Goal: Task Accomplishment & Management: Manage account settings

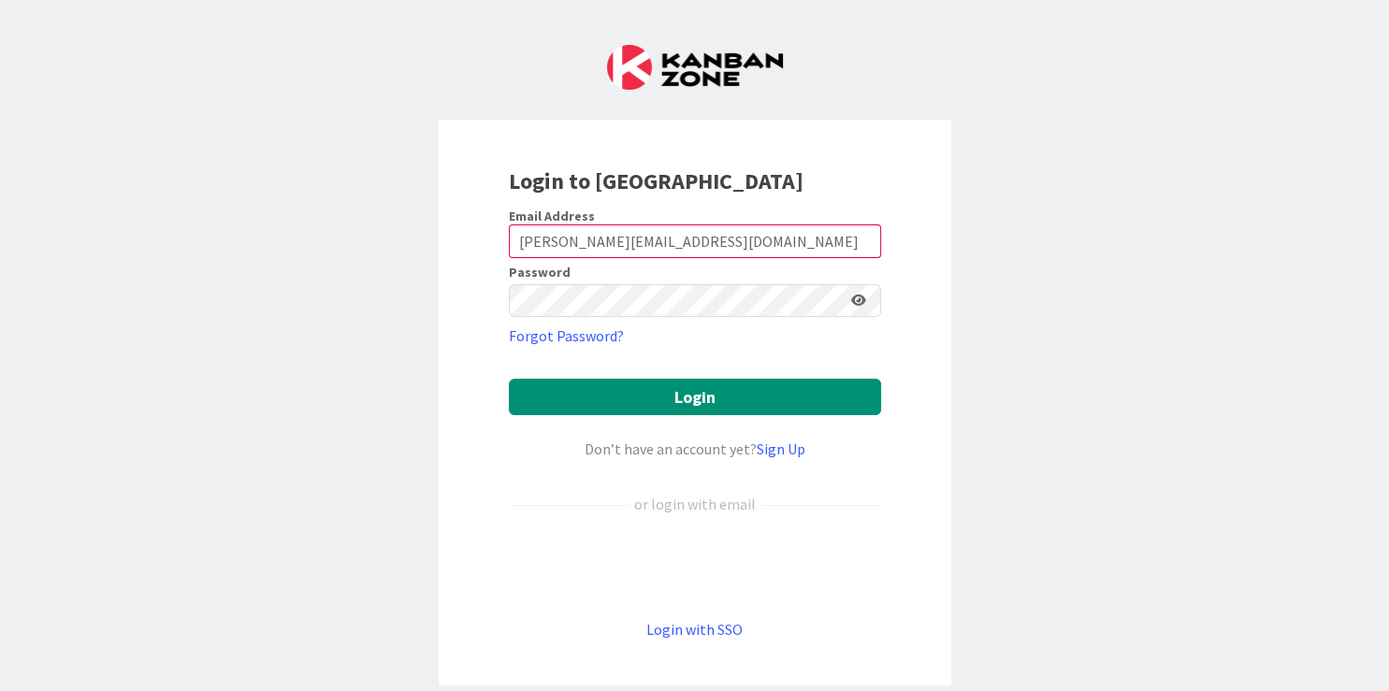
type input "[PERSON_NAME][EMAIL_ADDRESS][DOMAIN_NAME]"
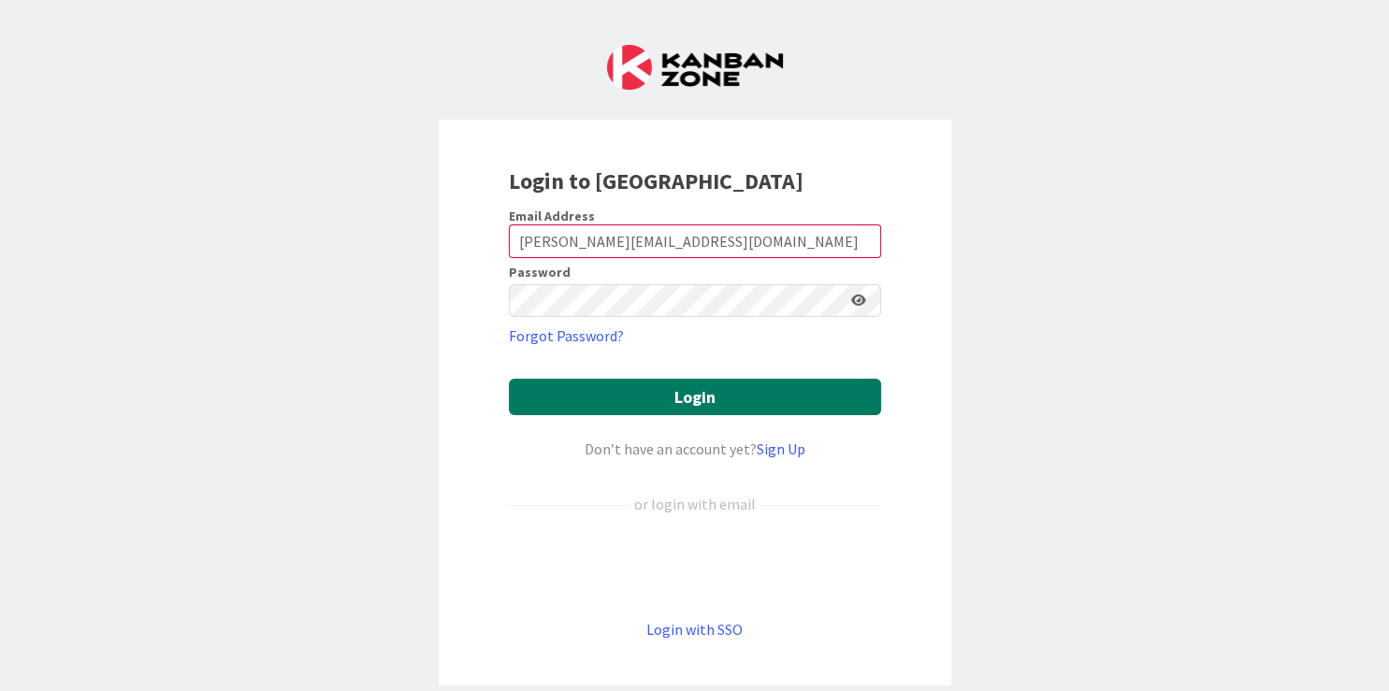
click at [627, 401] on button "Login" at bounding box center [695, 397] width 372 height 36
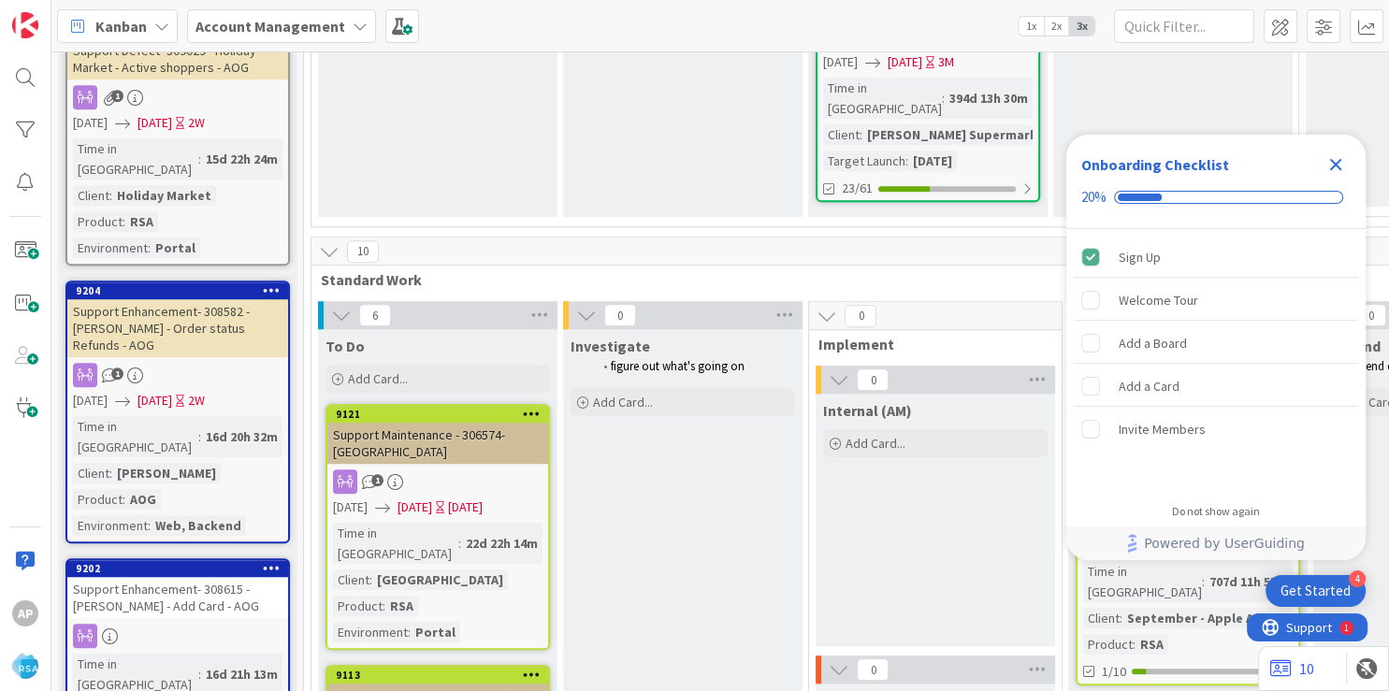
scroll to position [1908, 0]
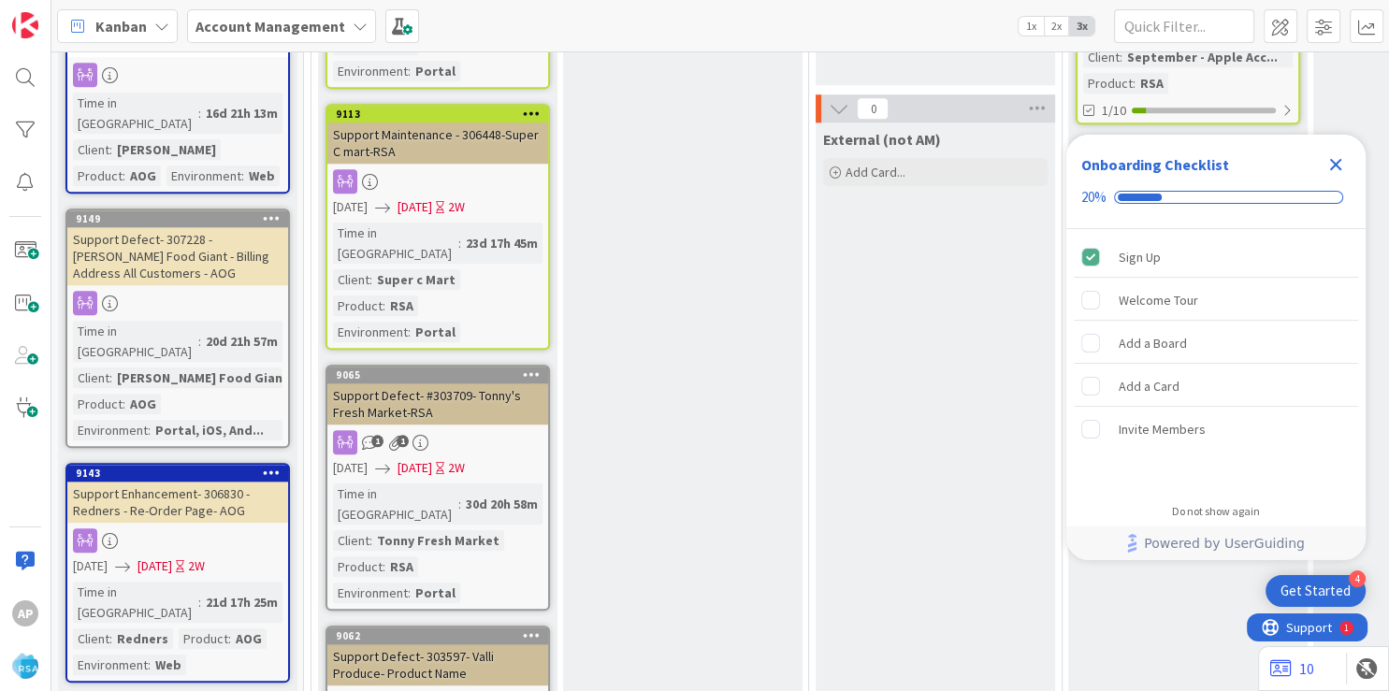
click at [1340, 163] on icon "Close Checklist" at bounding box center [1335, 164] width 22 height 22
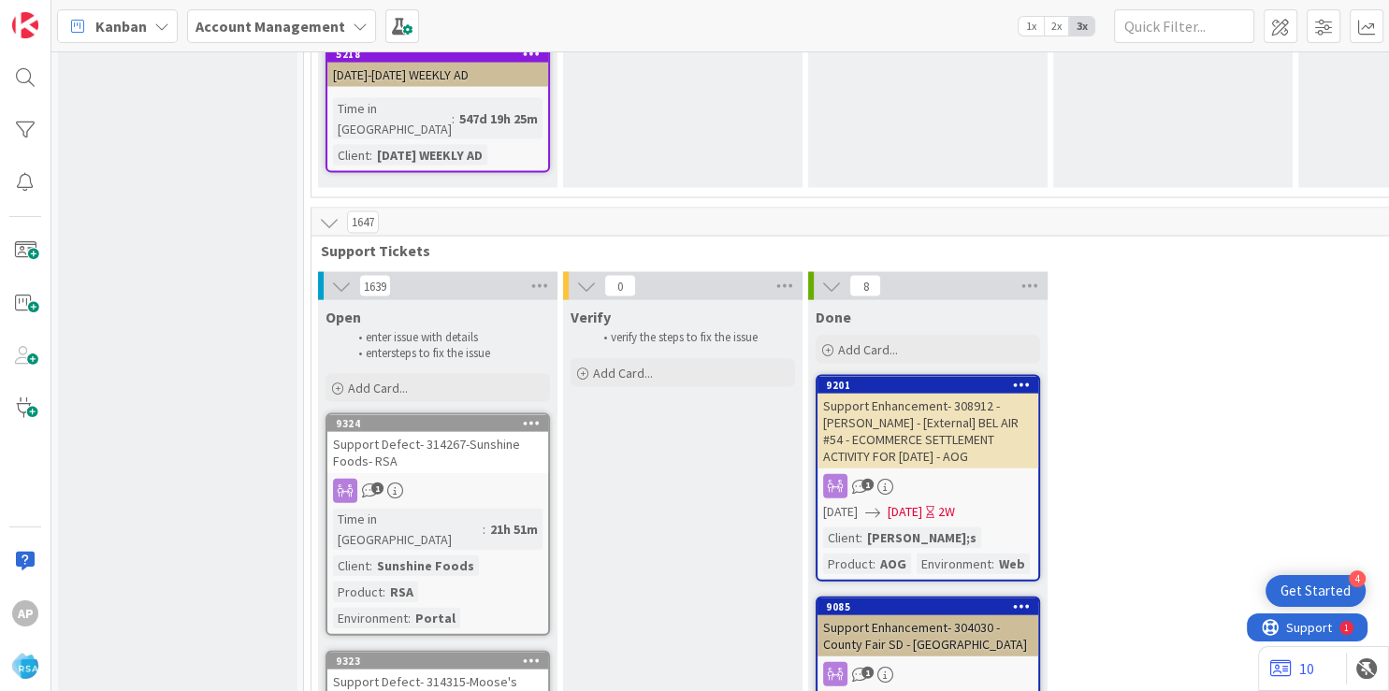
scroll to position [3591, 0]
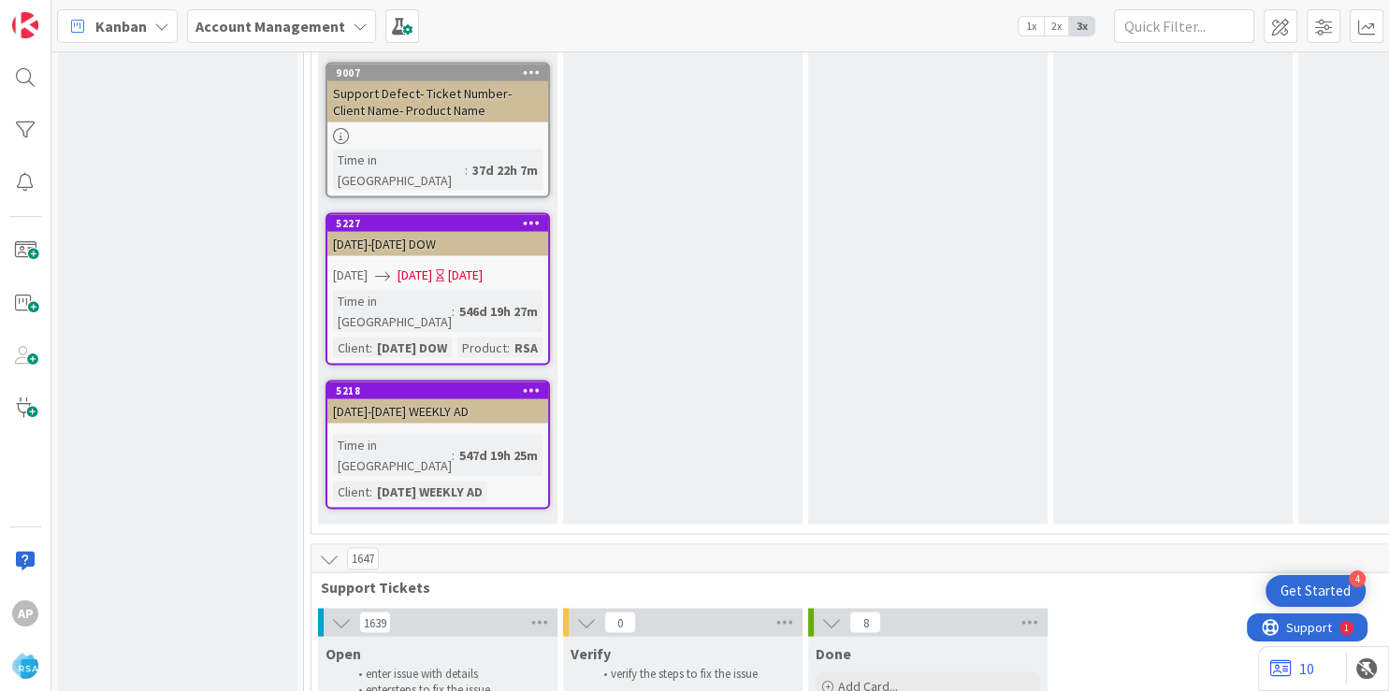
type textarea "x"
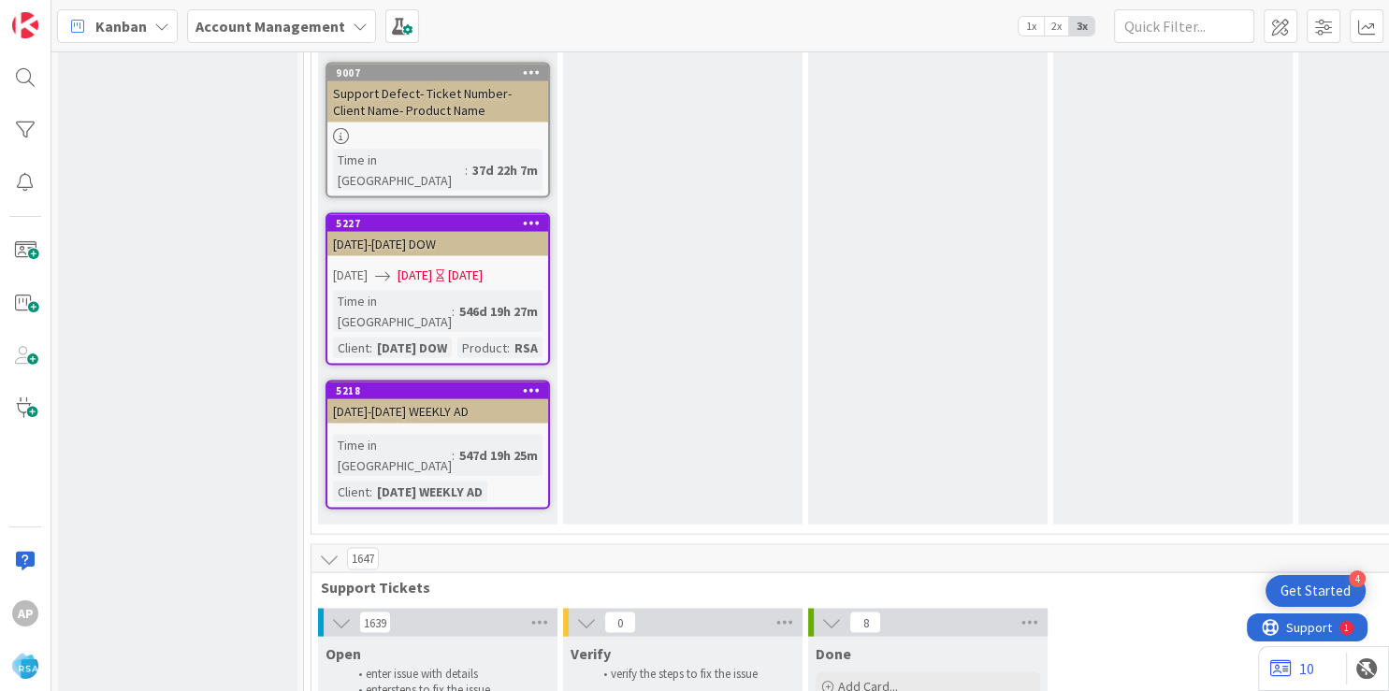
type textarea "Support Maintenance - Ticket Numbe-"
type textarea "x"
type textarea "Support Maintenance - Ticket Numb-"
type textarea "x"
type textarea "Support Maintenance - Ticket Nu-"
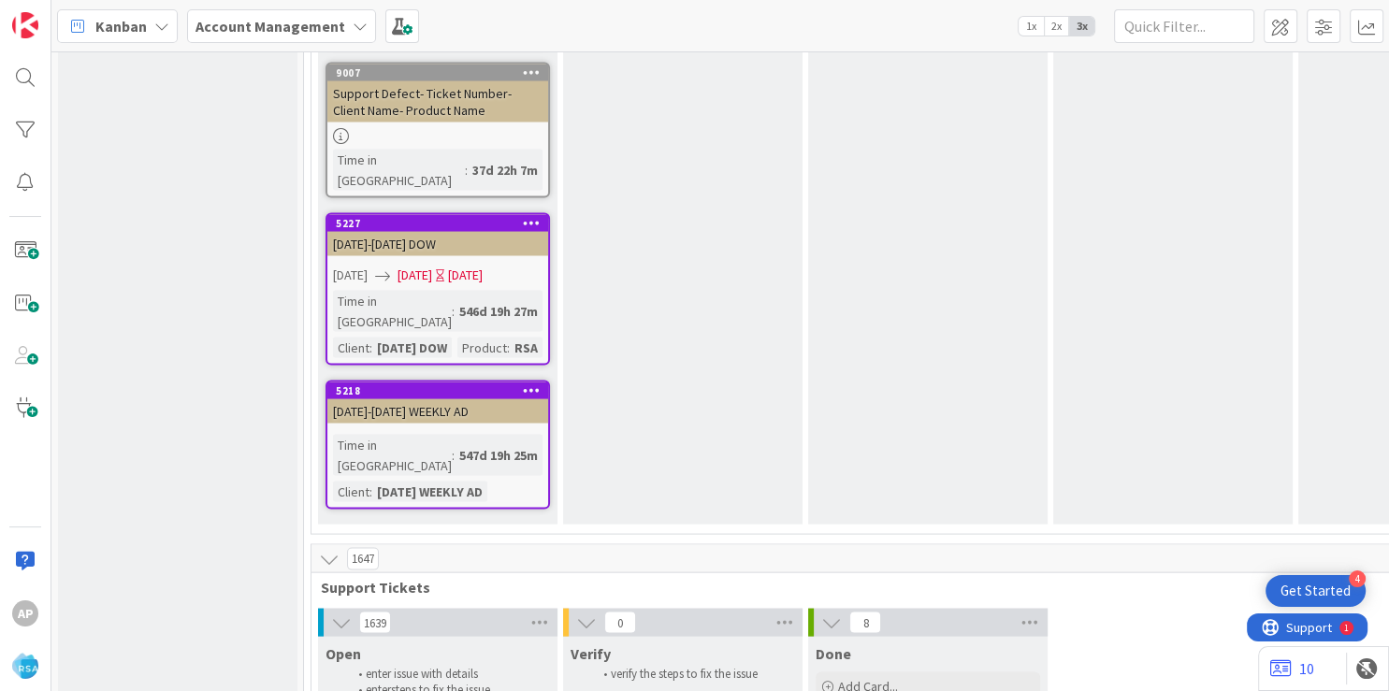
type textarea "x"
type textarea "Support Maintenance - Ticket N-"
type textarea "x"
type textarea "Support Maintenance - Ticket-"
type textarea "x"
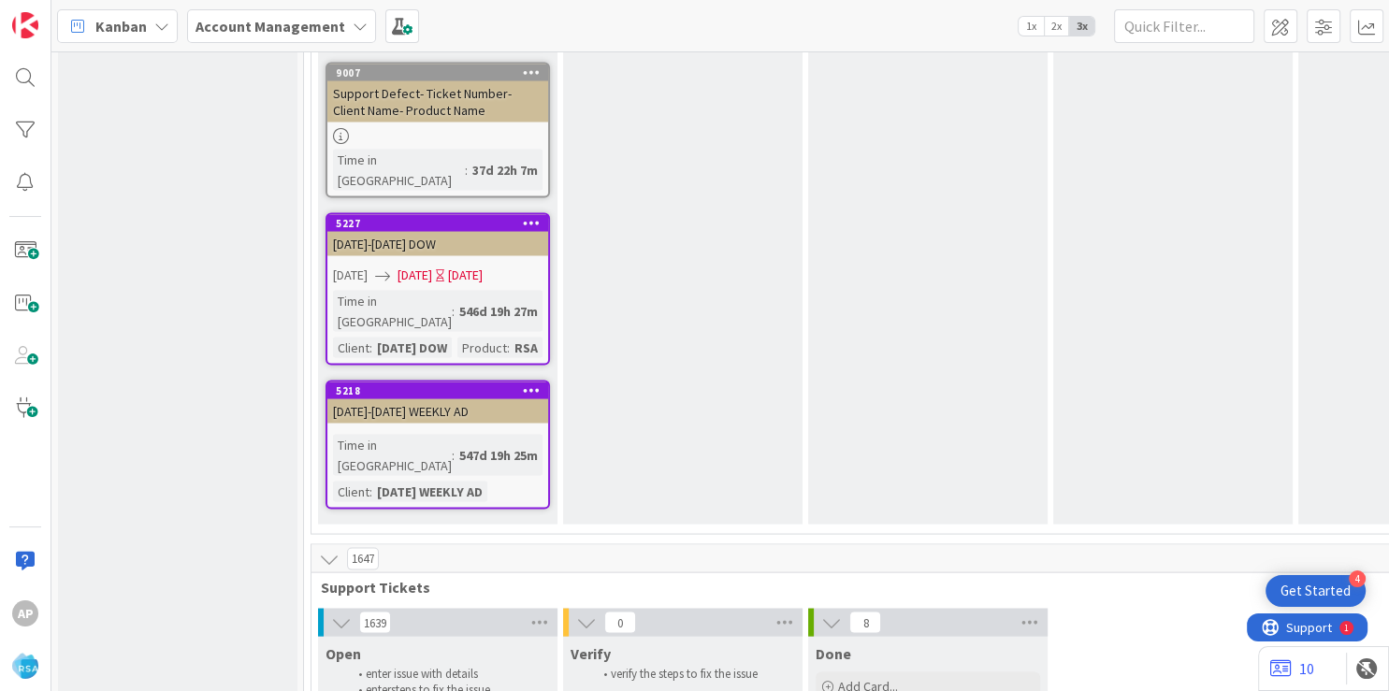
type textarea "Support Maintenance - Ticke-"
type textarea "x"
type textarea "Support Maintenance - Tick-"
type textarea "x"
type textarea "Support Maintenance - Ti-"
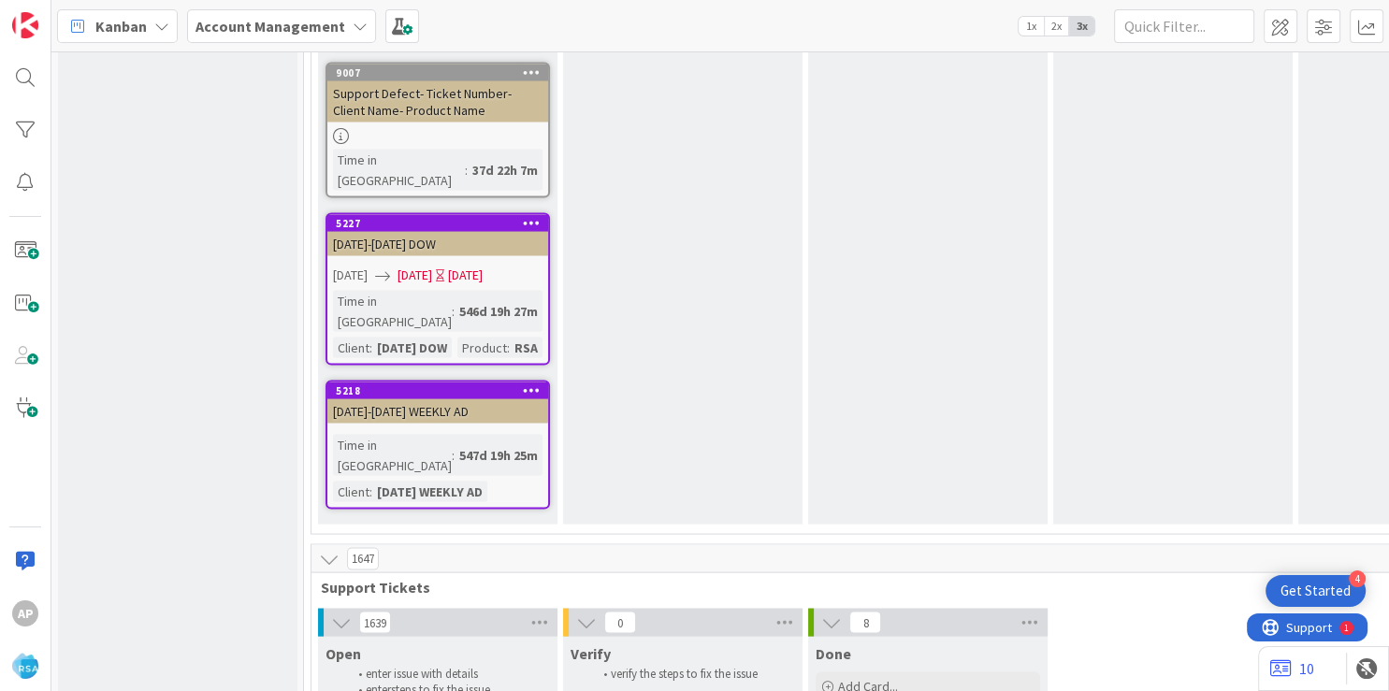
type textarea "x"
type textarea "Support Maintenance - T-"
type textarea "x"
type textarea "Support Maintenance - -"
type textarea "x"
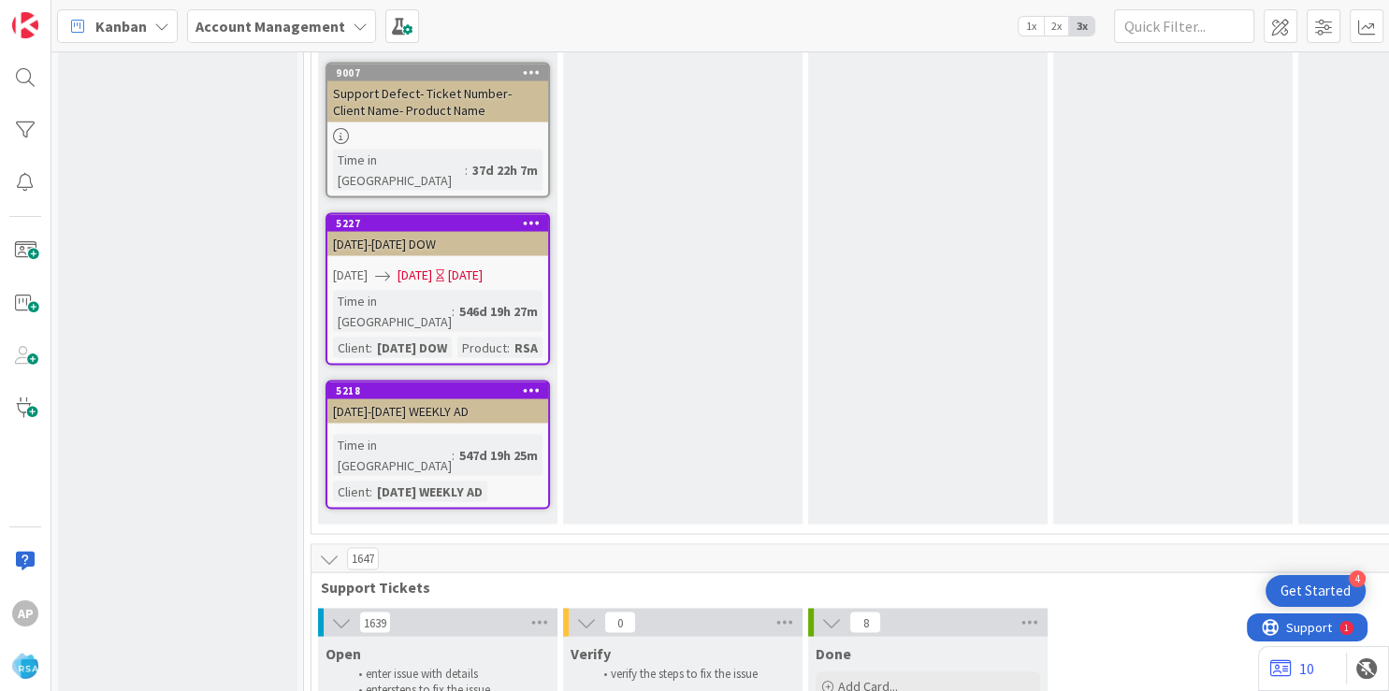
type textarea "Support Maintenance - 31-"
type textarea "x"
type textarea "Support Maintenance - 314-"
type textarea "x"
type textarea "Support Maintenance - 3146-"
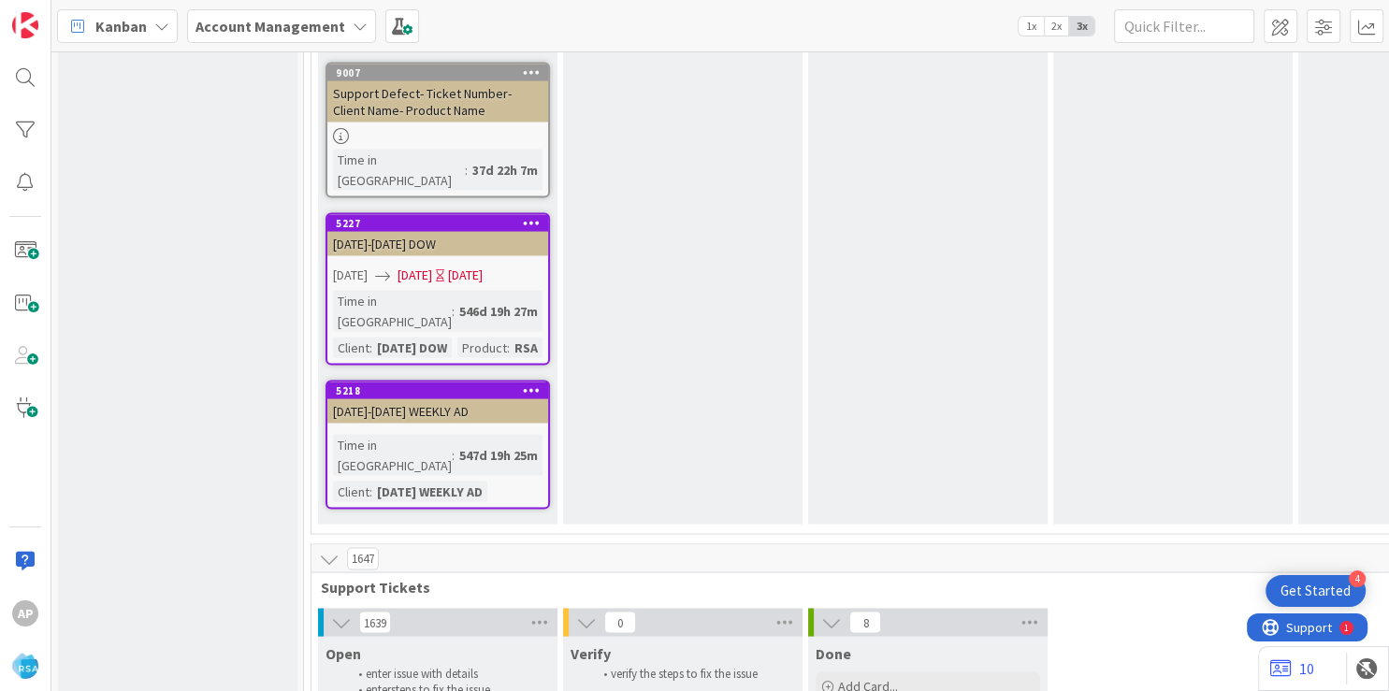
type textarea "x"
type textarea "Support Maintenance - 314600-"
type textarea "x"
type textarea "Support Maintenance - 314600- Do"
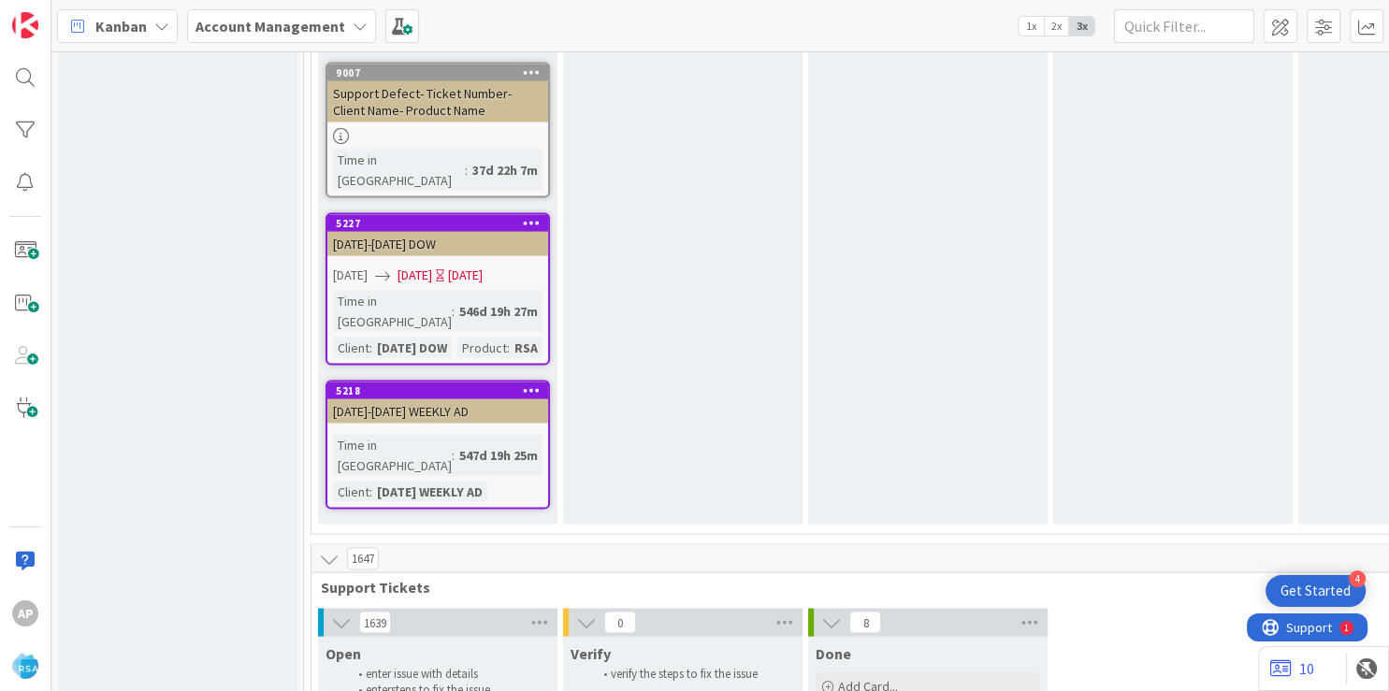
type textarea "x"
type textarea "Support Maintenance - 314600- Down"
type textarea "x"
type textarea "Support Maintenance - 314600- Down H"
type textarea "x"
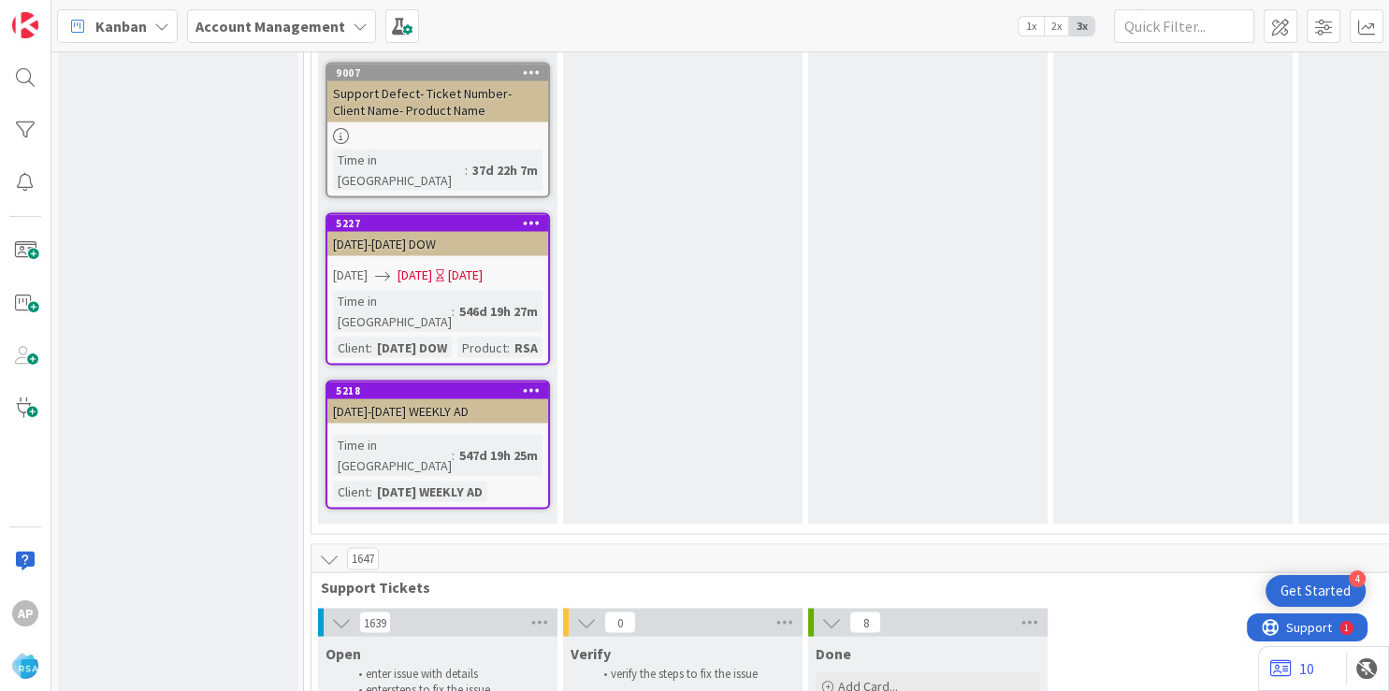
type textarea "Support Maintenance - 314600- Down Ho"
type textarea "x"
type textarea "Support Maintenance - 314600- Down Hom"
type textarea "x"
type textarea "Support Maintenance - 314600- Down Home"
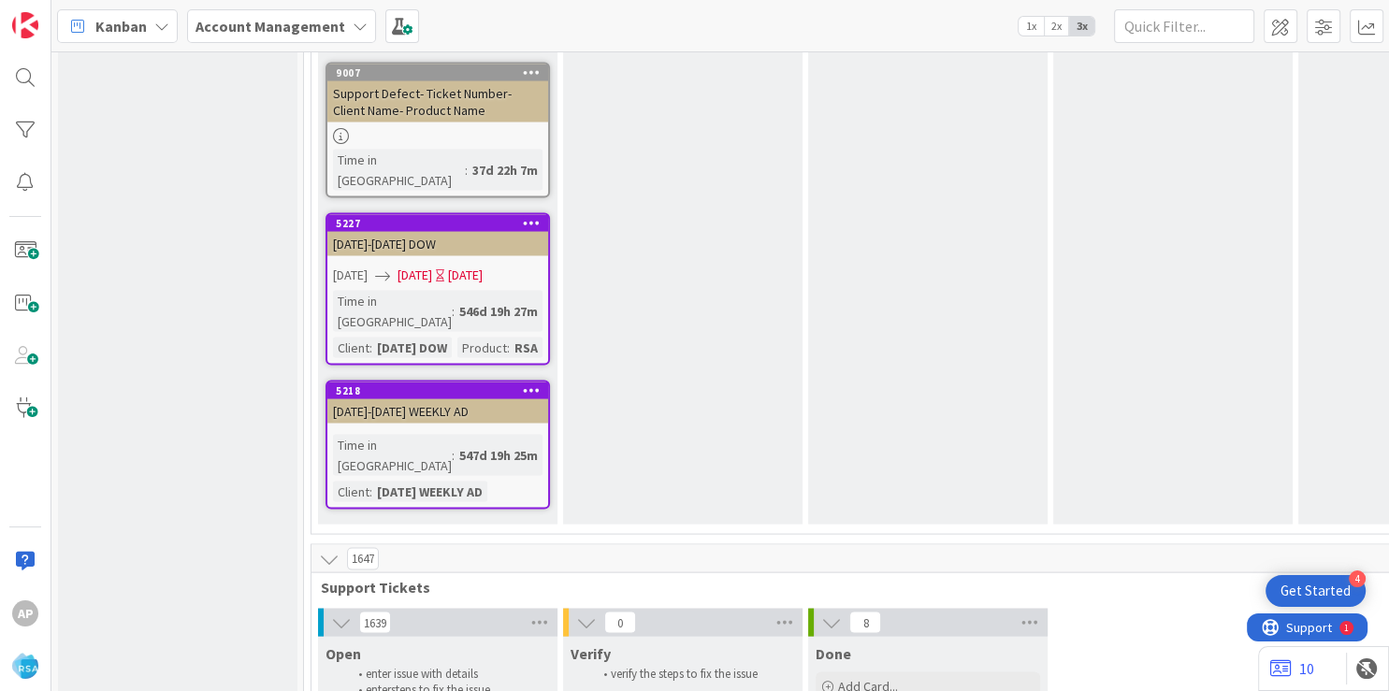
type textarea "x"
type textarea "Support Maintenance - 314600- Down Home P"
type textarea "x"
type textarea "Support Maintenance - 314600- Down Home PW-"
type textarea "x"
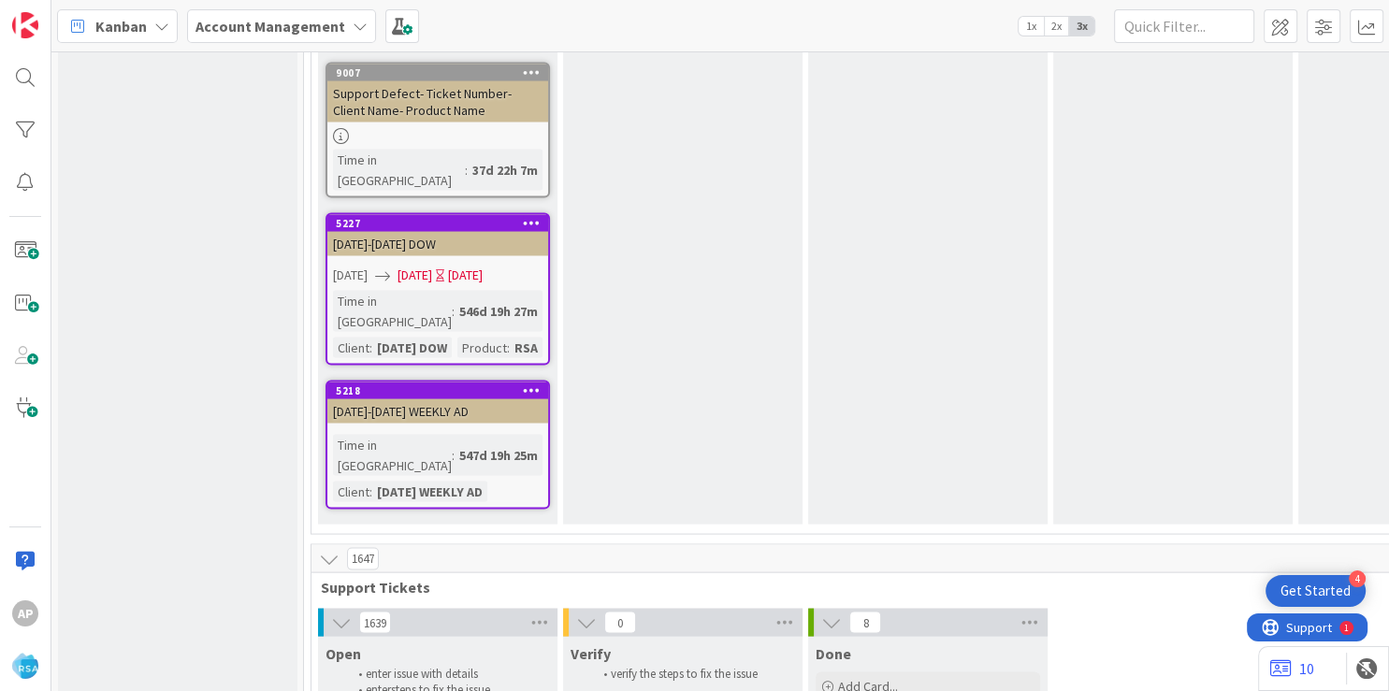
type textarea "Support Maintenance - 314600- Down Home PW-A"
type textarea "x"
type textarea "Support Maintenance - 314600- Down Home PW-An"
type textarea "x"
type textarea "Support Maintenance - 314600- Down Home [PERSON_NAME]"
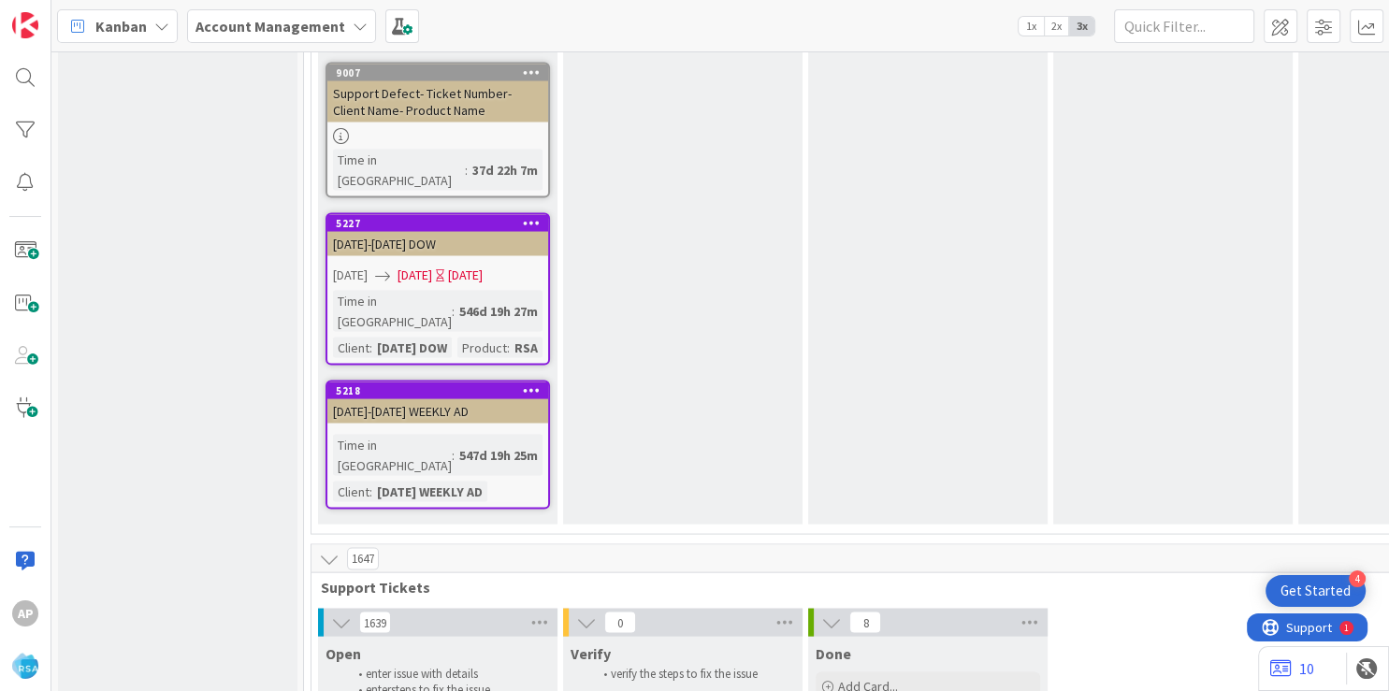
type textarea "x"
type textarea "Support Maintenance - 314600- Down Home PW-An"
type textarea "x"
type textarea "Support Maintenance - 314600- Down Home PW-"
type textarea "x"
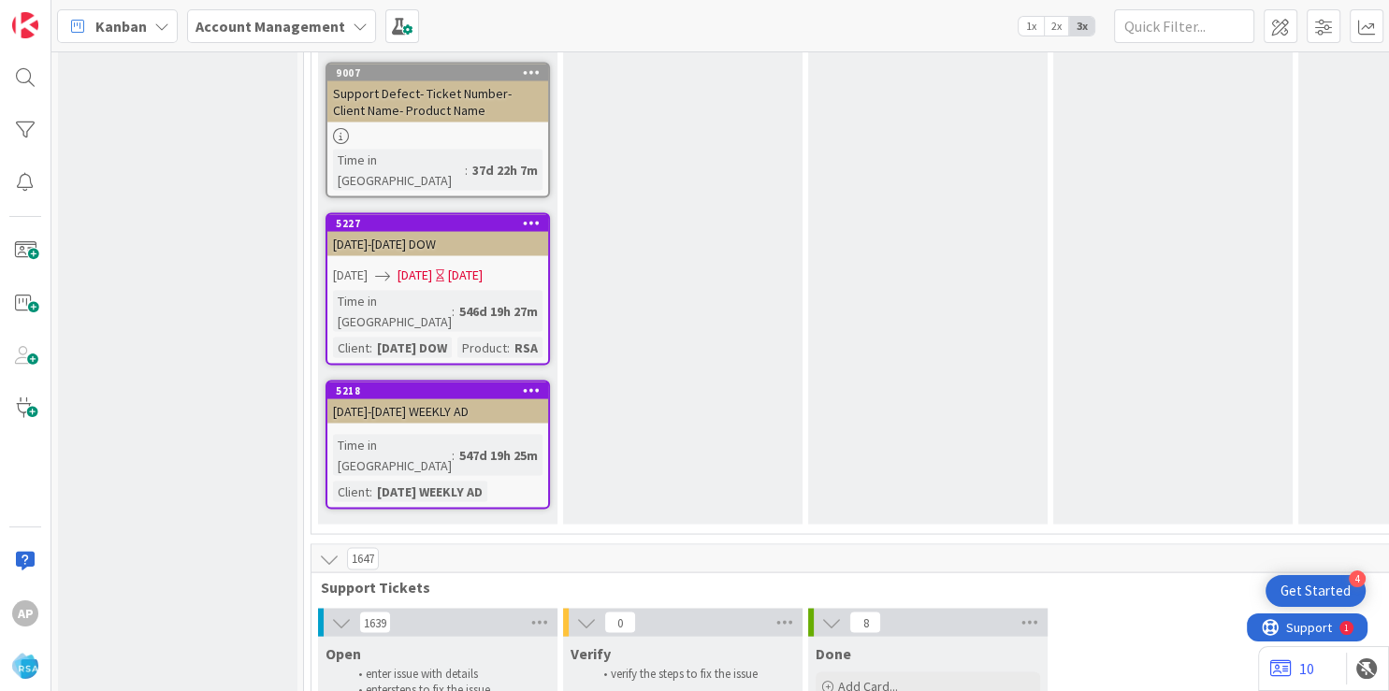
type textarea "Support Maintenance - 314600- Down Home PW-R"
type textarea "x"
type textarea "Support Maintenance - 314600- Down Home PW-[GEOGRAPHIC_DATA]"
type textarea "x"
type textarea "Support Maintenance - 314600- Down Home PW-RSA"
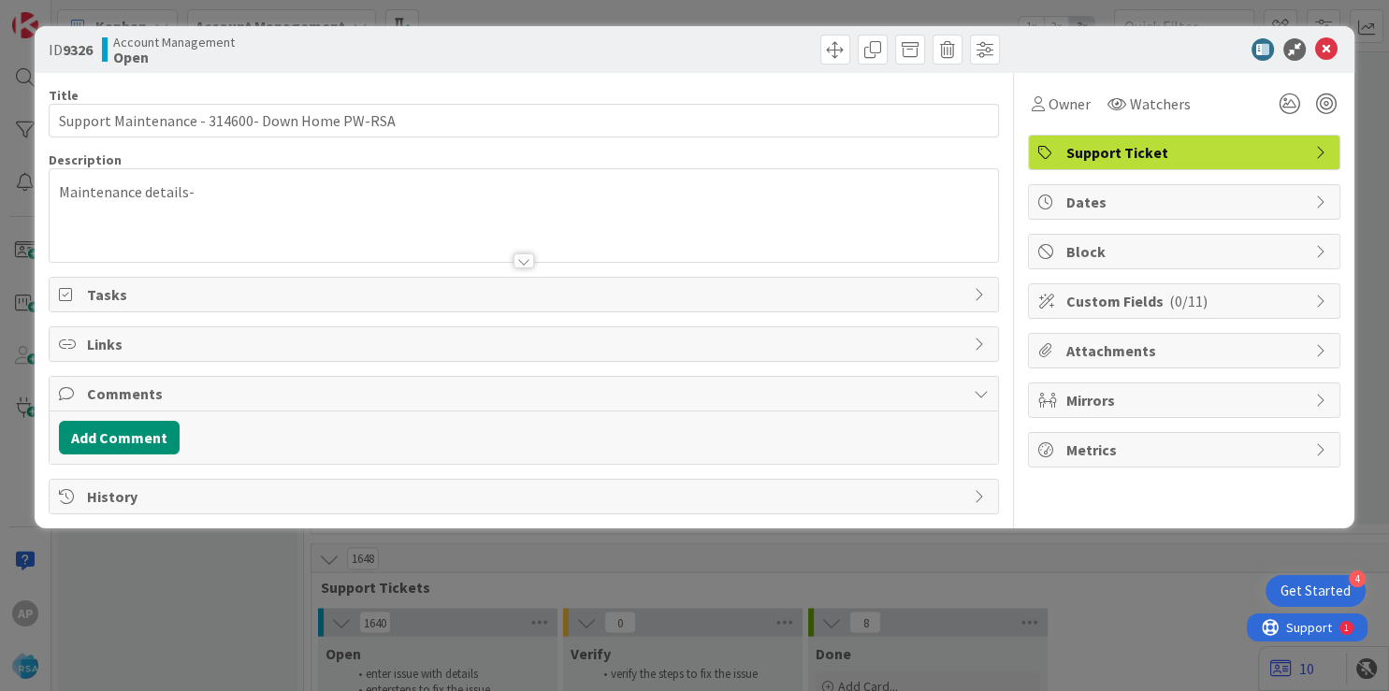
click at [248, 189] on div "Maintenance details-" at bounding box center [524, 220] width 948 height 84
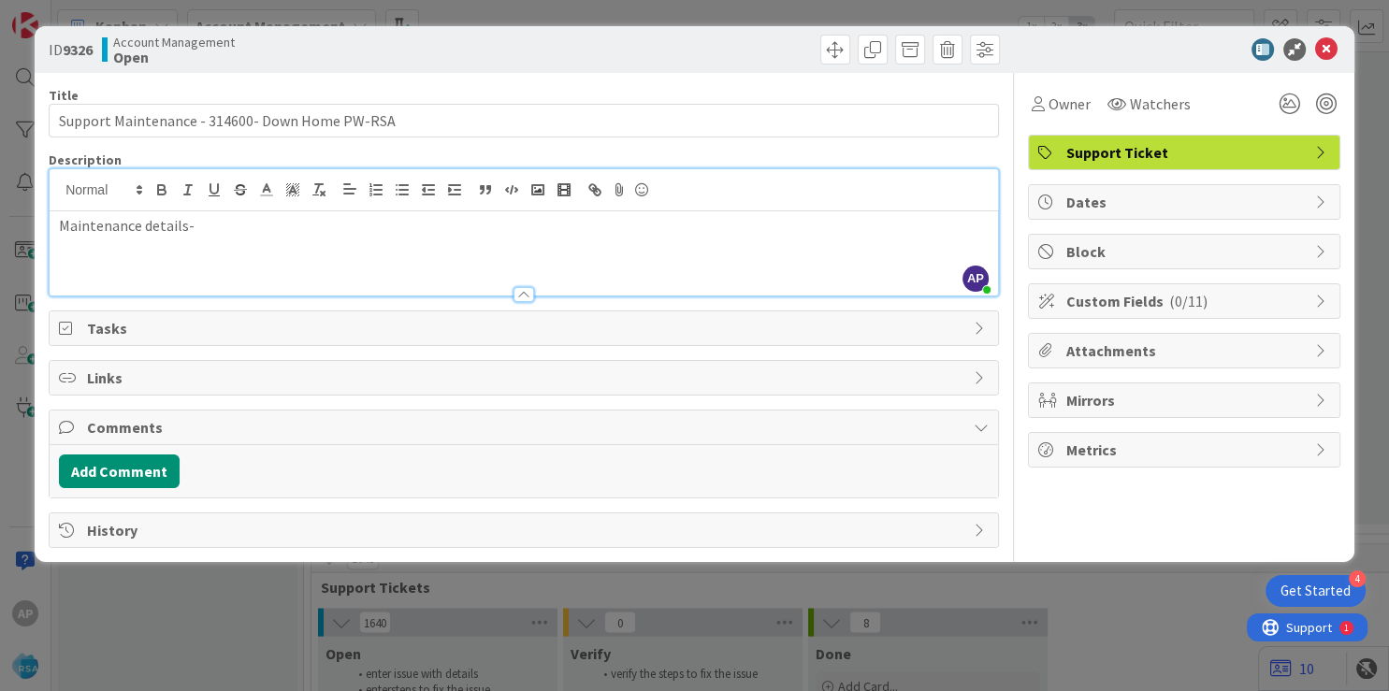
click at [201, 226] on p "Maintenance details-" at bounding box center [524, 226] width 930 height 22
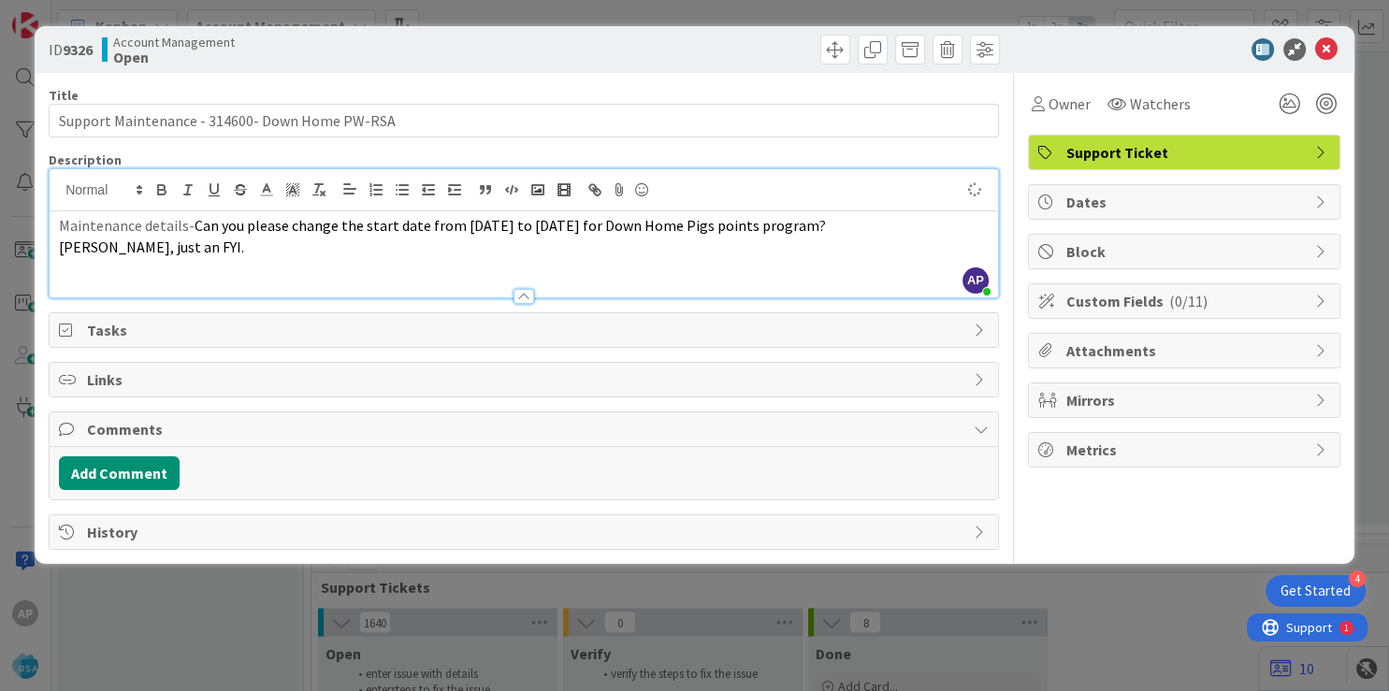
click at [1326, 143] on div "Support Ticket" at bounding box center [1184, 153] width 311 height 34
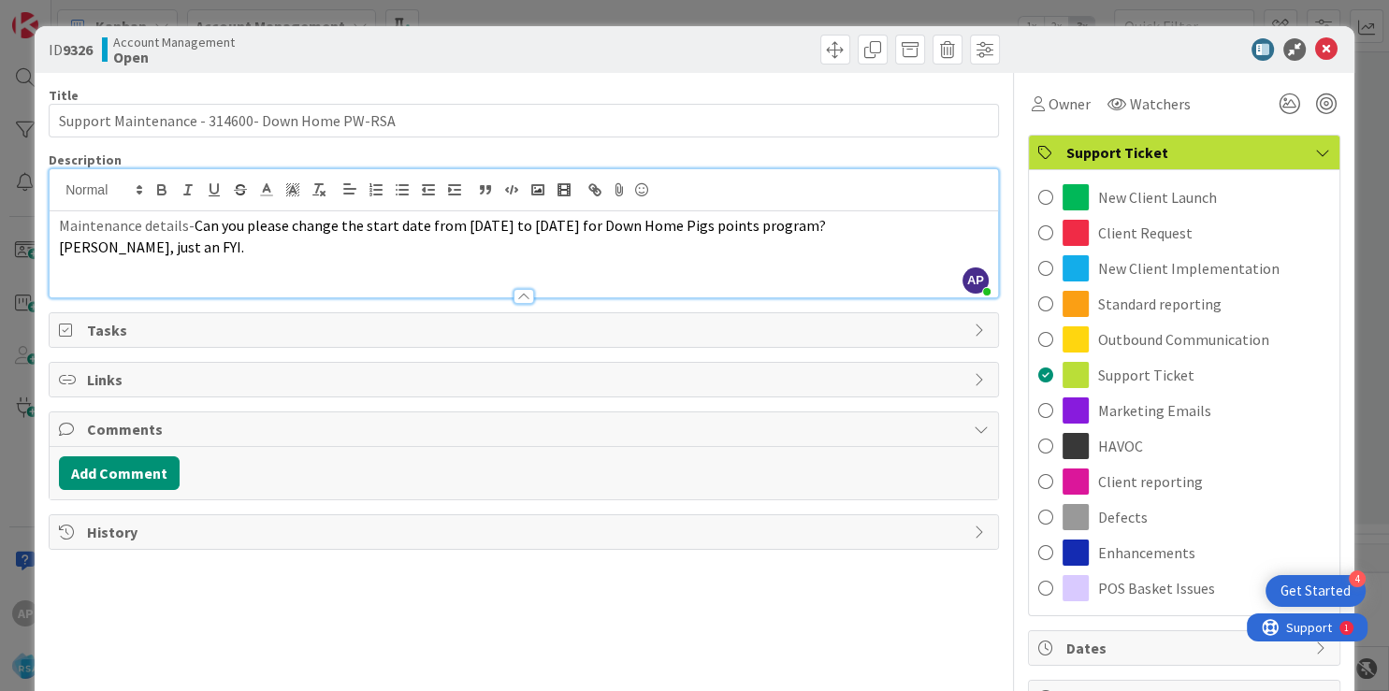
click at [1218, 154] on span "Support Ticket" at bounding box center [1185, 152] width 239 height 22
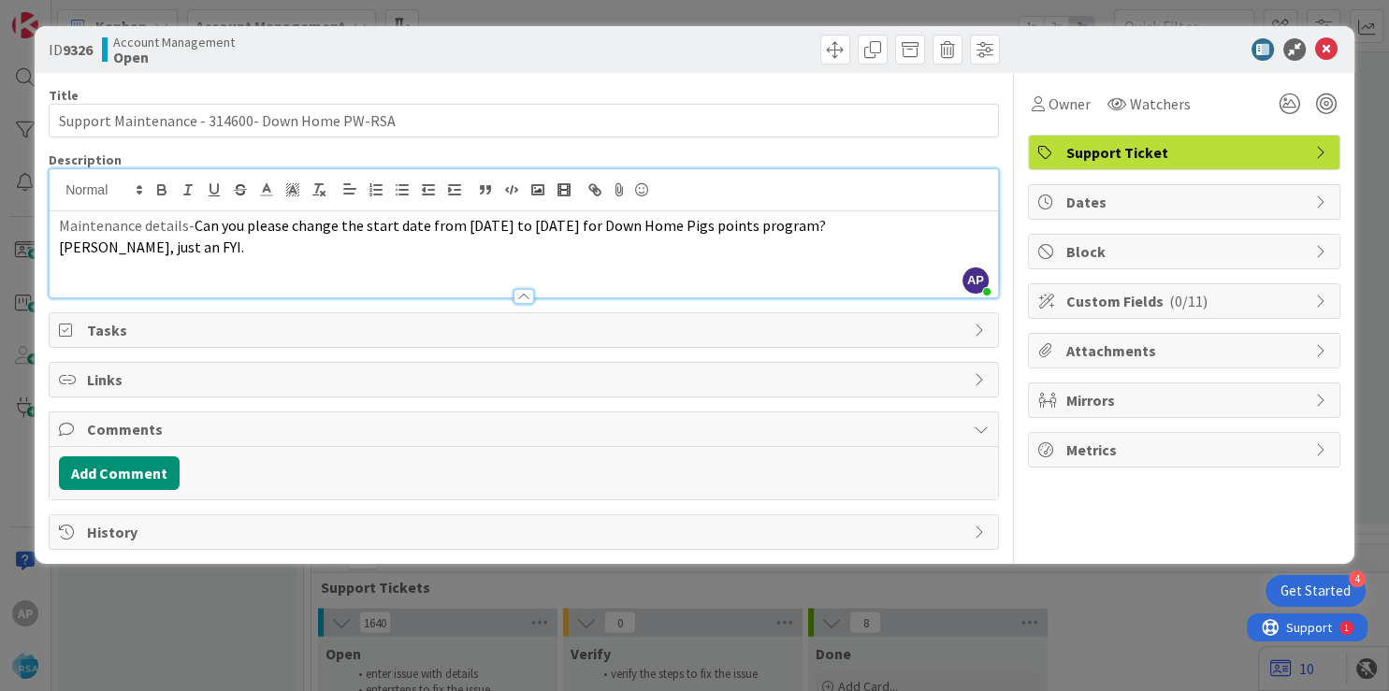
click at [1119, 211] on span "Dates" at bounding box center [1185, 202] width 239 height 22
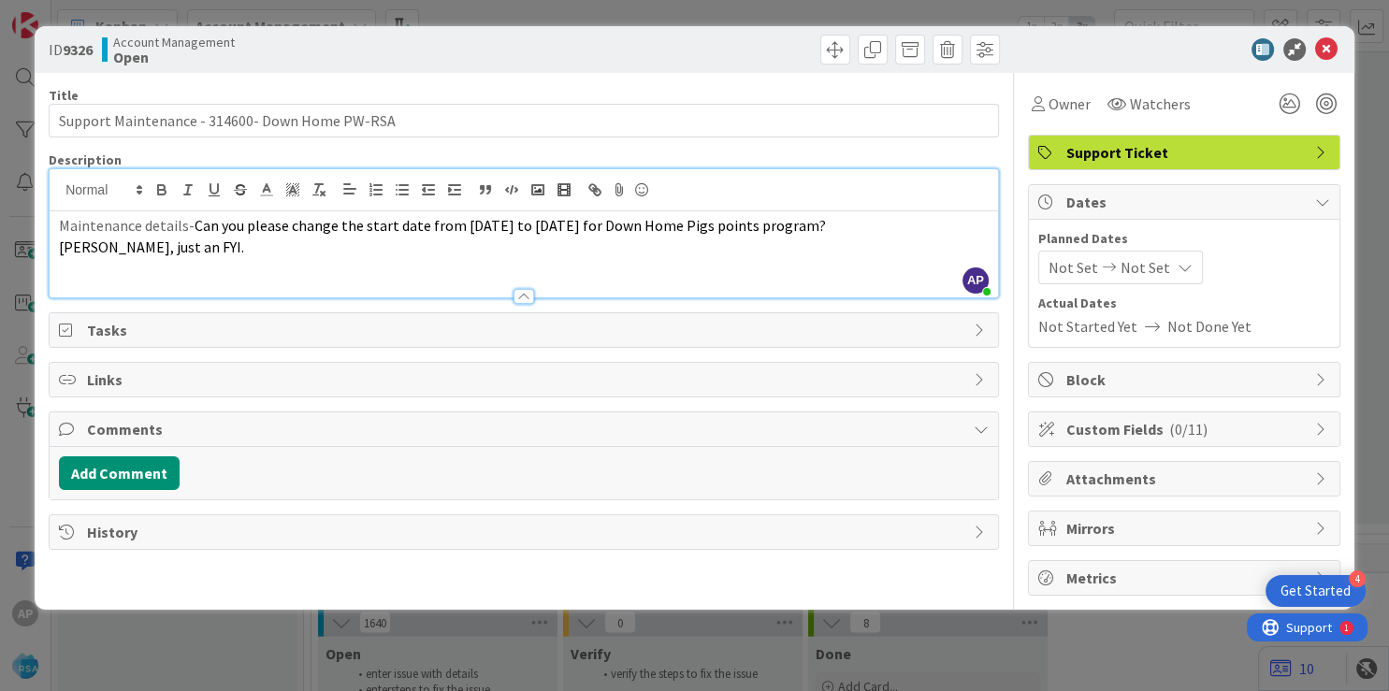
click at [1057, 273] on span "Not Set" at bounding box center [1073, 267] width 50 height 22
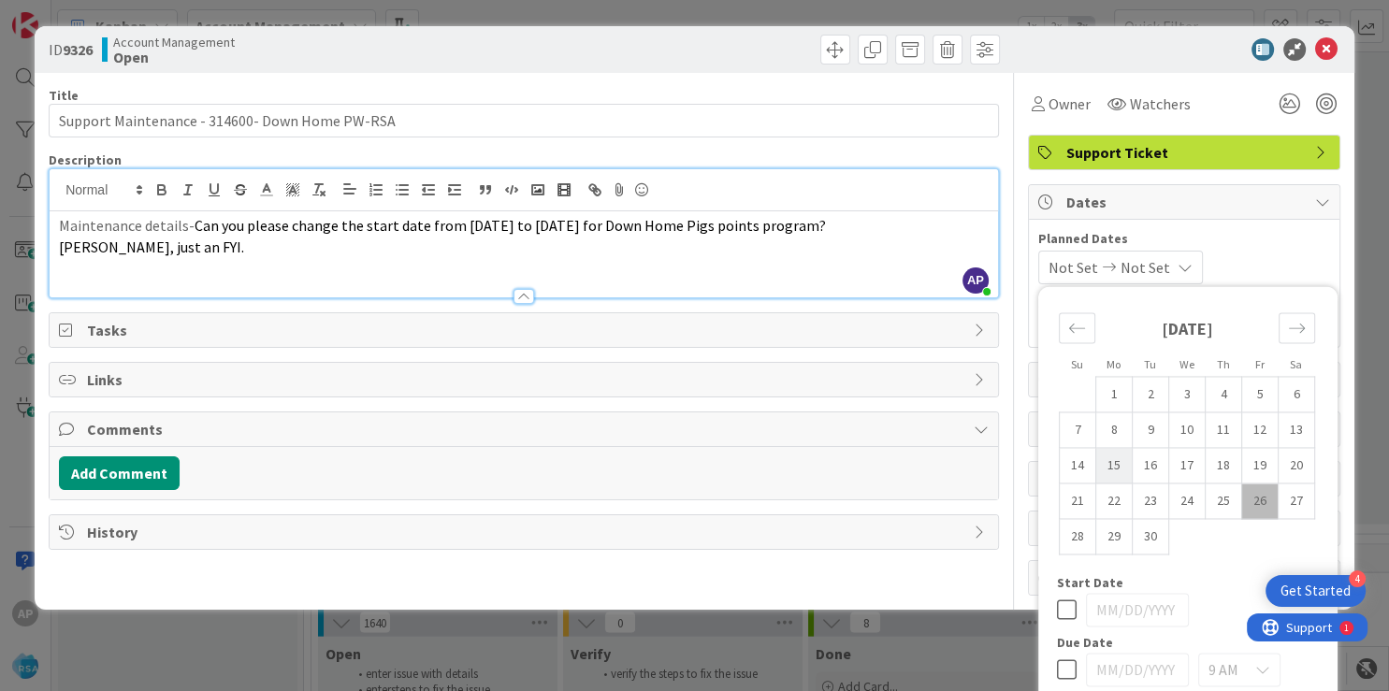
click at [1100, 471] on td "15" at bounding box center [1113, 466] width 36 height 36
type input "[DATE]"
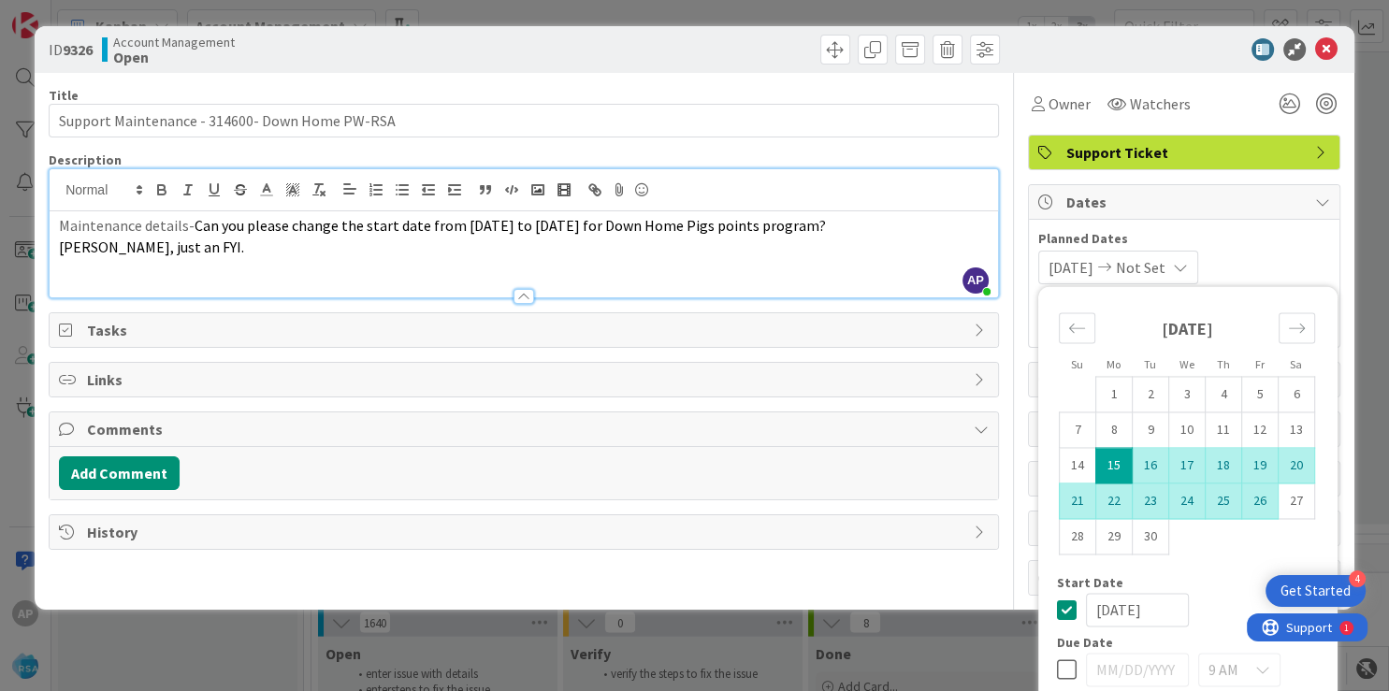
click at [1251, 507] on td "26" at bounding box center [1259, 502] width 36 height 36
type input "[DATE]"
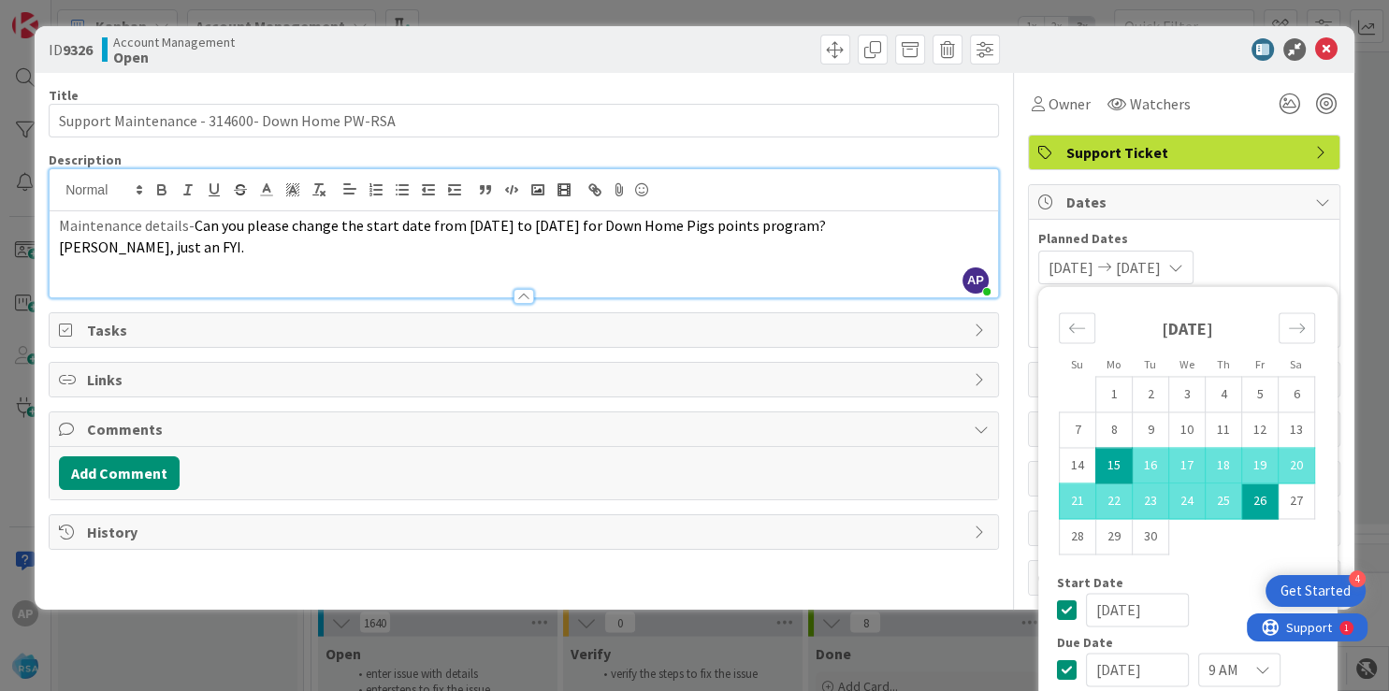
click at [1278, 239] on span "Planned Dates" at bounding box center [1184, 239] width 292 height 20
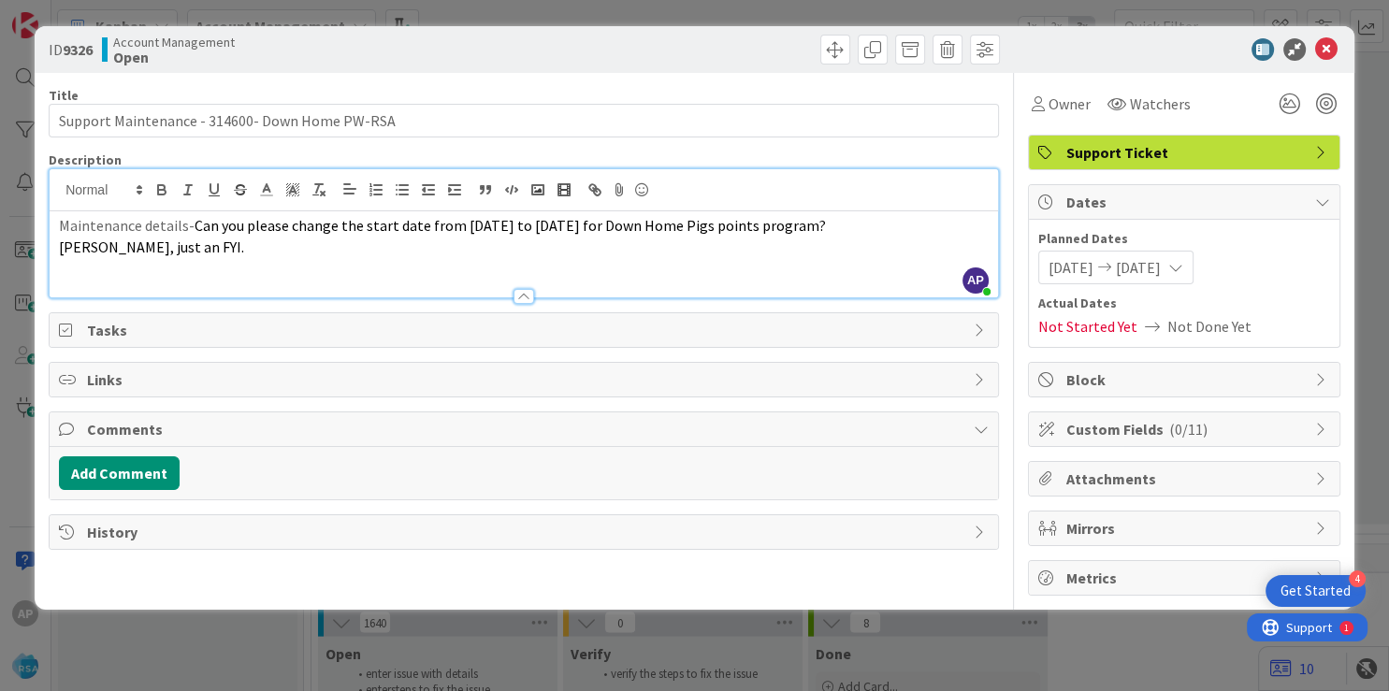
click at [1198, 426] on span "( 0/11 )" at bounding box center [1188, 429] width 38 height 19
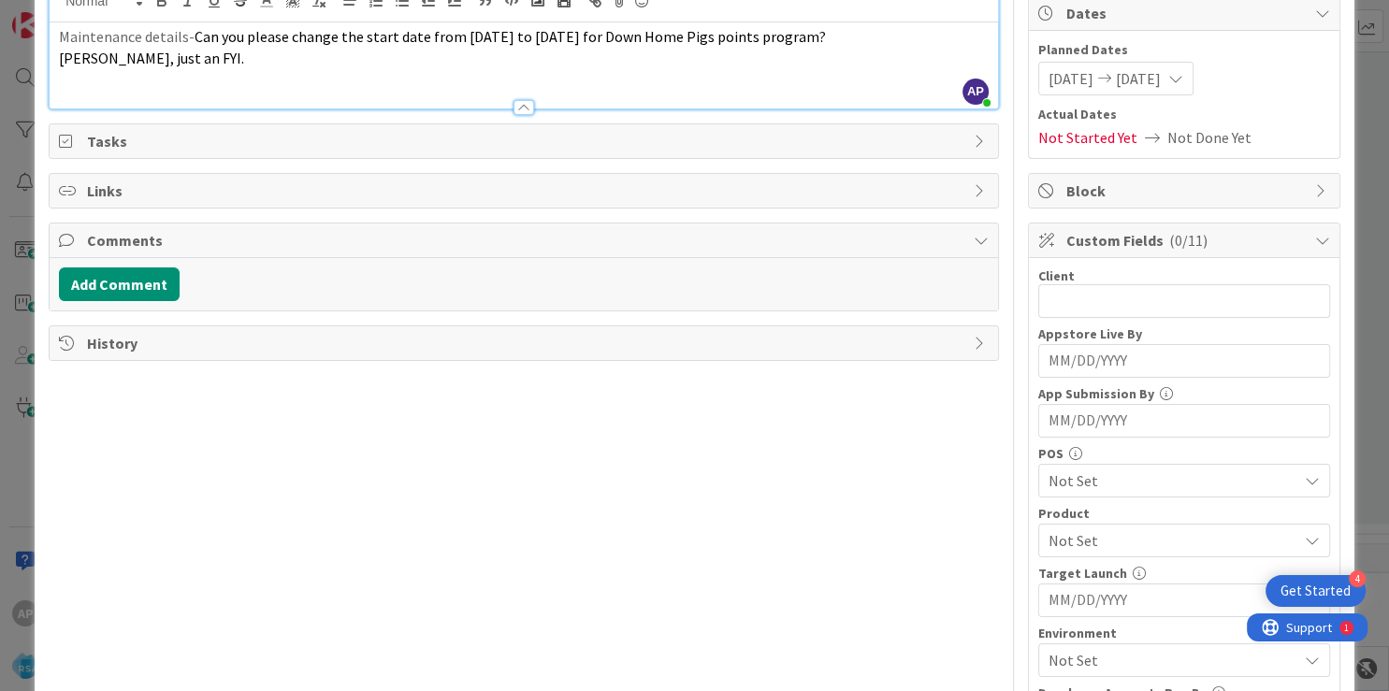
scroll to position [224, 0]
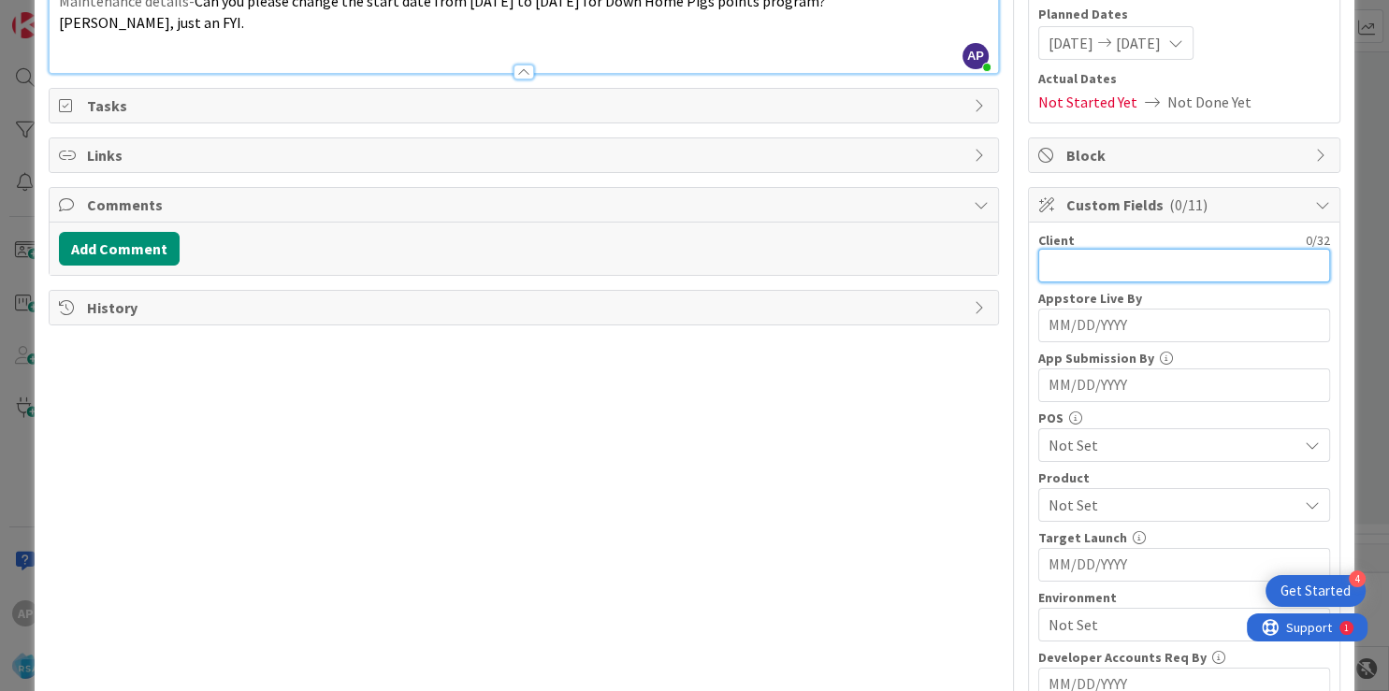
click at [1081, 260] on input "text" at bounding box center [1184, 266] width 292 height 34
type input "Down Home PW"
click at [1077, 498] on span "Not Set" at bounding box center [1172, 505] width 249 height 22
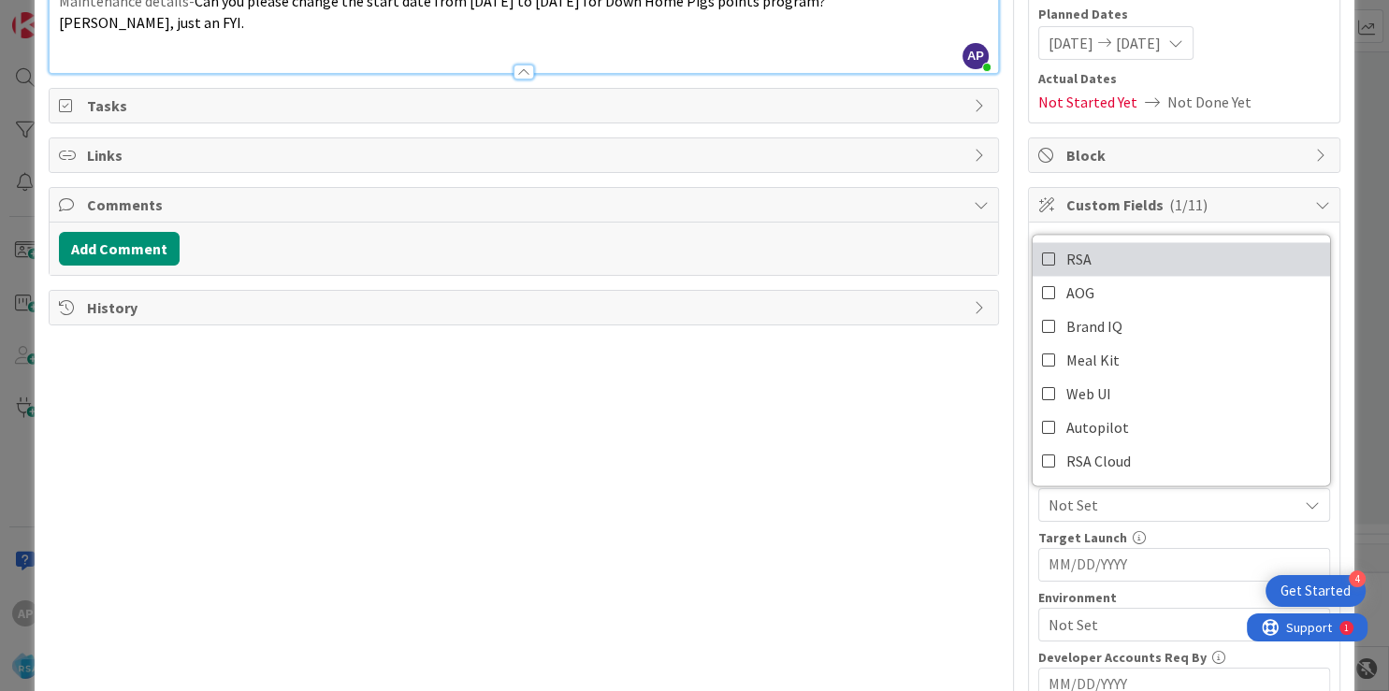
click at [1044, 256] on link "RSA" at bounding box center [1181, 259] width 297 height 34
click at [816, 468] on div "Title 46 / 128 Support Maintenance - 314600- Down Home PW-RSA Description AP [P…" at bounding box center [524, 444] width 950 height 1192
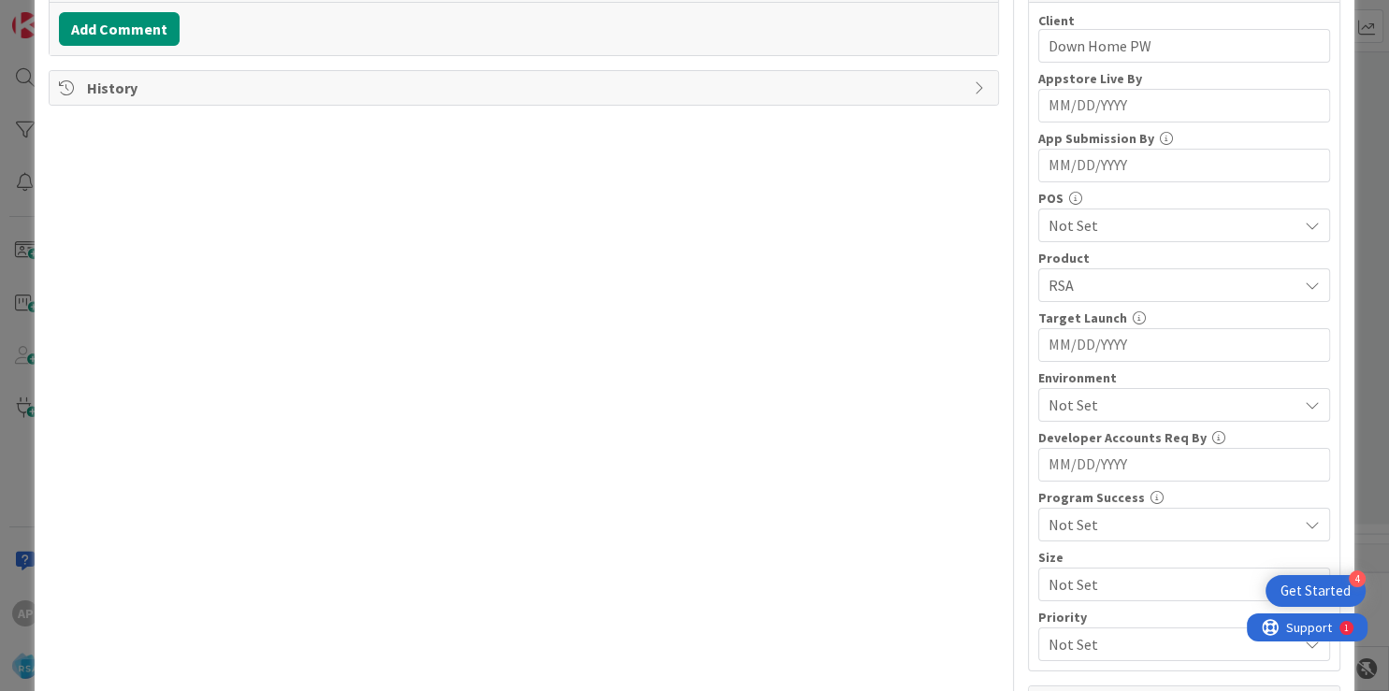
scroll to position [449, 0]
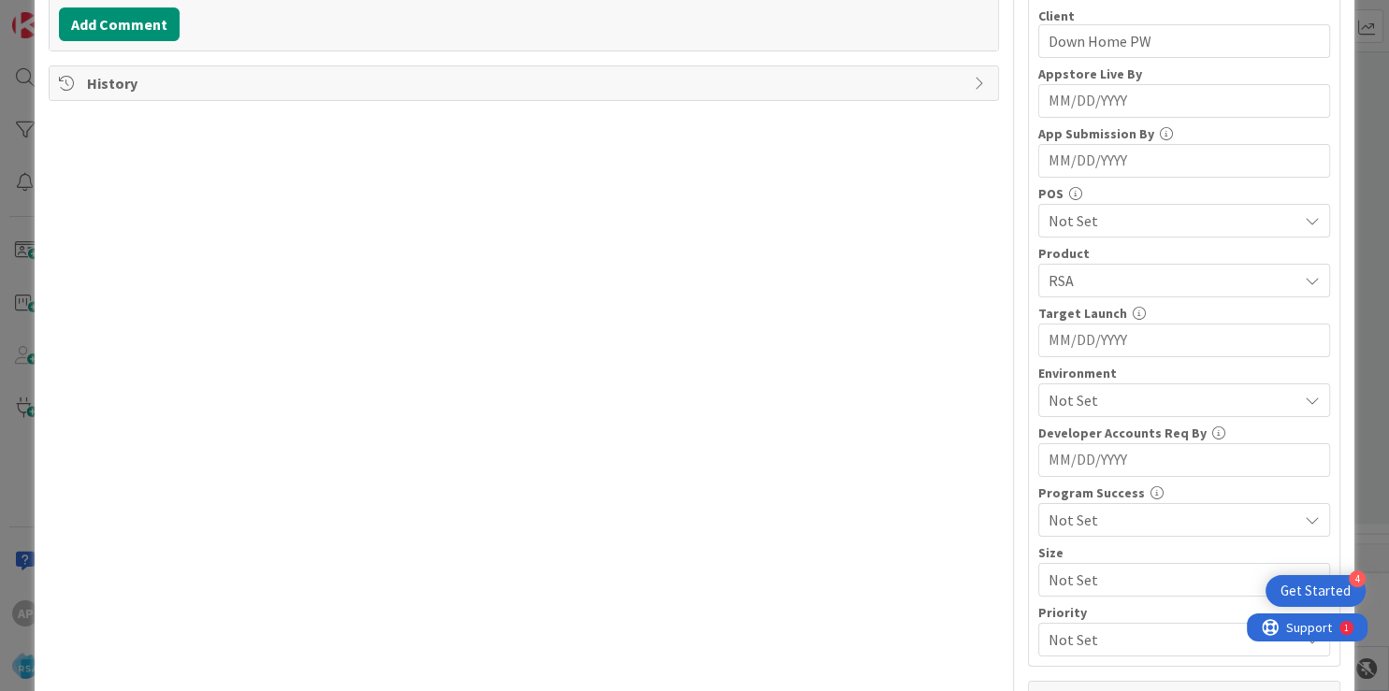
click at [1101, 406] on span "Not Set" at bounding box center [1172, 400] width 249 height 22
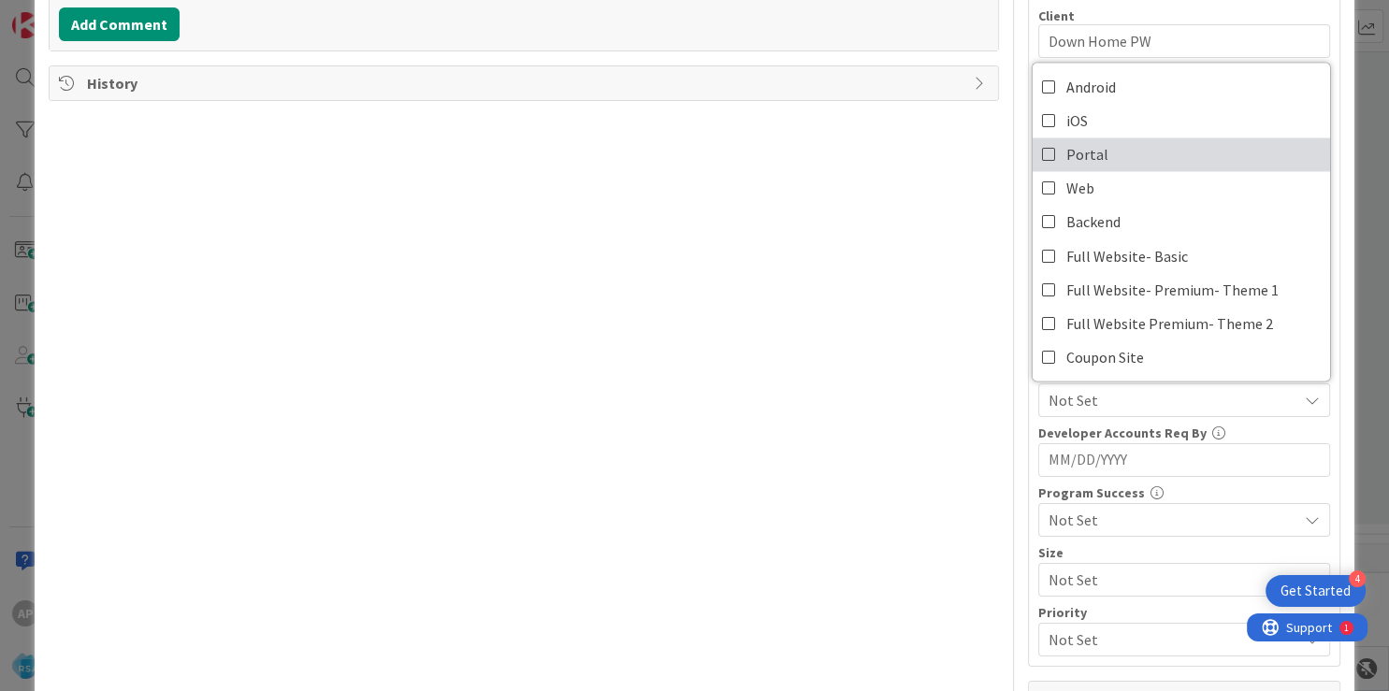
click at [1076, 152] on span "Portal" at bounding box center [1087, 154] width 42 height 28
click at [789, 309] on div "Title 46 / 128 Support Maintenance - 314600- Down Home PW-RSA Description AP [P…" at bounding box center [524, 220] width 950 height 1192
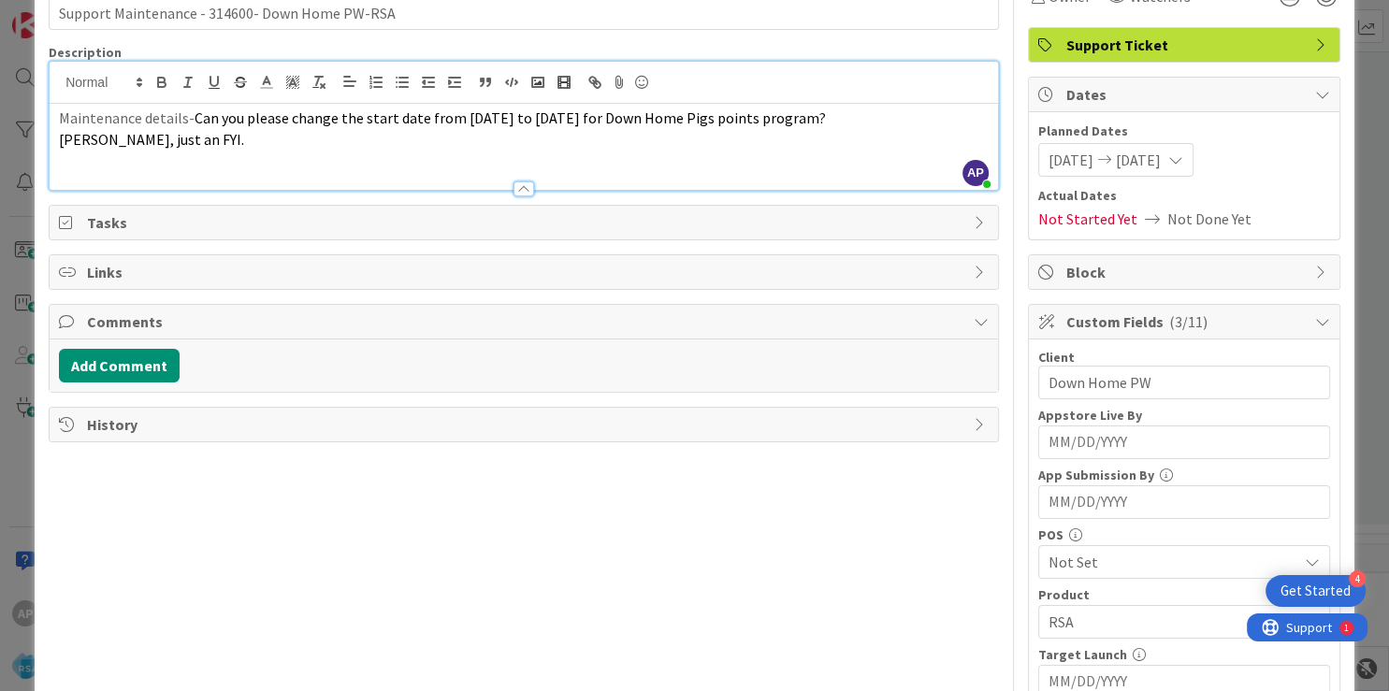
scroll to position [0, 0]
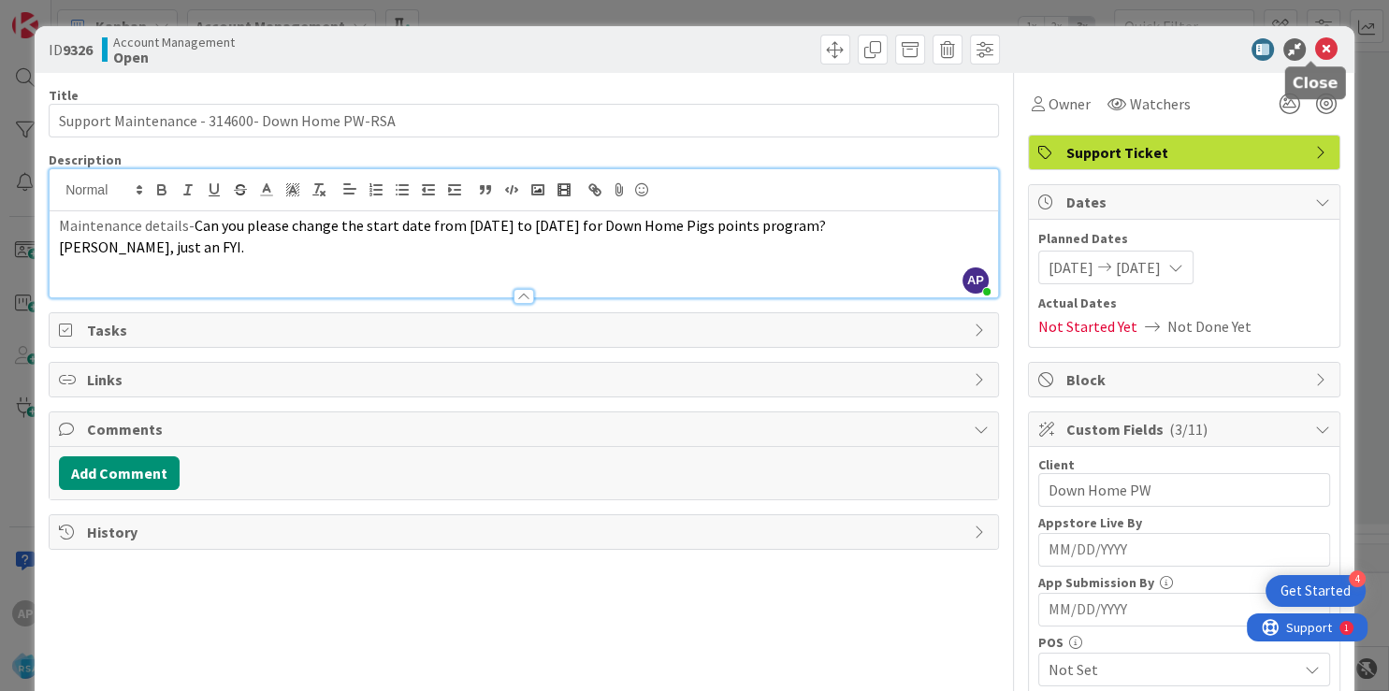
click at [1315, 45] on icon at bounding box center [1326, 49] width 22 height 22
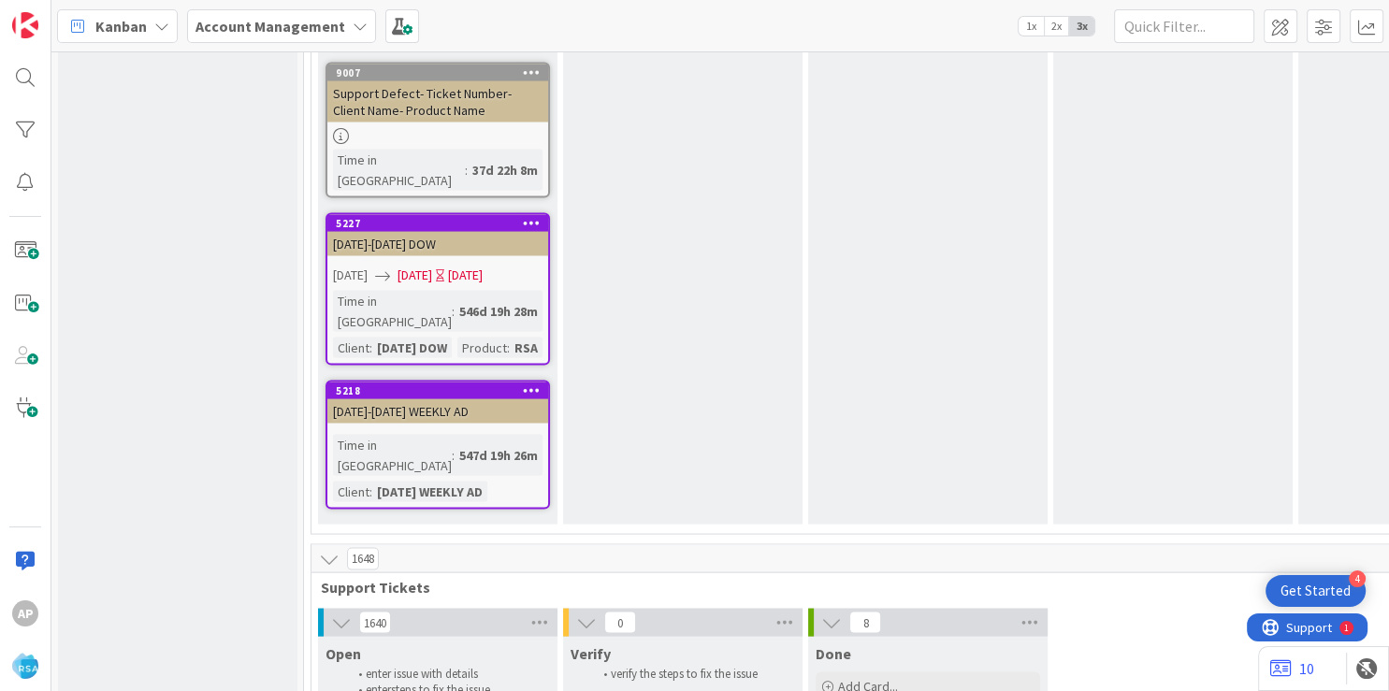
type textarea "x"
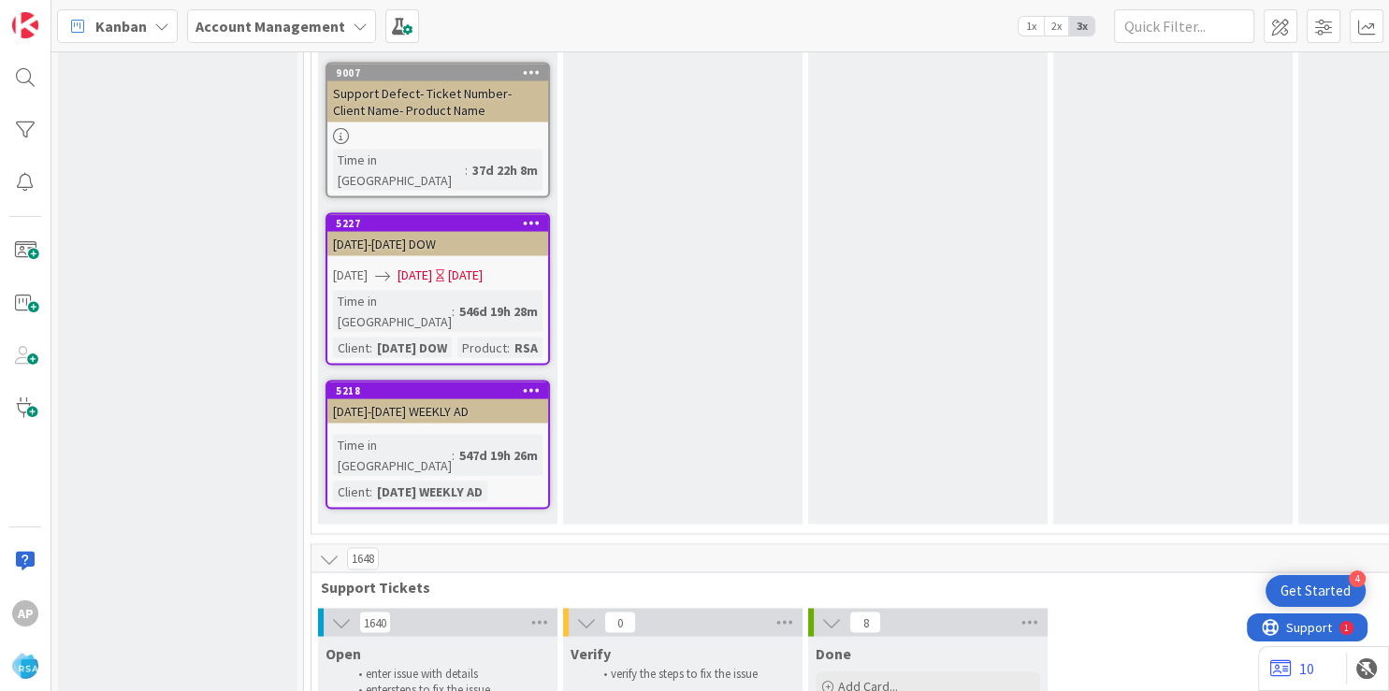
type textarea "Support Maintenance - Ticket Numbe-"
type textarea "x"
type textarea "Support Maintenance - Ticket Num-"
type textarea "x"
type textarea "Support Maintenance - Ticket N-"
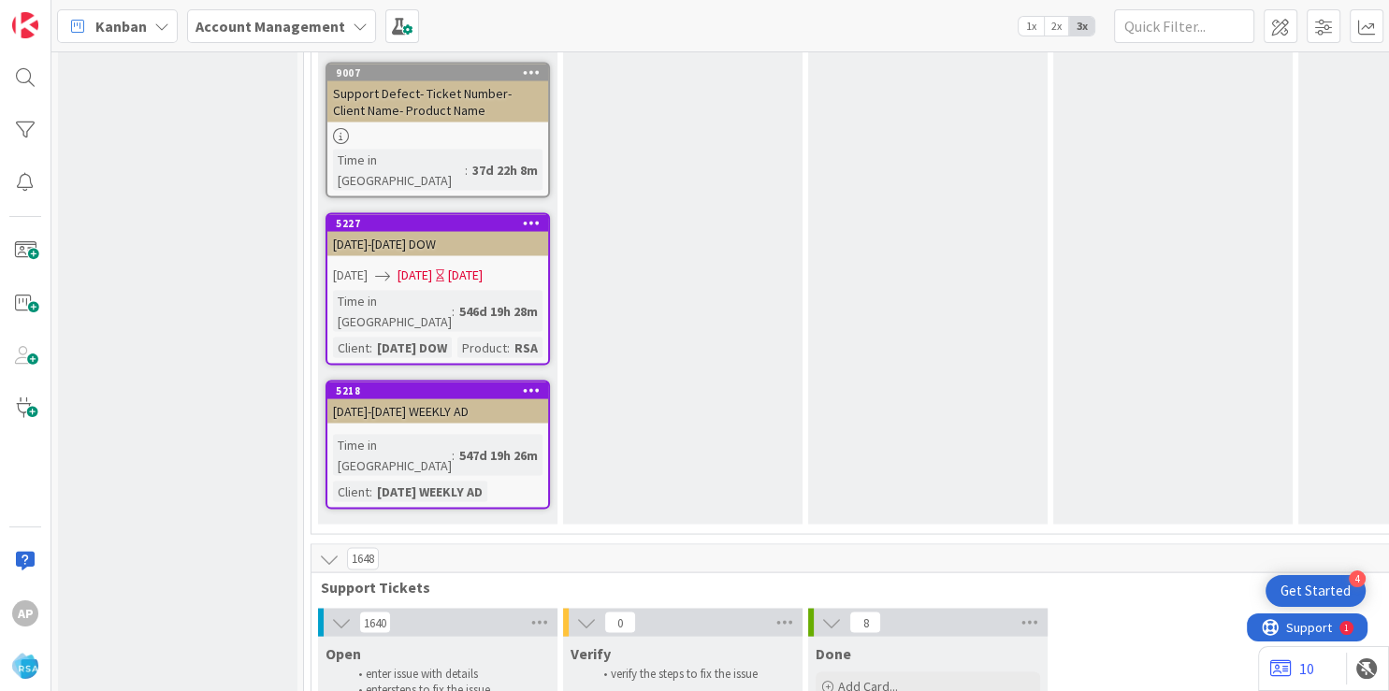
type textarea "x"
type textarea "Support Maintenance - Ticket-"
type textarea "x"
type textarea "Support Maintenance - Ticke-"
type textarea "x"
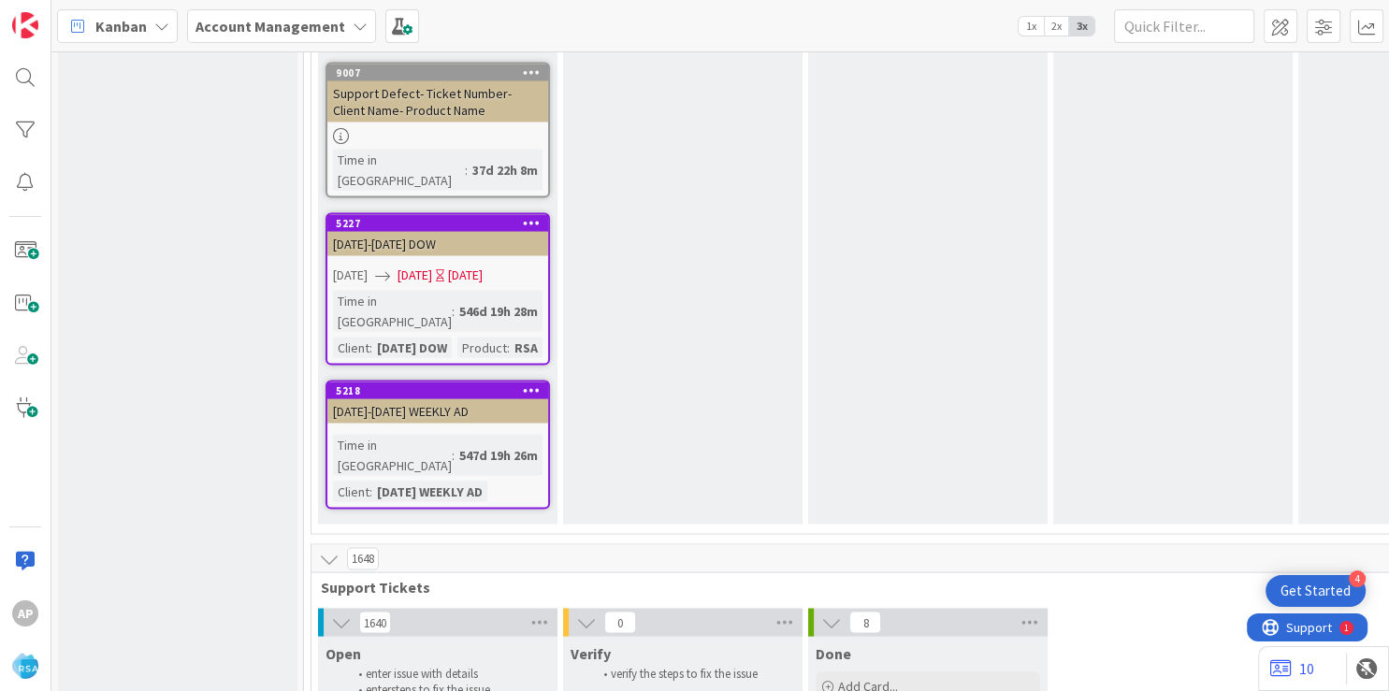
type textarea "Support Maintenance - Tick-"
type textarea "x"
type textarea "Support Maintenance - Ti-"
type textarea "x"
type textarea "Support Maintenance - T-"
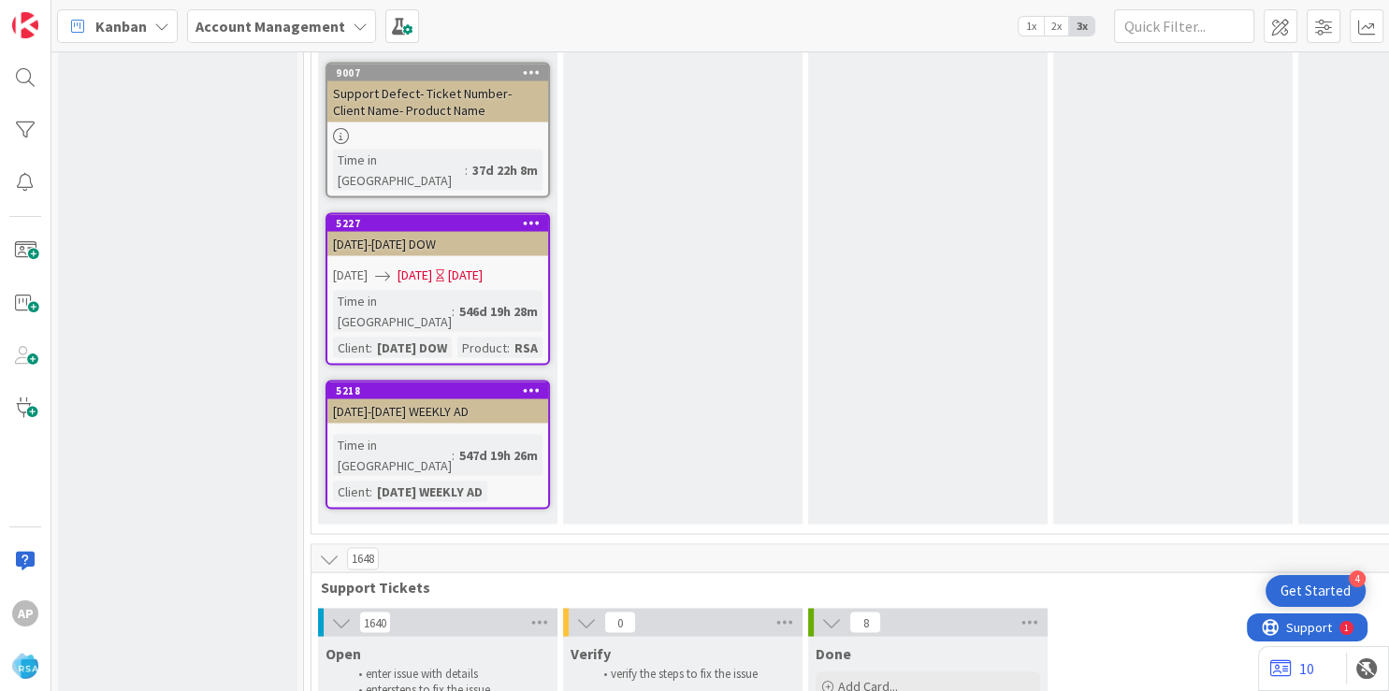
type textarea "x"
type textarea "Support Maintenance - -"
type textarea "x"
type textarea "Support Maintenance - 3-"
type textarea "x"
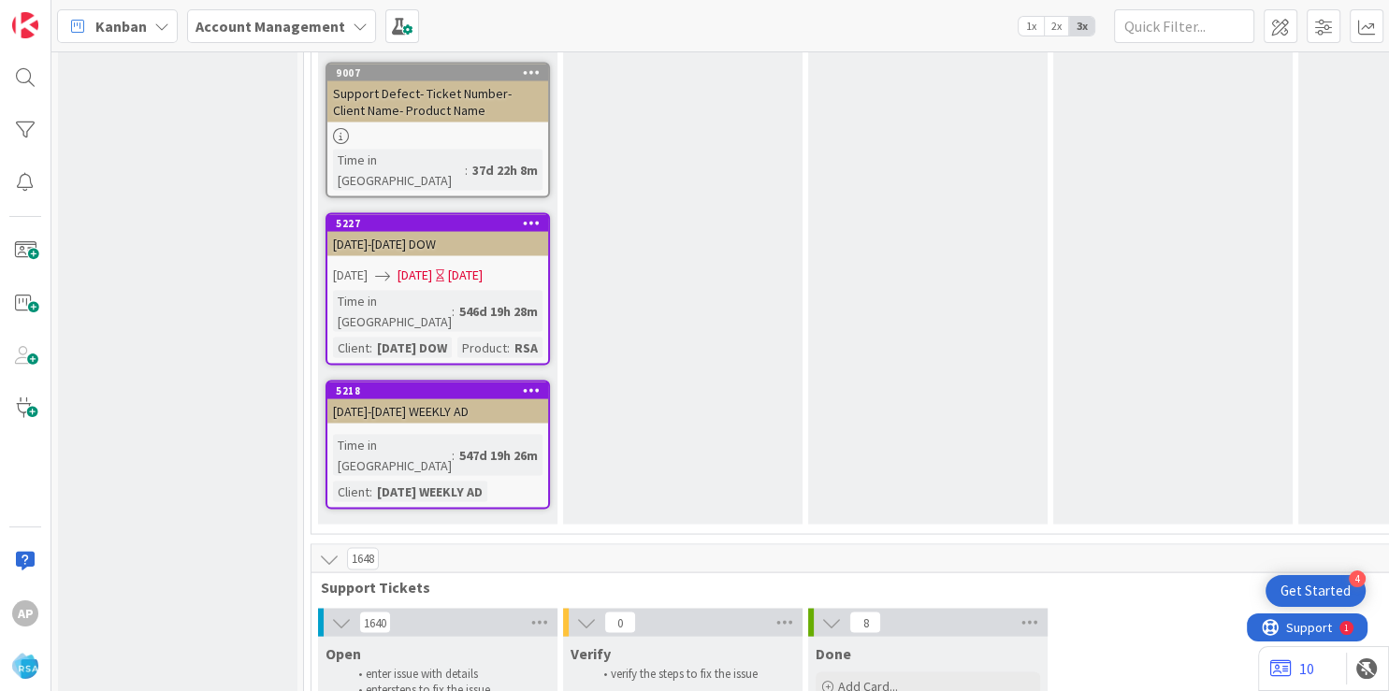
type textarea "Support Maintenance - 314-"
type textarea "x"
type textarea "Support Maintenance - 31463-"
type textarea "x"
type textarea "Support Maintenance - 314630-"
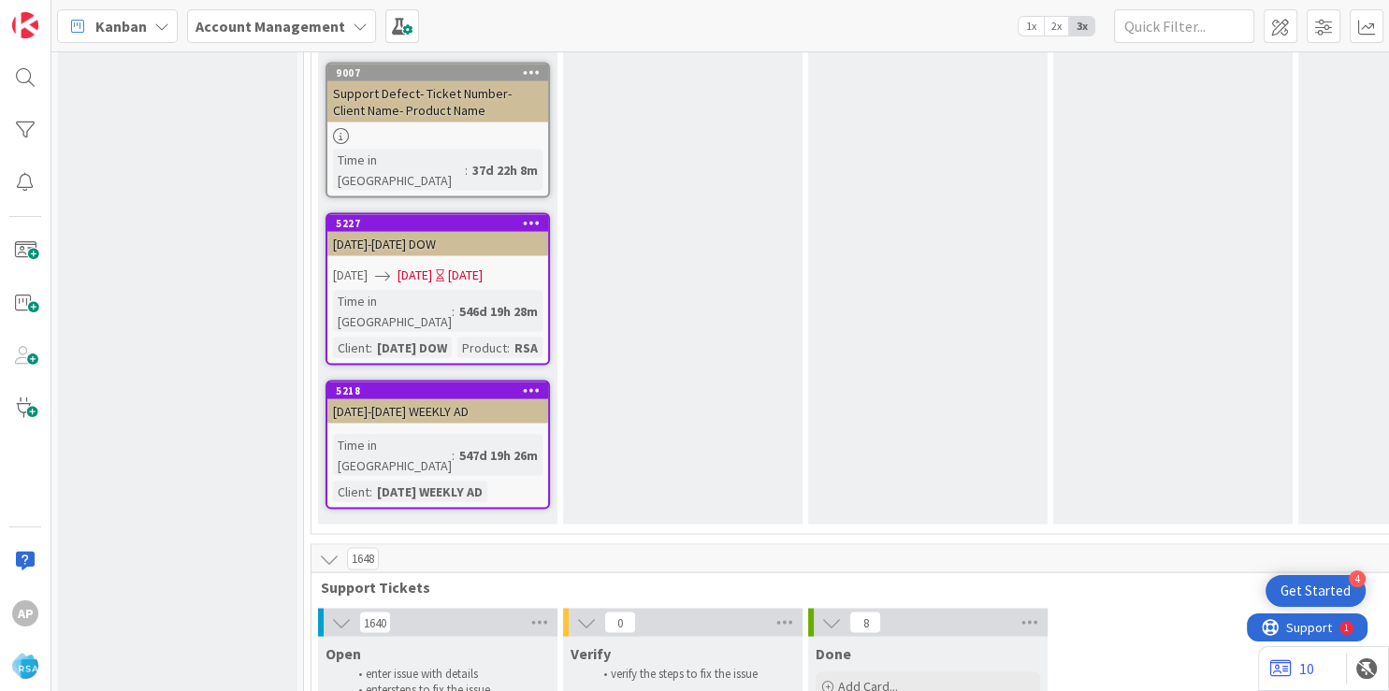
type textarea "x"
type textarea "Support Maintenance - 314630-A"
type textarea "x"
type textarea "Support Maintenance - 314630-An"
type textarea "x"
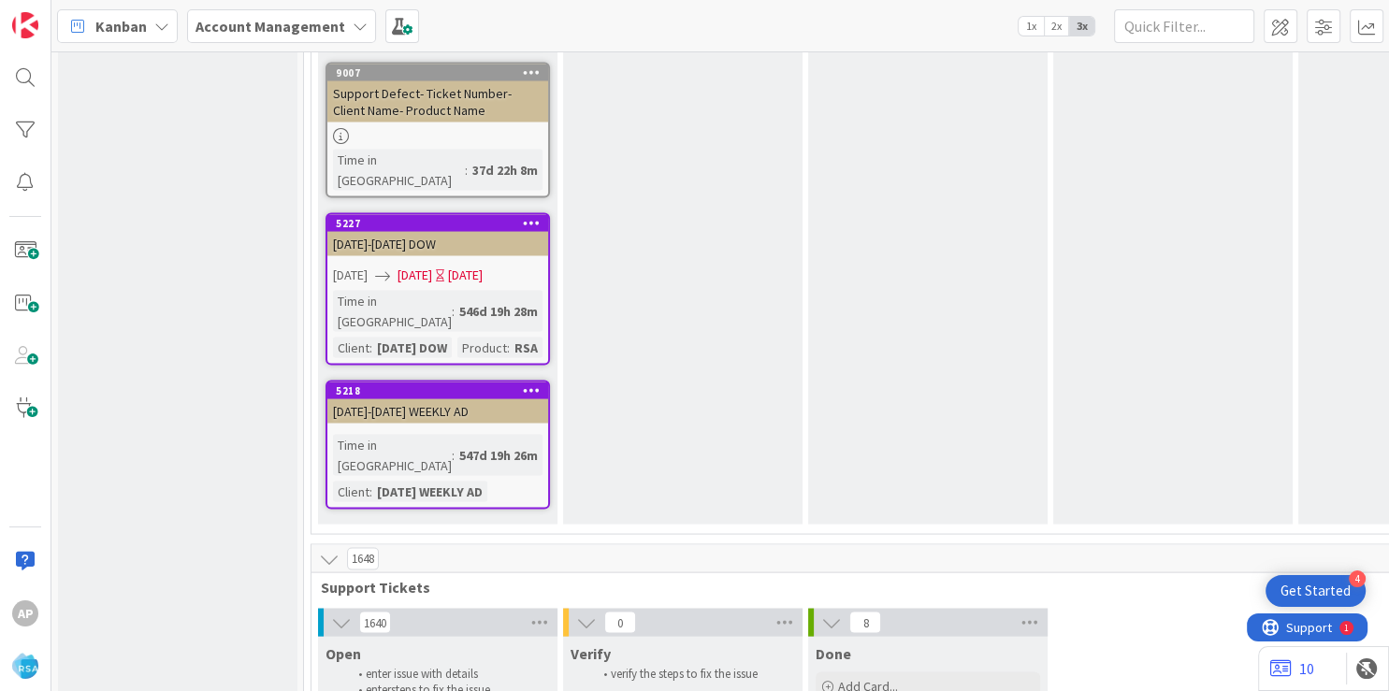
type textarea "Support Maintenance - 314630-Ani"
type textarea "x"
type textarea "Support Maintenance - 314630-Anil-"
type textarea "x"
type textarea "Support Maintenance - 314630-Ani"
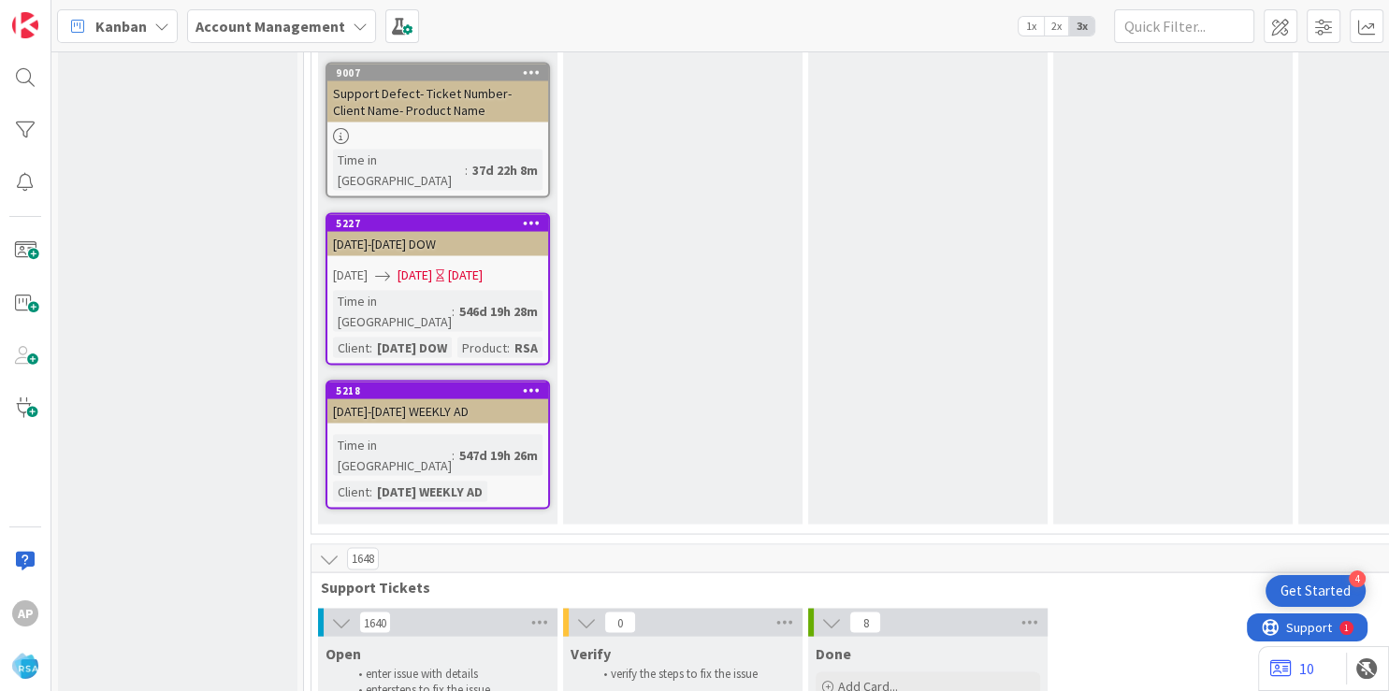
type textarea "x"
type textarea "Support Maintenance - 314630-An"
type textarea "x"
type textarea "Support Maintenance - 314630-"
type textarea "x"
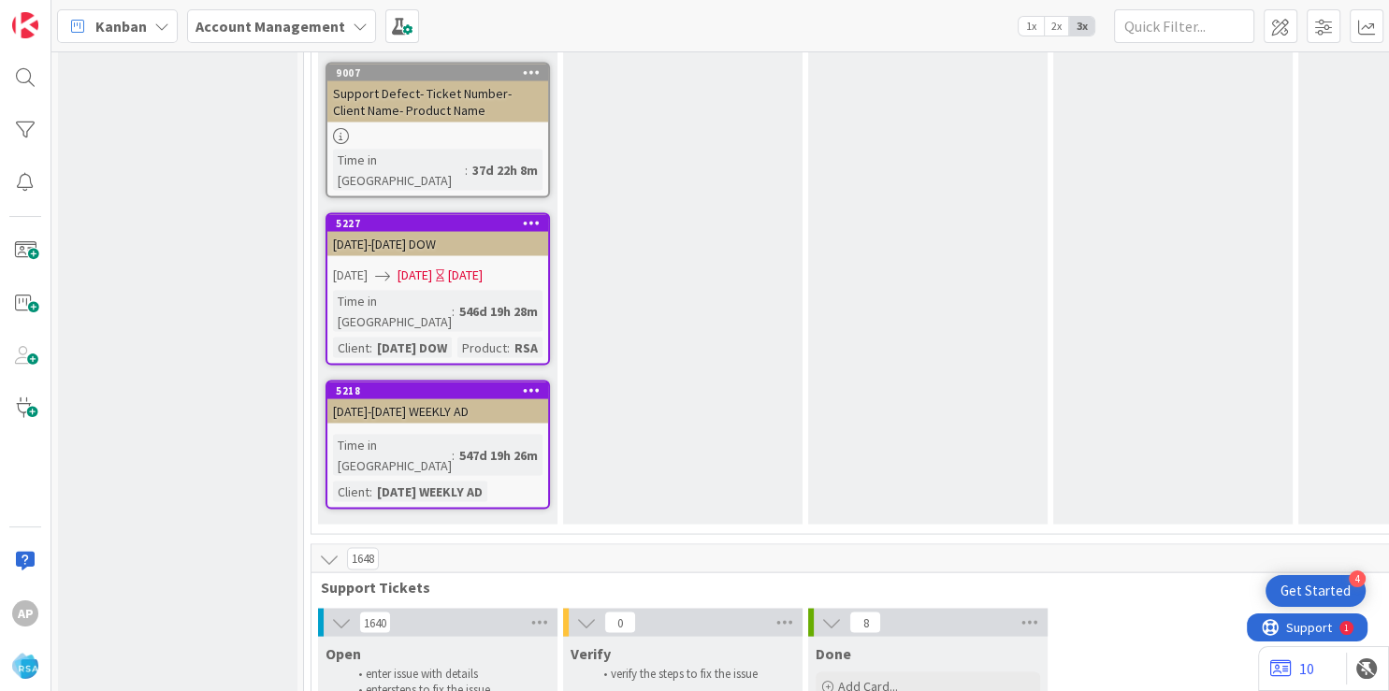
type textarea "Support Maintenance - 314630-C"
type textarea "x"
type textarea "Support Maintenance - 314630-Cu"
type textarea "x"
type textarea "Support Maintenance - 314630-Cut"
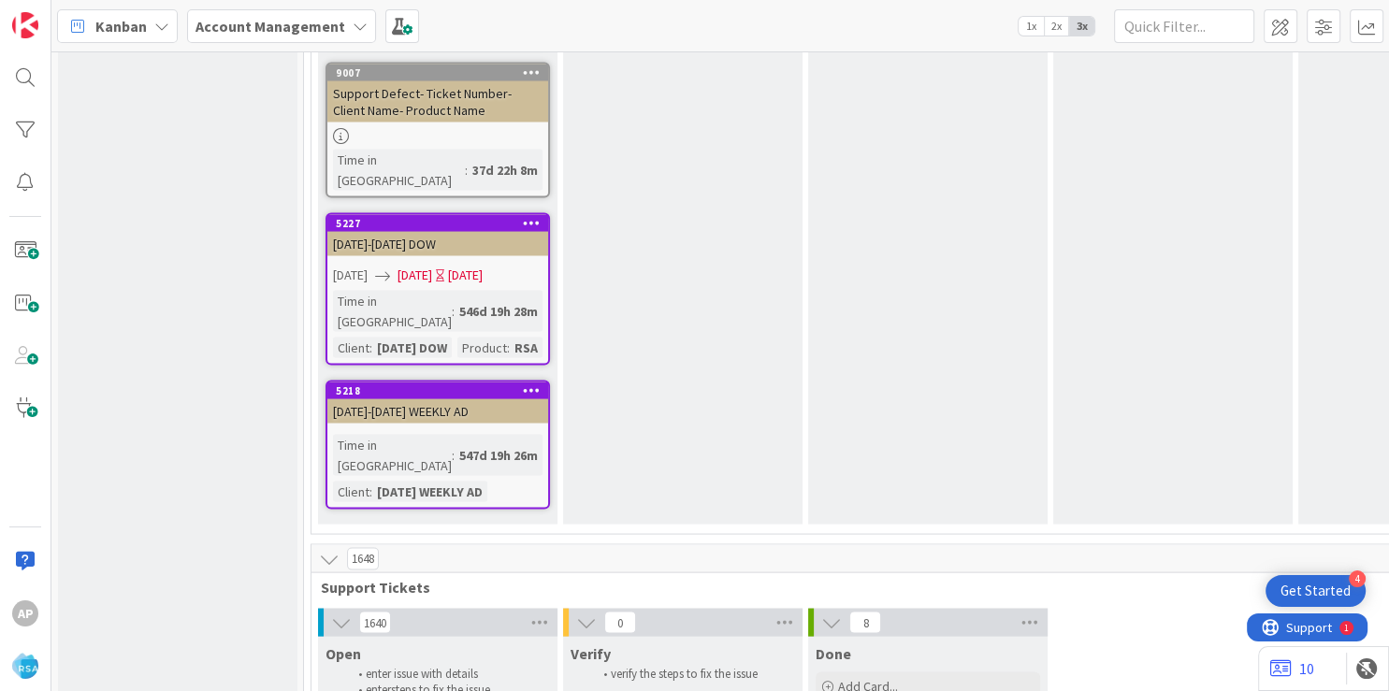
type textarea "x"
type textarea "Support Maintenance - 314630-Cut"
type textarea "x"
type textarea "Support Maintenance - 314630-Cut b"
type textarea "x"
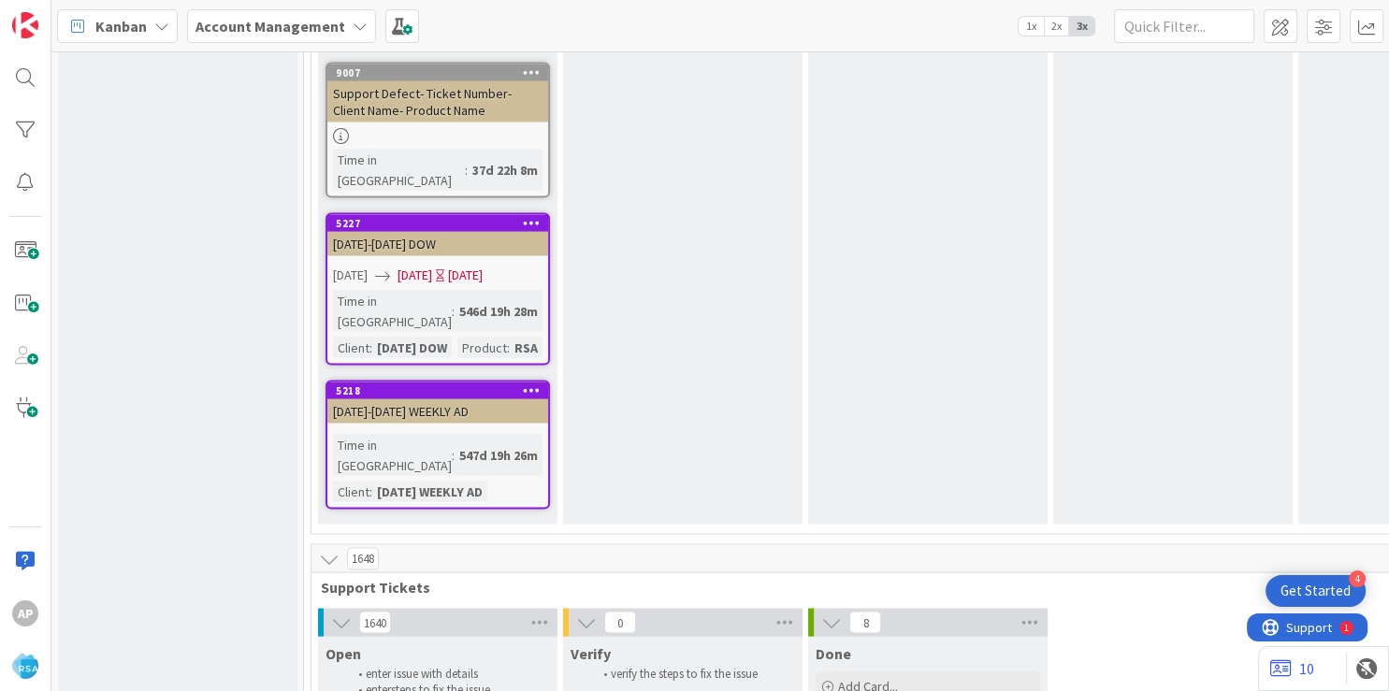
type textarea "Support Maintenance - 314630-Cut ban"
type textarea "x"
type textarea "Support Maintenance - 314630-Cut bank"
type textarea "x"
type textarea "Support Maintenance - 314630-Cut bank S"
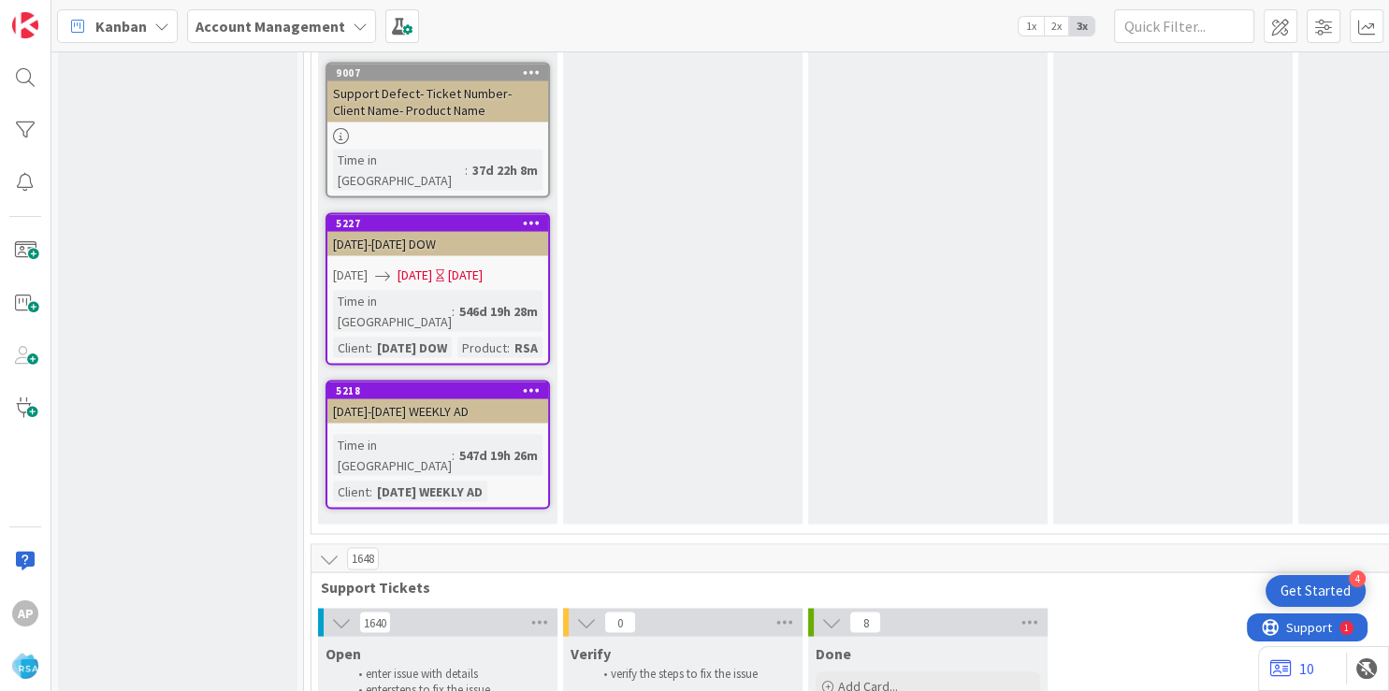
type textarea "x"
type textarea "Support Maintenance - 314630-Cut bank Sk"
type textarea "x"
type textarea "Support Maintenance - 314630-Cut bank Sky"
type textarea "x"
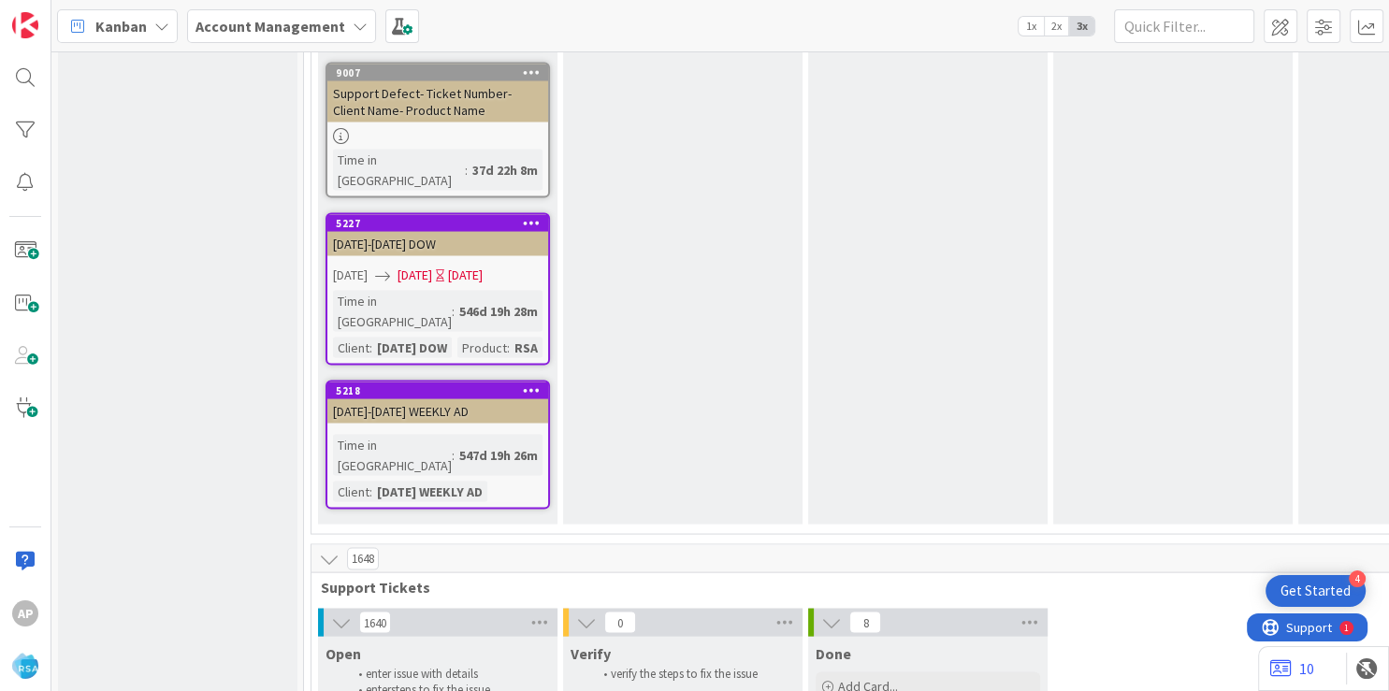
type textarea "Support Maintenance - 314630-Cut bank Sky"
type textarea "x"
type textarea "Support Maintenance - 314630-Cut bank Sky fo"
type textarea "x"
type textarea "Support Maintenance - 314630-Cut bank Sky foo"
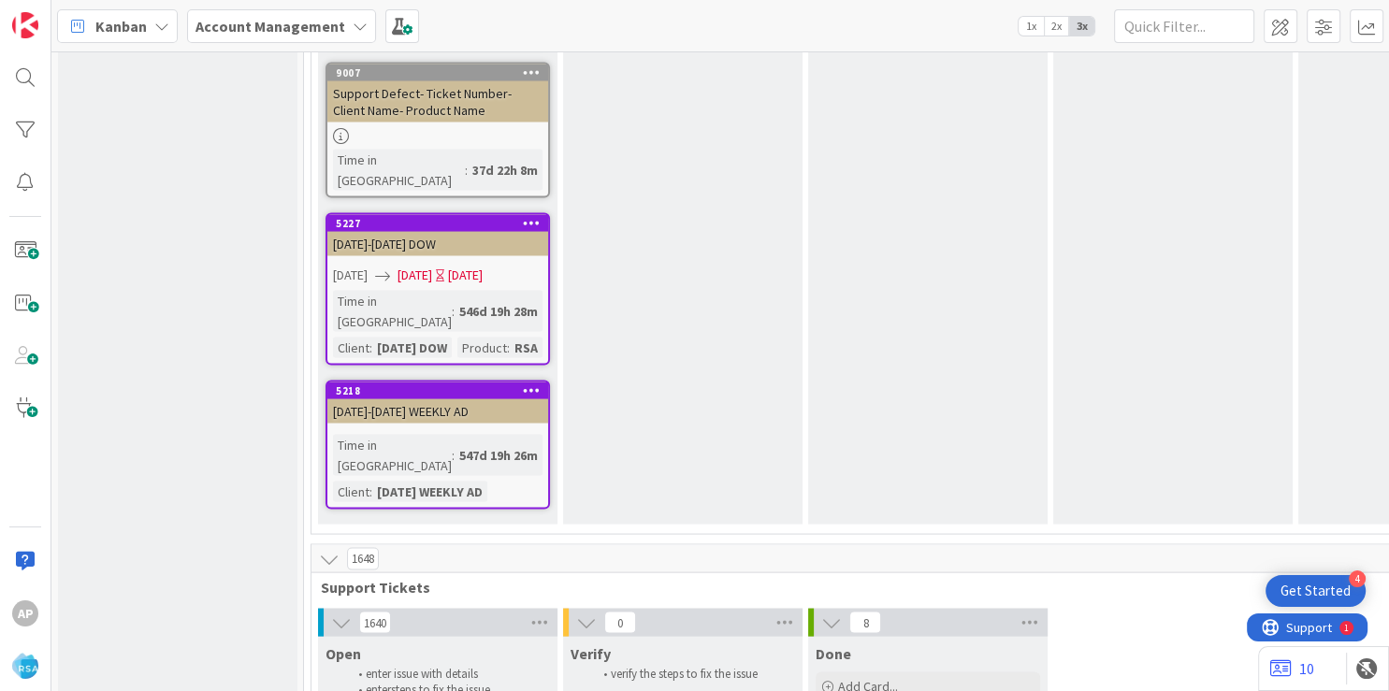
type textarea "x"
type textarea "Support Maintenance - 314630-Cut bank Sky foods"
type textarea "x"
type textarea "Support Maintenance - 314630-Cut bank Sky foods-"
type textarea "x"
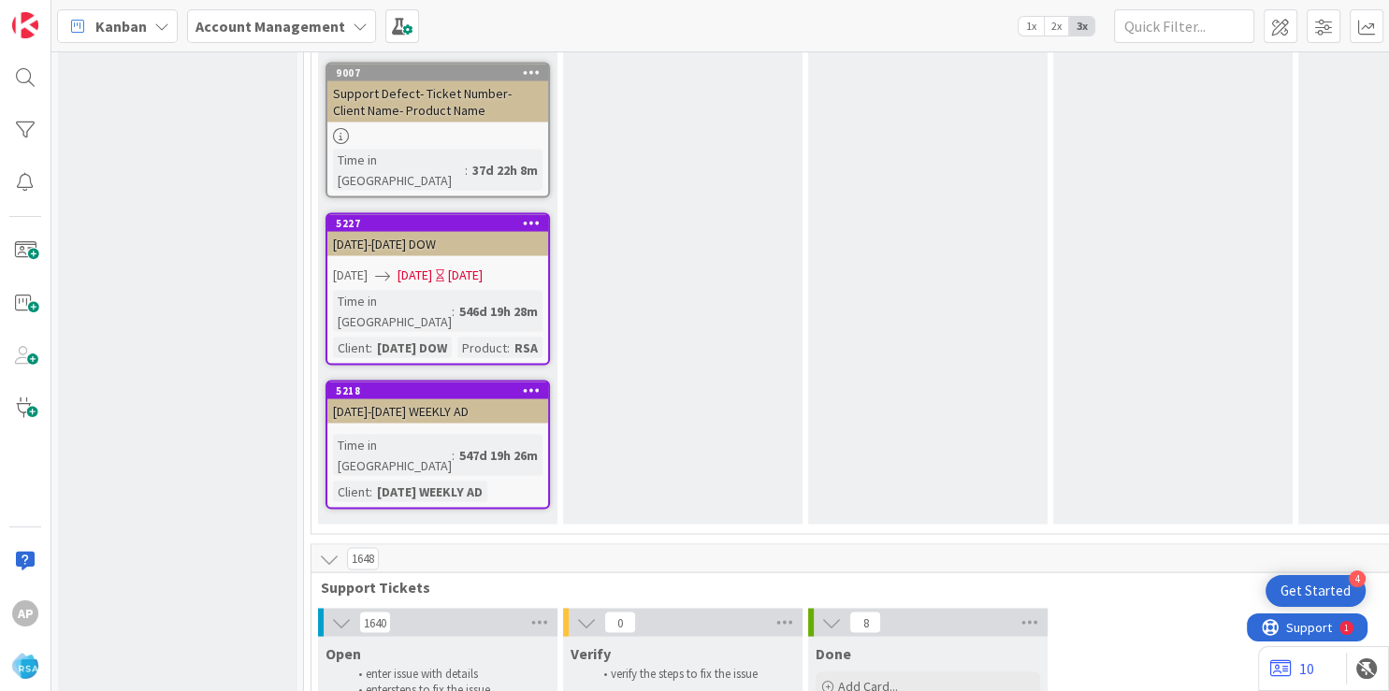
type textarea "Support Maintenance - 314630-Cut bank Sky foods-A"
type textarea "x"
type textarea "Support Maintenance - 314630-Cut bank Sky foods-An"
type textarea "x"
type textarea "Support Maintenance - 314630-Cut bank Sky foods-Ani"
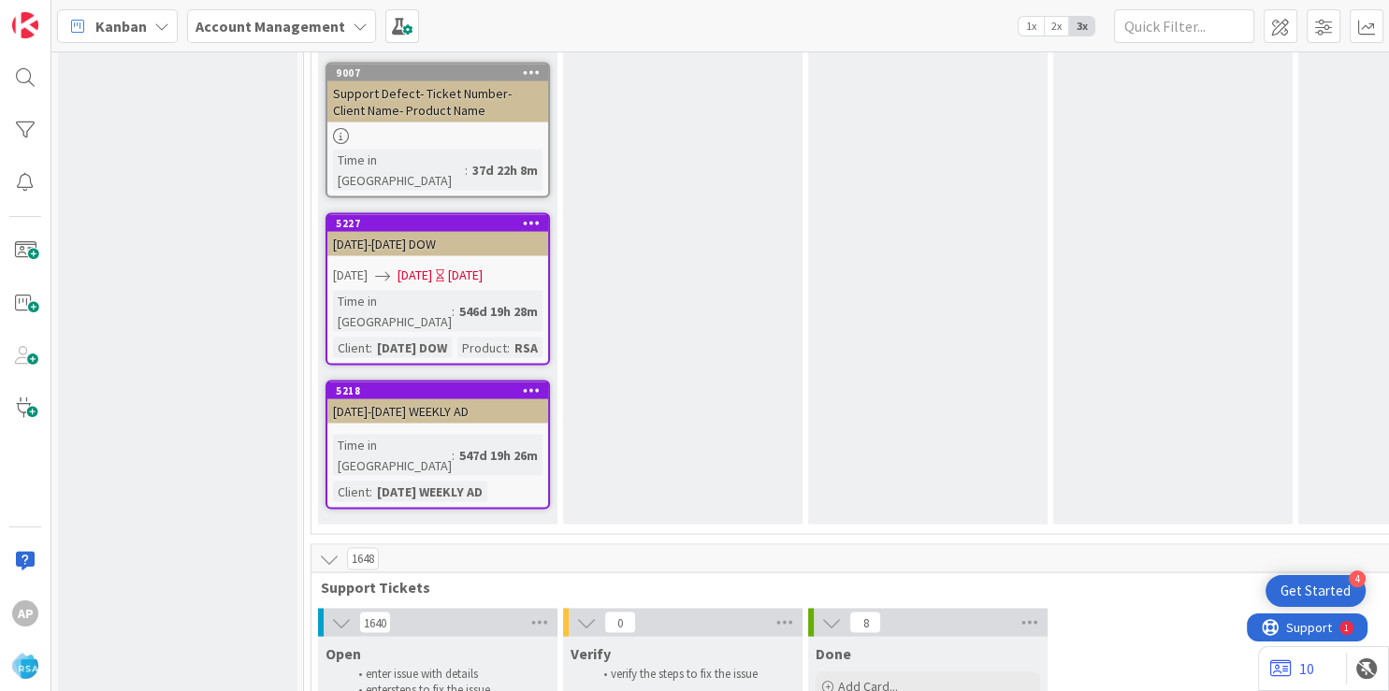
type textarea "x"
type textarea "Support Maintenance - 314630-Cut bank Sky foods-Ani"
type textarea "x"
type textarea "Support Maintenance - 314630-Cut bank Sky foods-An"
type textarea "x"
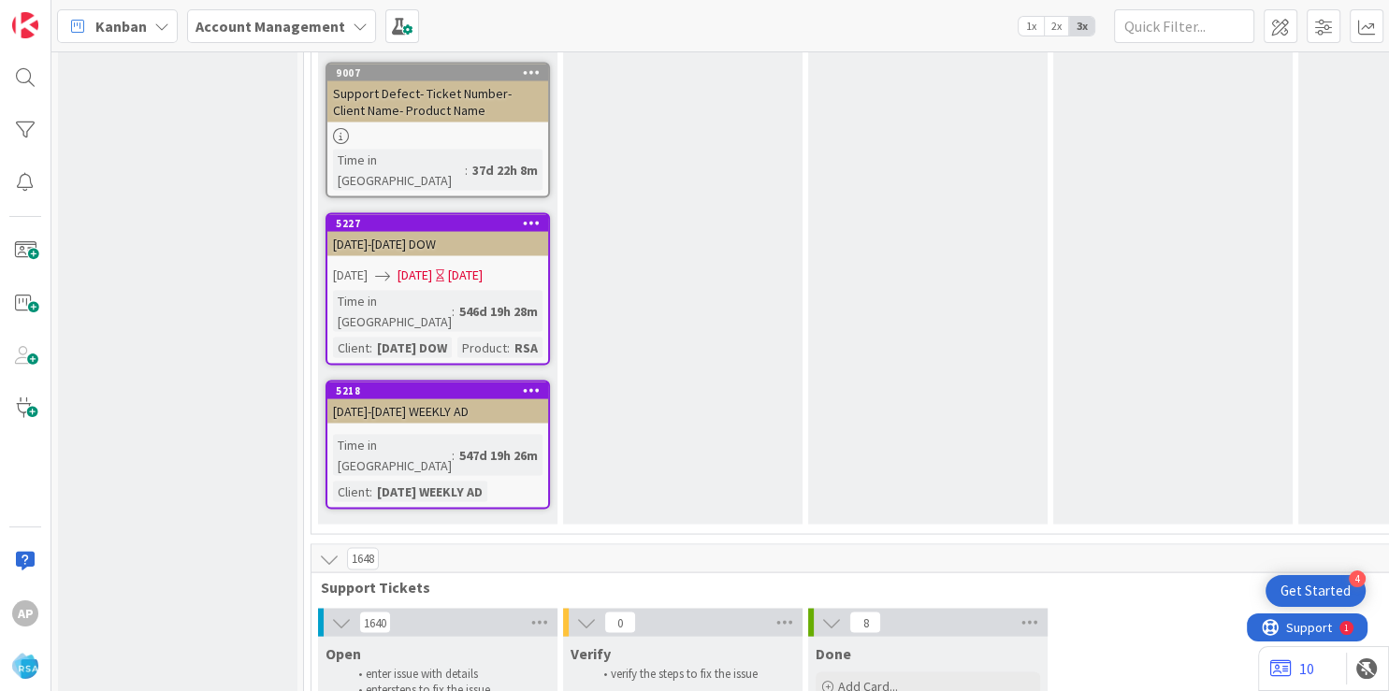
type textarea "Support Maintenance - 314630-Cut bank Sky foods-A"
type textarea "x"
type textarea "Support Maintenance - 314630-Cut bank Sky foods-"
type textarea "x"
type textarea "Support Maintenance - 314630-Cut bank Sky foods-RSA"
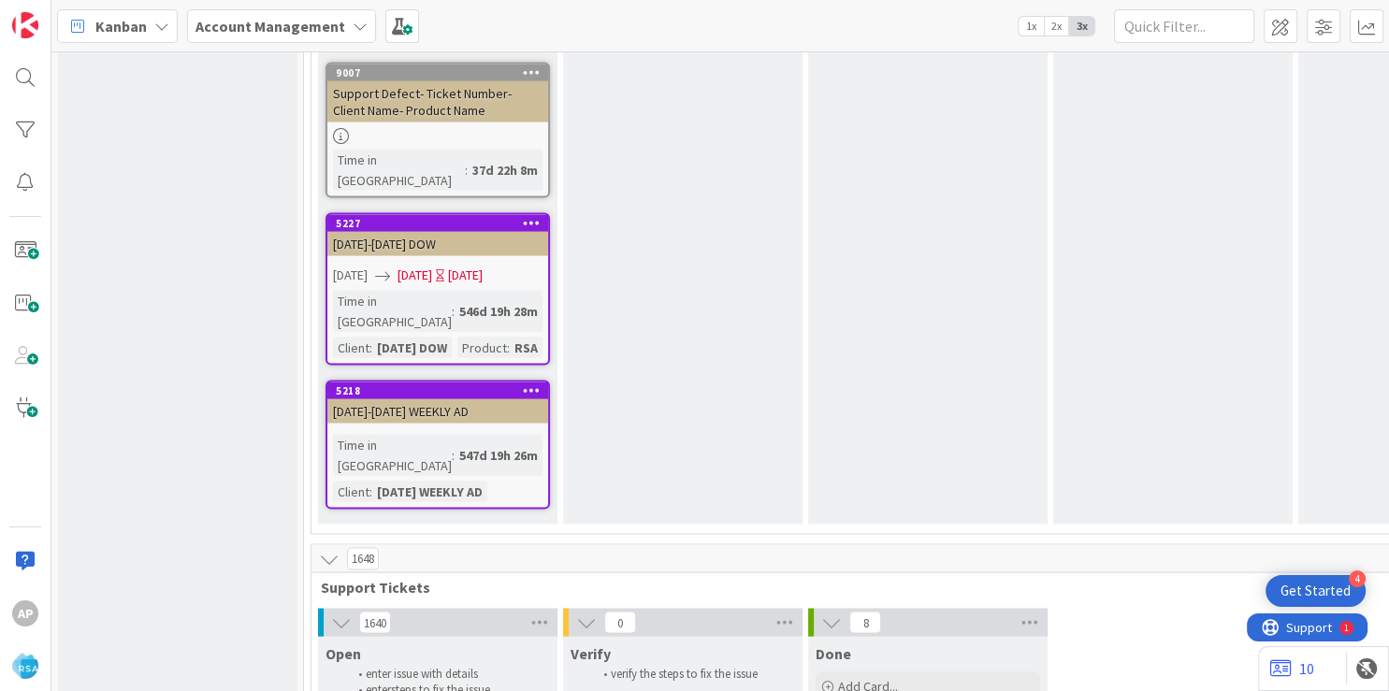
type textarea "x"
type textarea "Support Maintenance - 314630-Cut bank Sky foods-RSA"
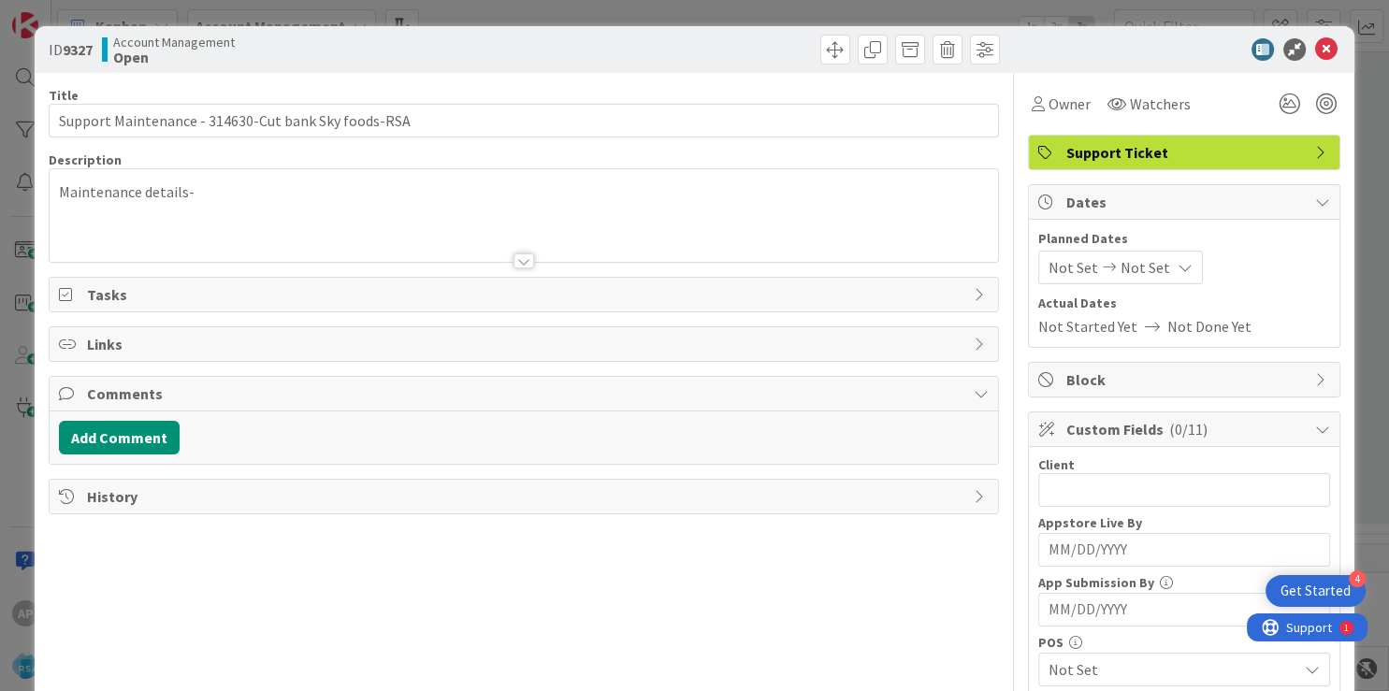
click at [295, 176] on div "Maintenance details-" at bounding box center [524, 215] width 948 height 93
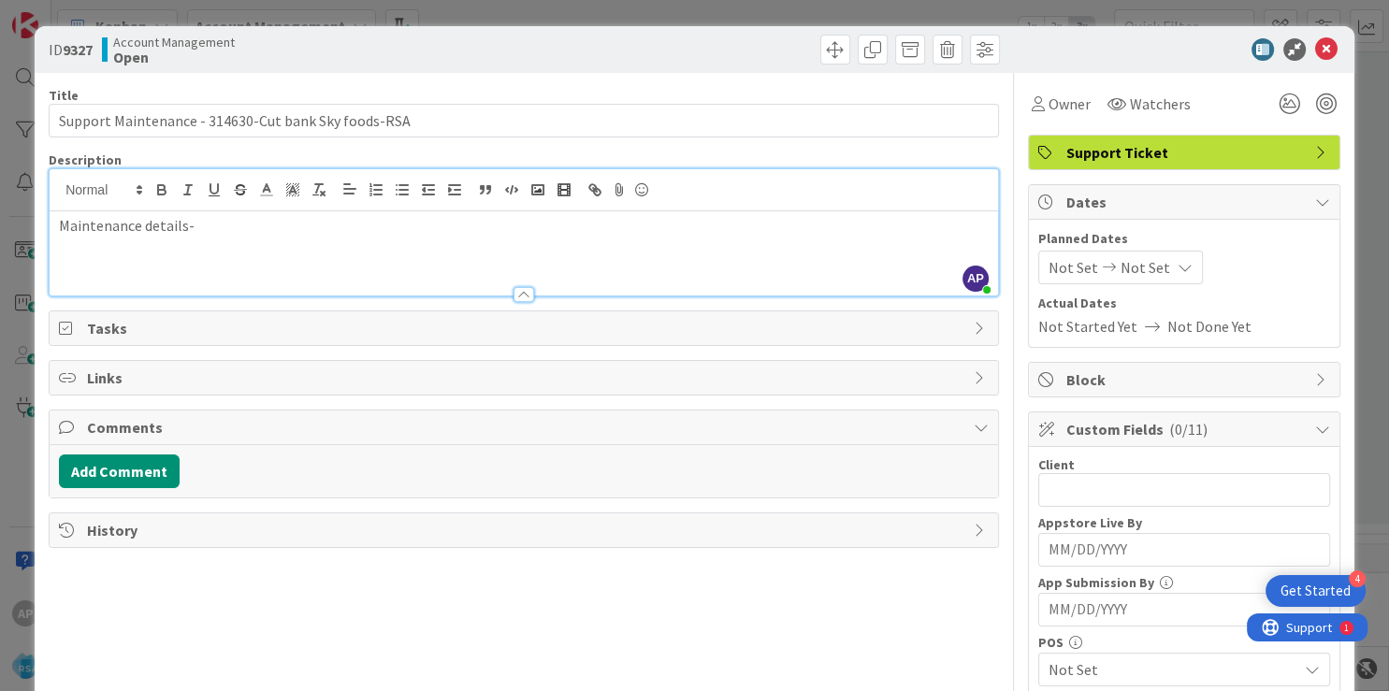
click at [197, 227] on p "Maintenance details-" at bounding box center [524, 226] width 930 height 22
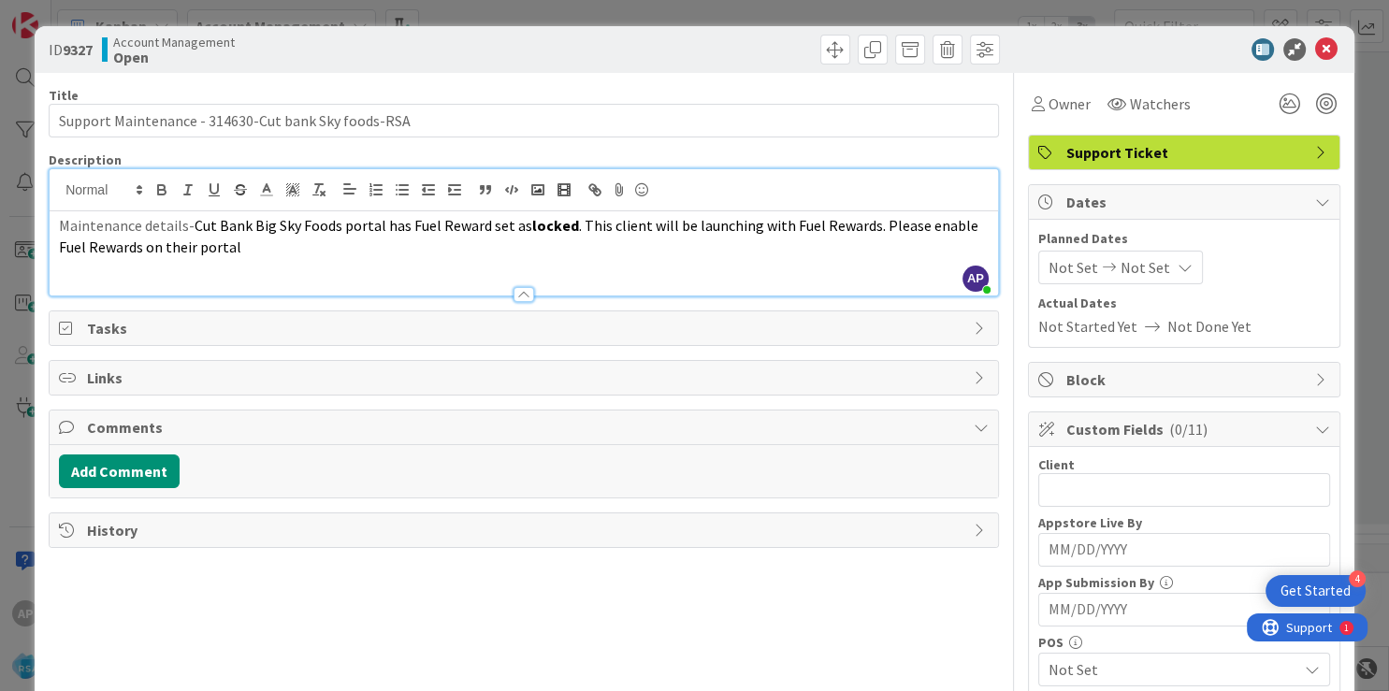
click at [1048, 267] on span "Not Set" at bounding box center [1073, 267] width 50 height 22
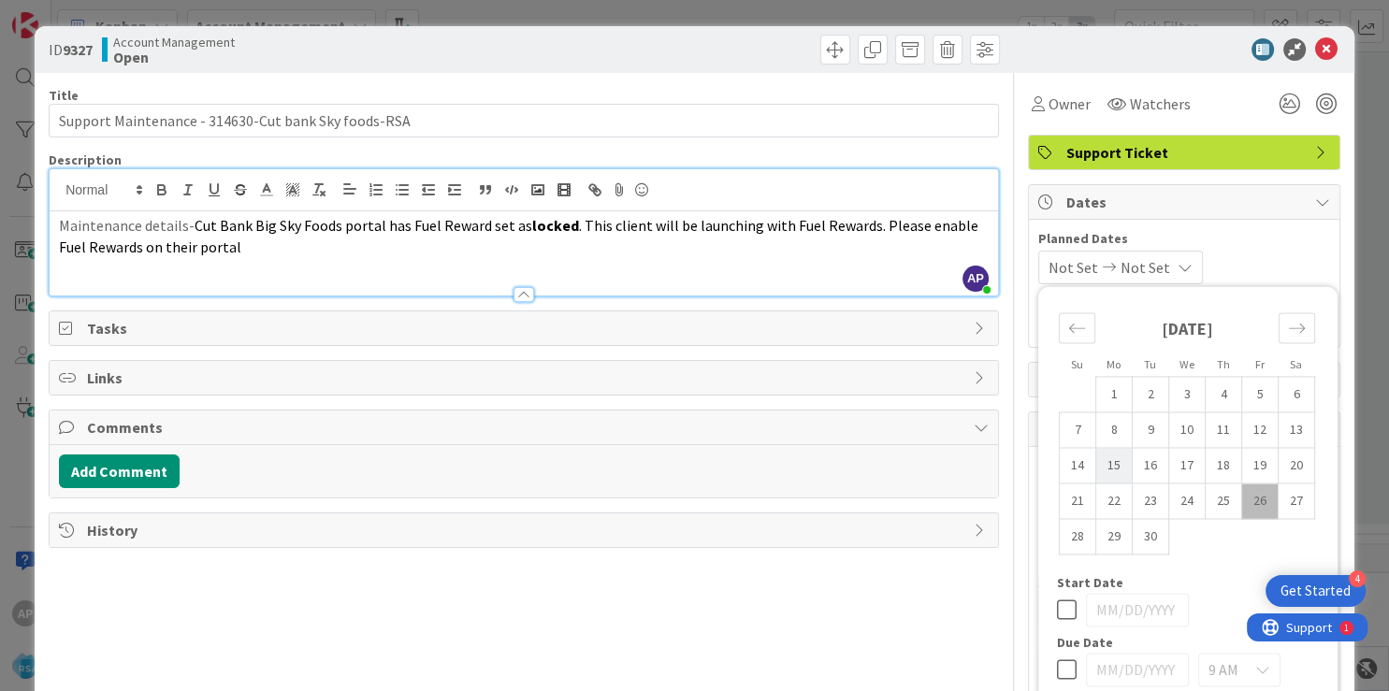
click at [1098, 470] on td "15" at bounding box center [1113, 466] width 36 height 36
type input "[DATE]"
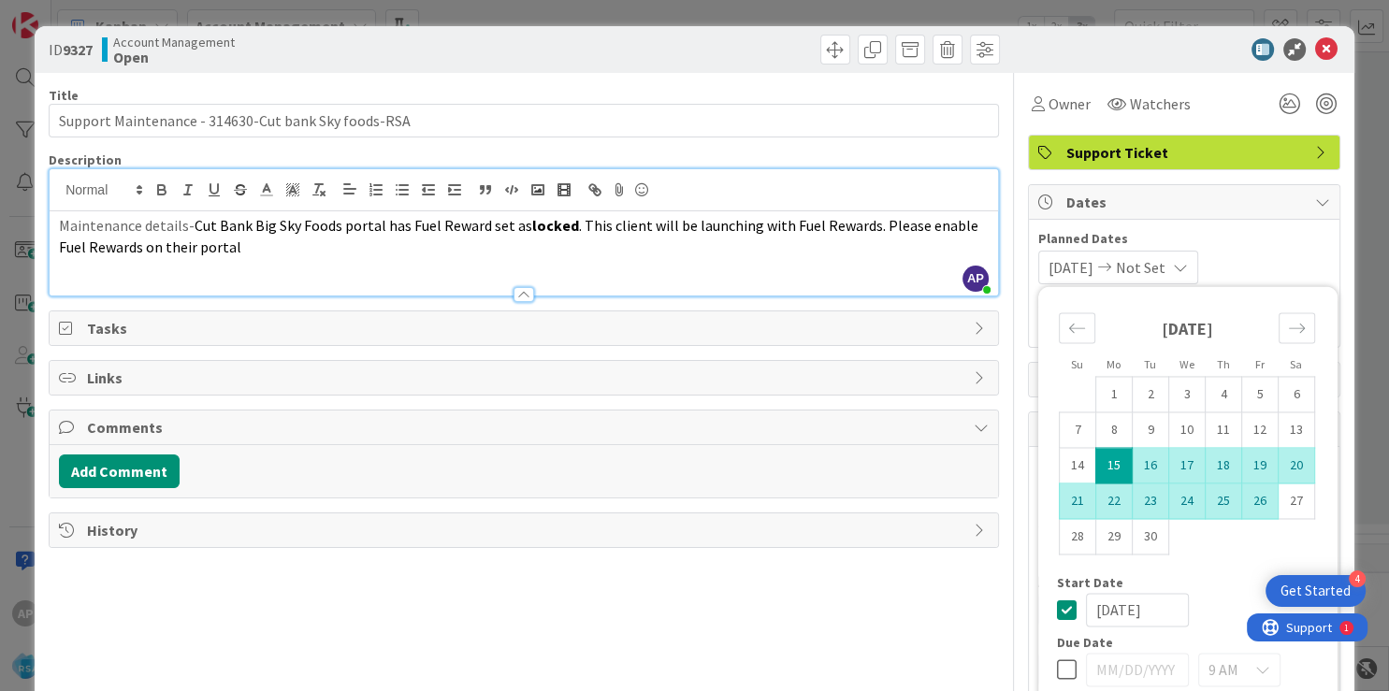
click at [1241, 500] on td "26" at bounding box center [1259, 502] width 36 height 36
type input "[DATE]"
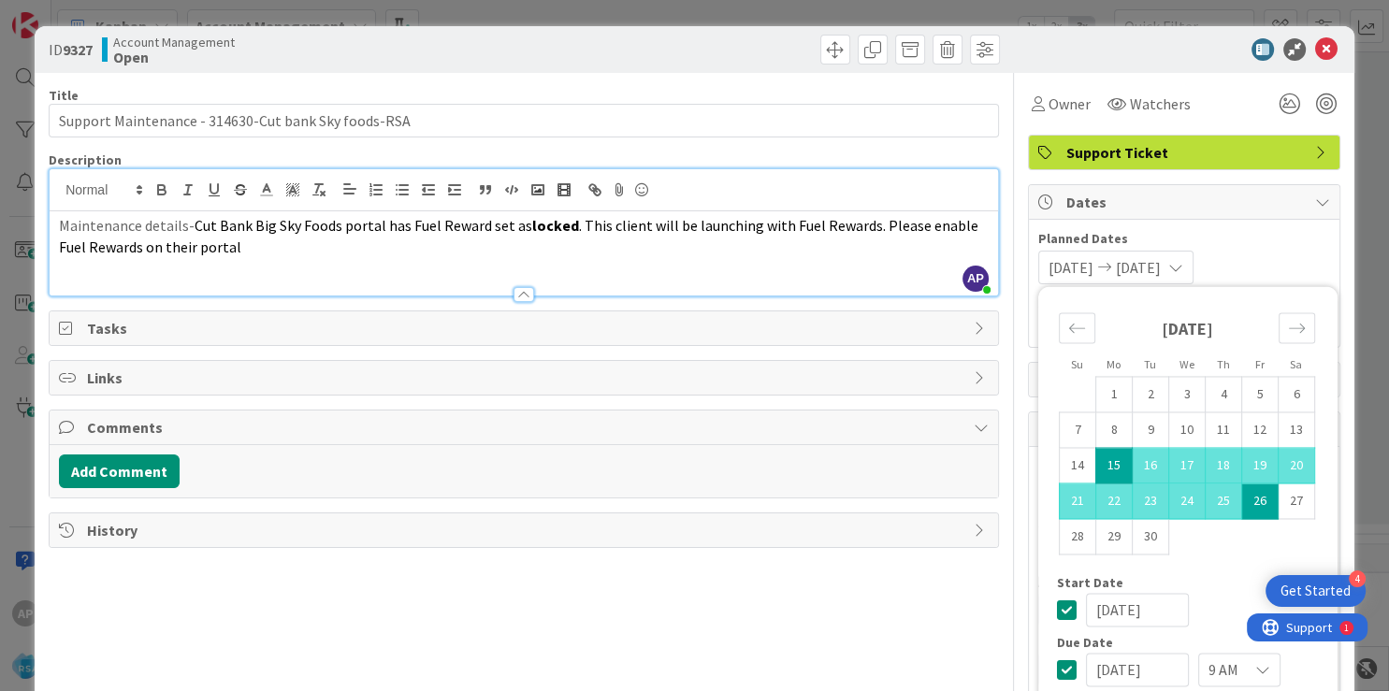
click at [579, 262] on div "Maintenance details- Cut Bank Big Sky Foods portal has Fuel Reward set as locke…" at bounding box center [524, 253] width 948 height 84
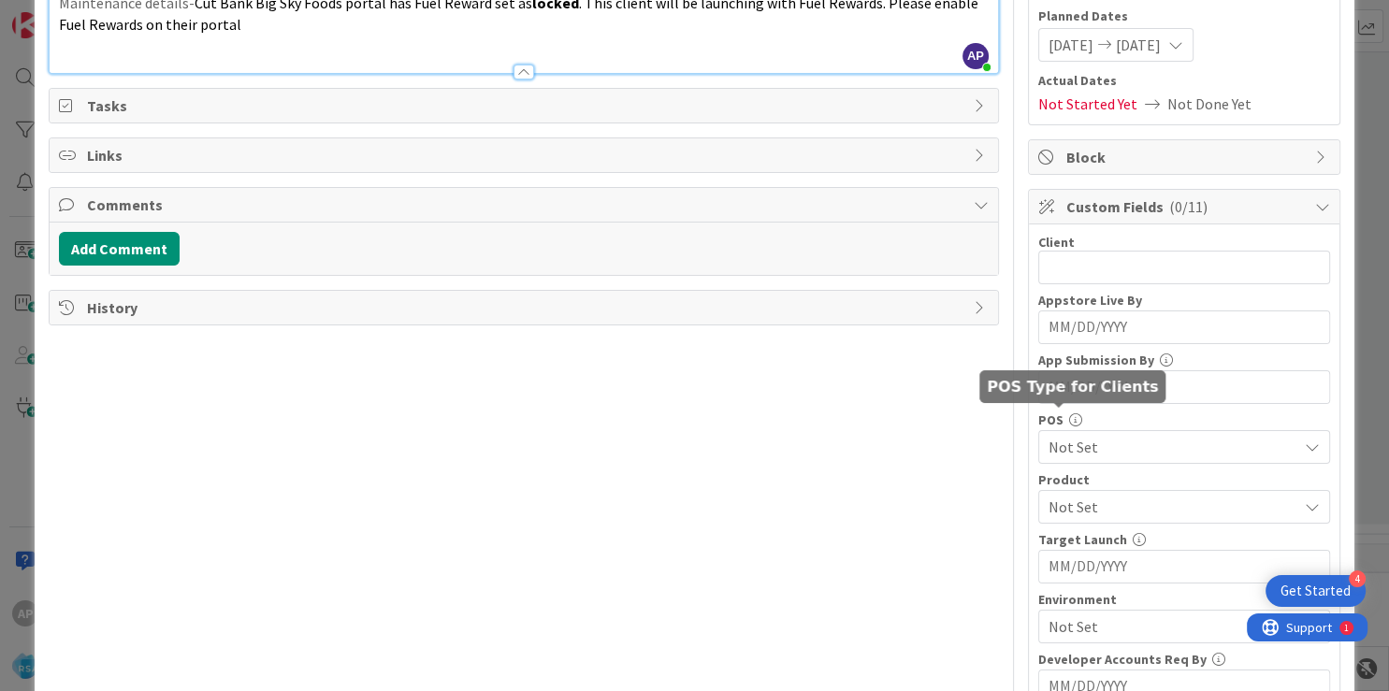
scroll to position [224, 0]
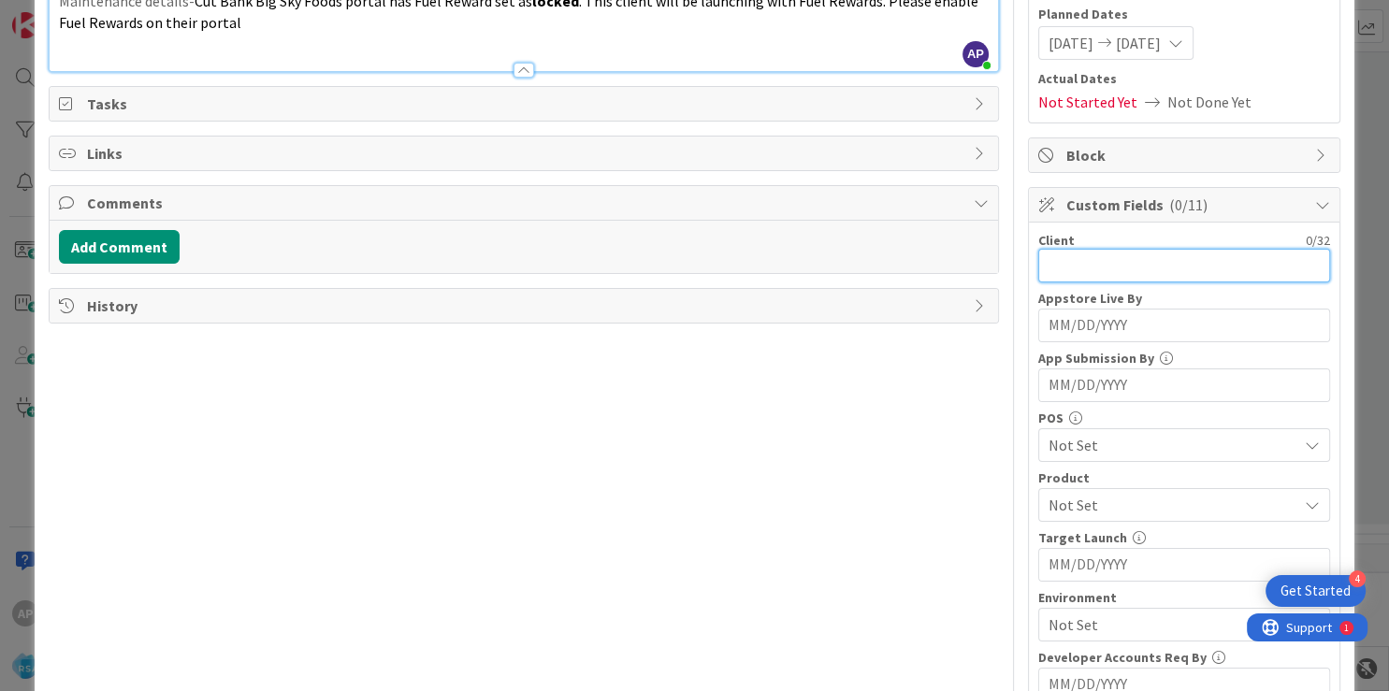
click at [1042, 267] on input "text" at bounding box center [1184, 266] width 292 height 34
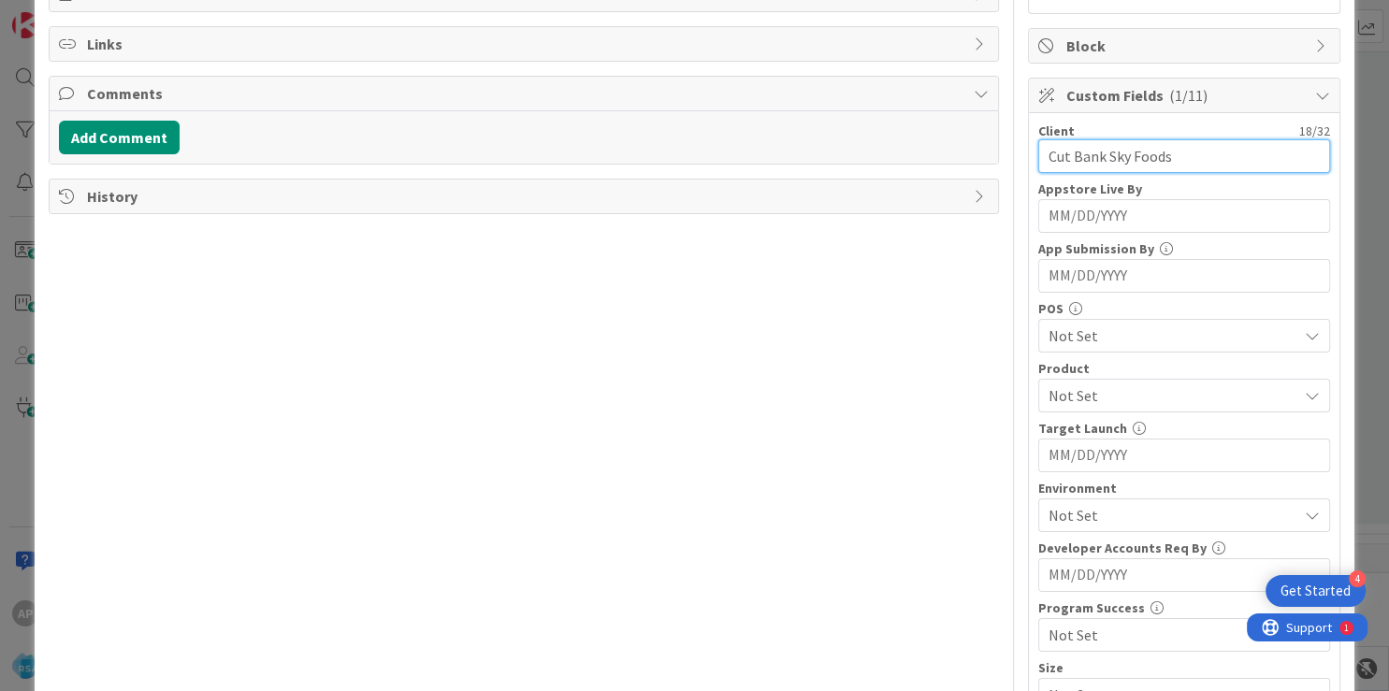
scroll to position [337, 0]
type input "Cut Bank Sky Foods"
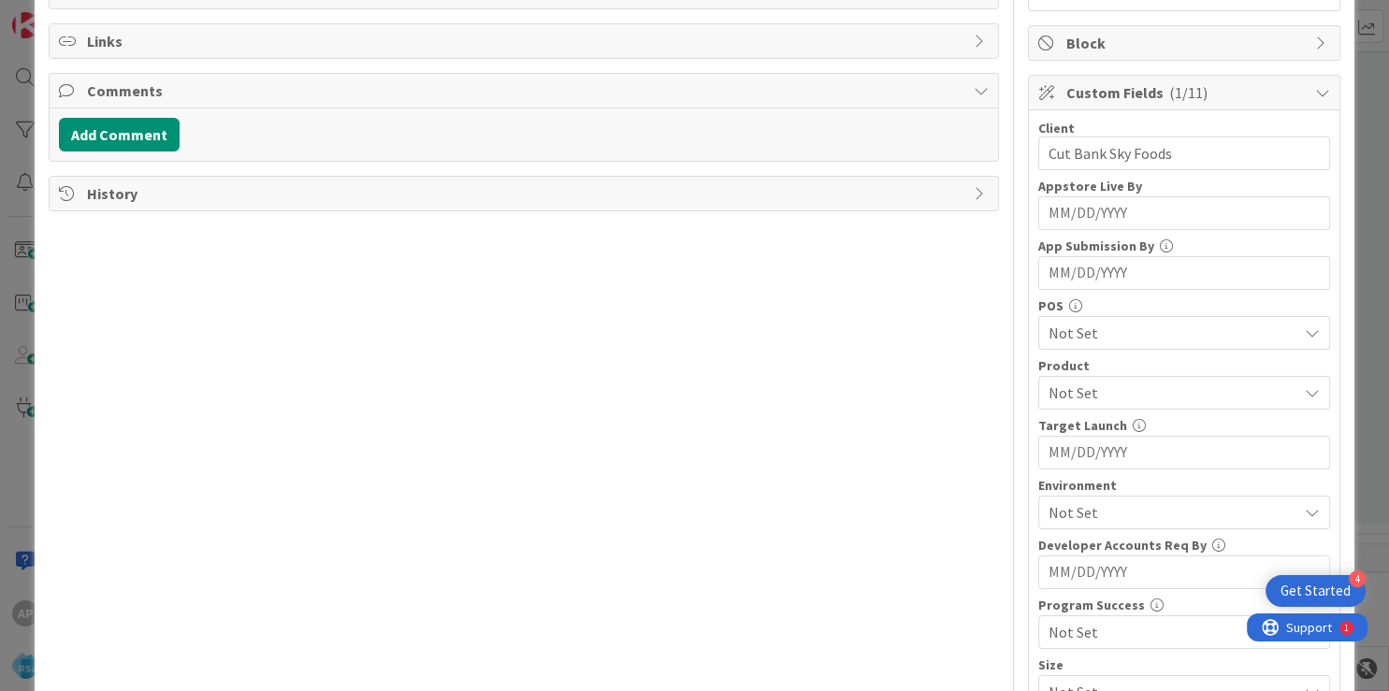
click at [1060, 397] on span "Not Set" at bounding box center [1172, 393] width 249 height 22
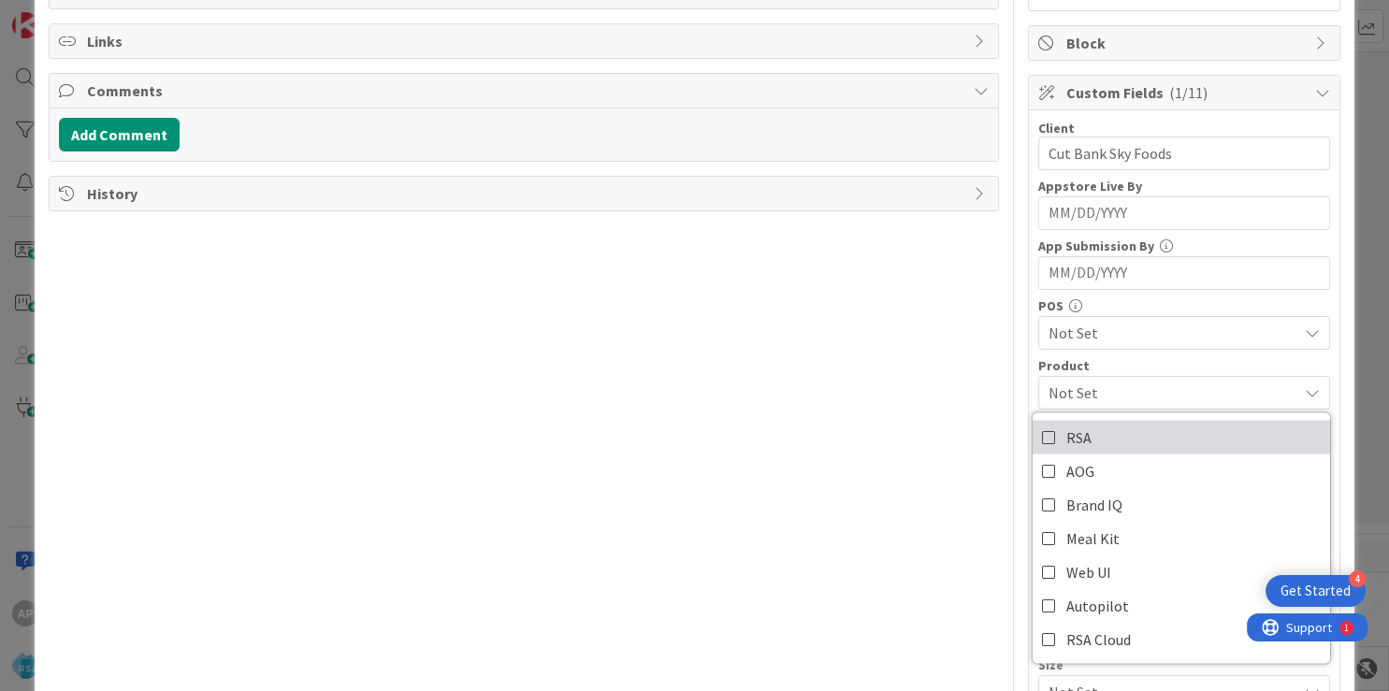
click at [1066, 428] on span "RSA" at bounding box center [1078, 437] width 25 height 28
click at [904, 405] on div "Title 52 / 128 Support Maintenance - 314630-Cut bank Sky foods-RSA Description …" at bounding box center [524, 332] width 950 height 1192
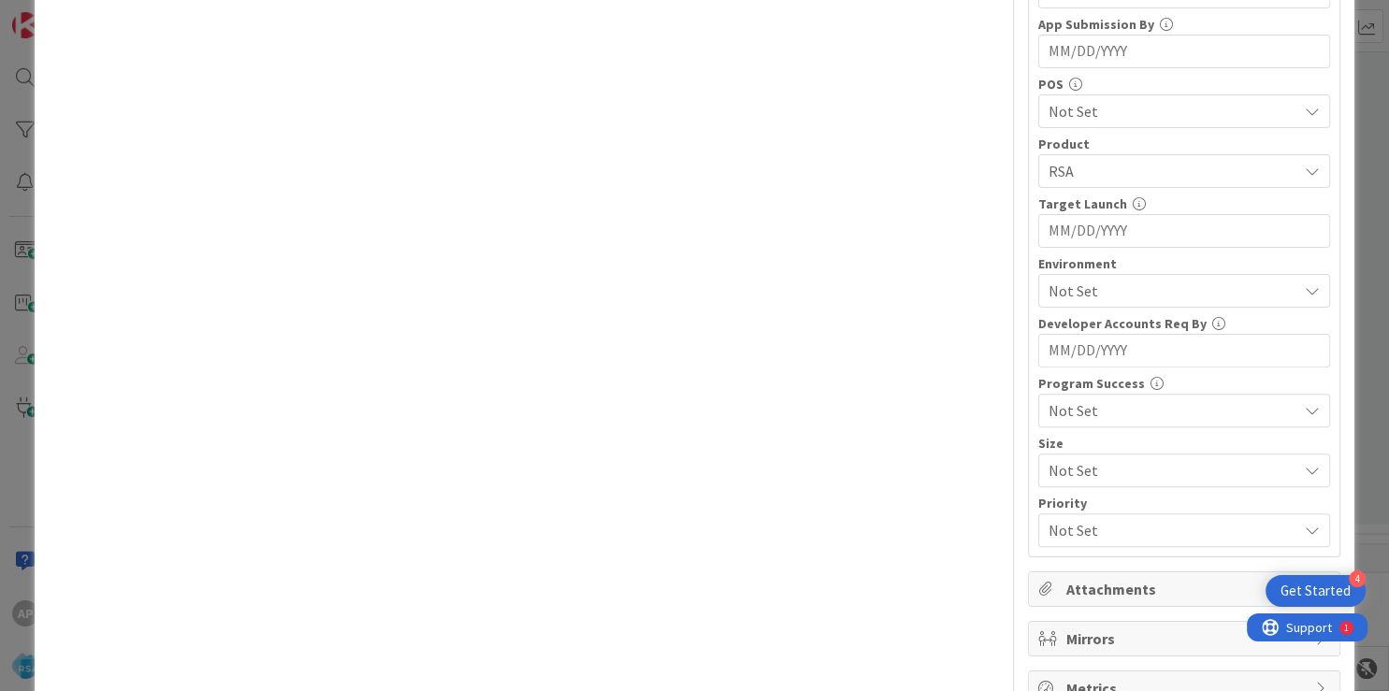
scroll to position [561, 0]
click at [1083, 279] on span "Not Set" at bounding box center [1172, 288] width 249 height 22
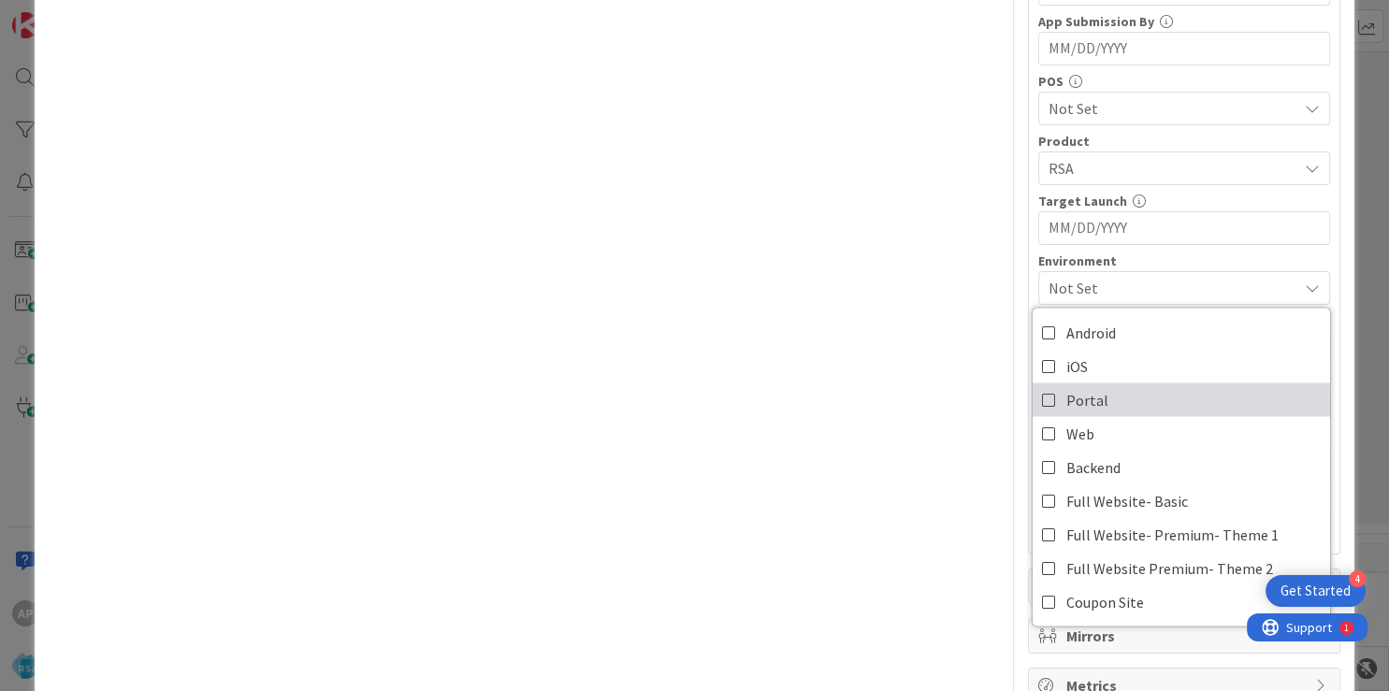
click at [1083, 389] on span "Portal" at bounding box center [1087, 399] width 42 height 28
click at [700, 370] on div "Title 52 / 128 Support Maintenance - 314630-Cut bank Sky foods-RSA Description …" at bounding box center [524, 108] width 950 height 1192
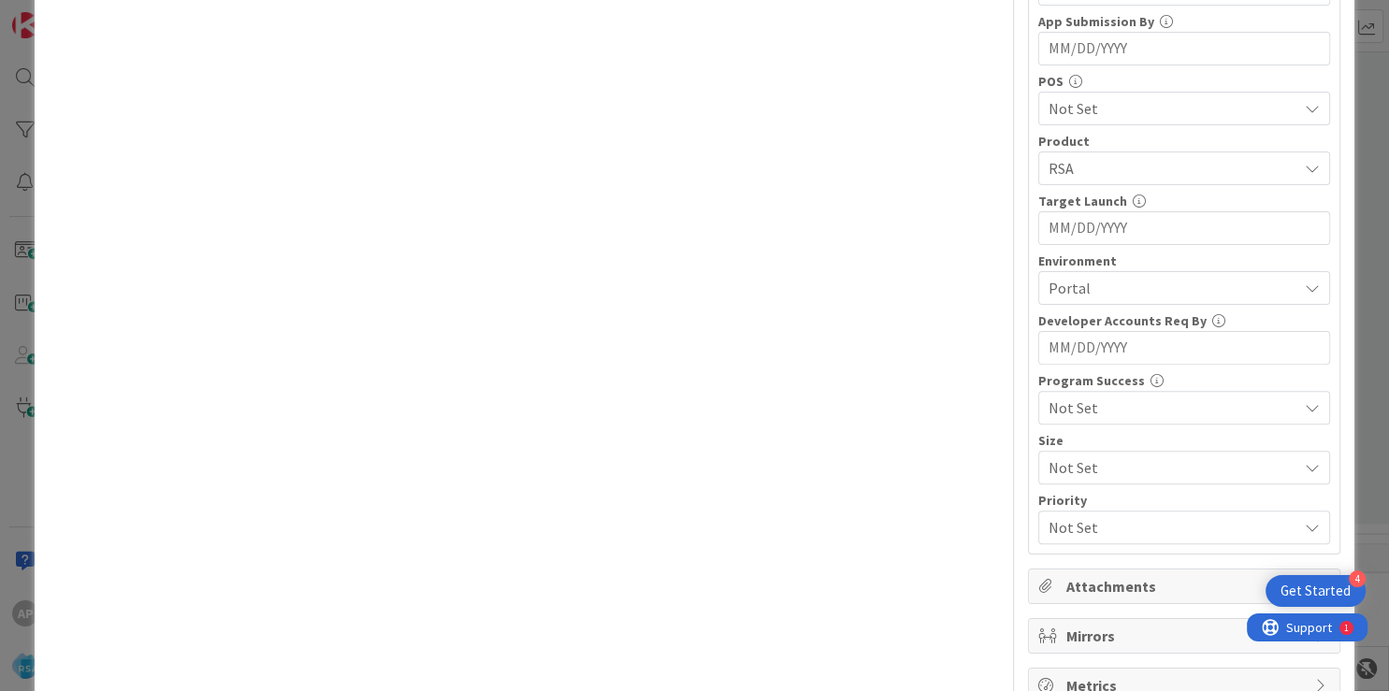
scroll to position [608, 0]
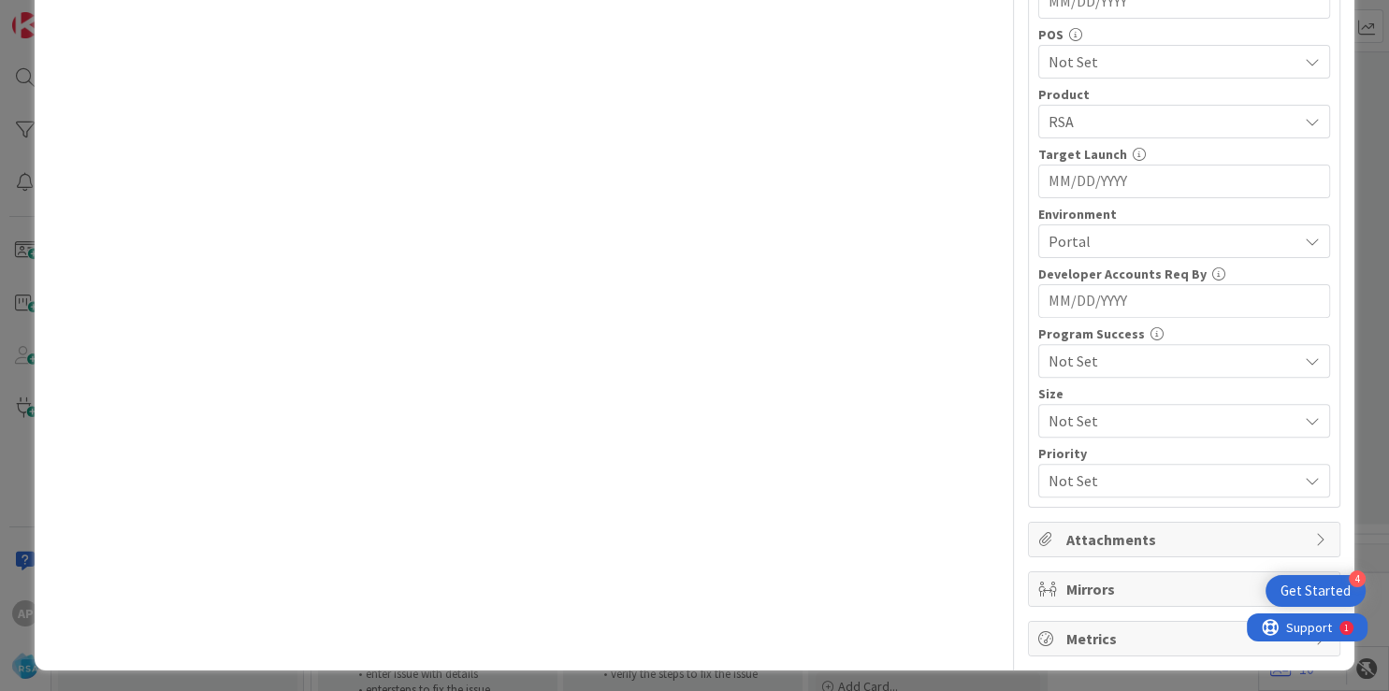
click at [1135, 529] on span "Attachments" at bounding box center [1185, 539] width 239 height 22
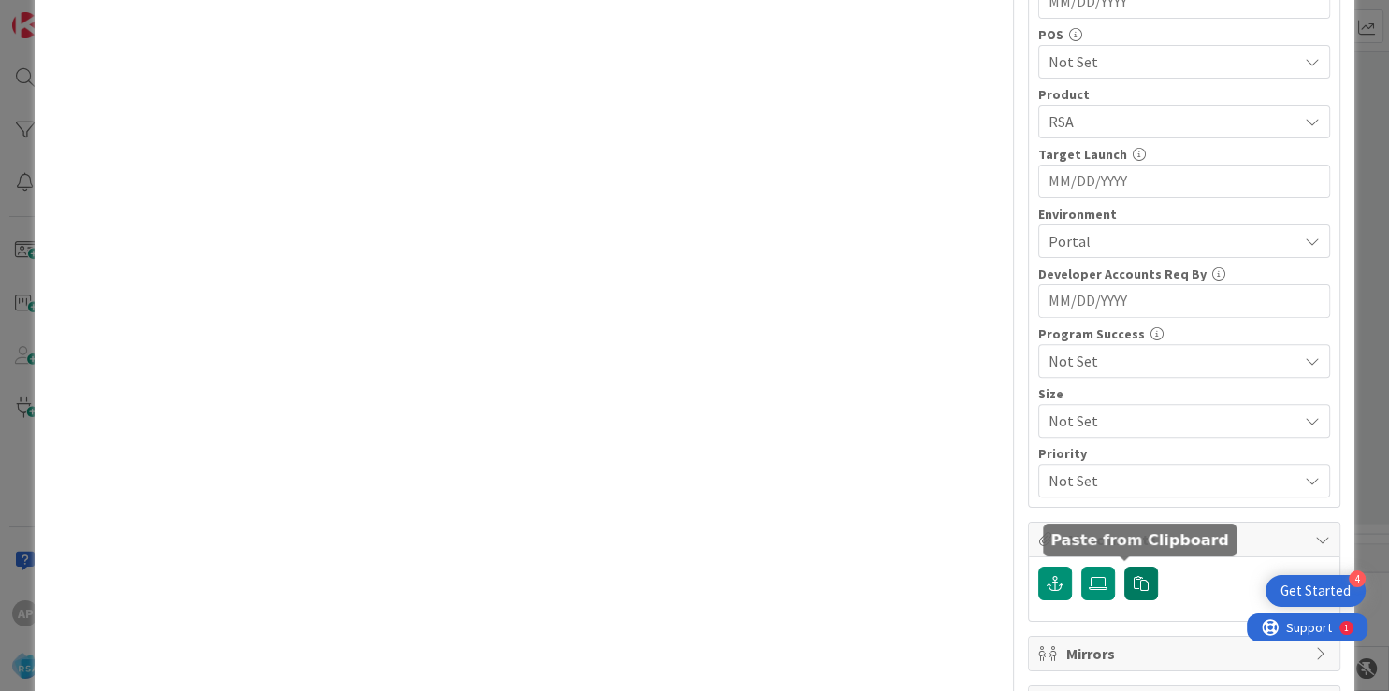
click at [1142, 572] on button "button" at bounding box center [1141, 584] width 34 height 34
click at [1125, 589] on label at bounding box center [1141, 584] width 34 height 34
click at [1124, 567] on input "file" at bounding box center [1124, 567] width 0 height 0
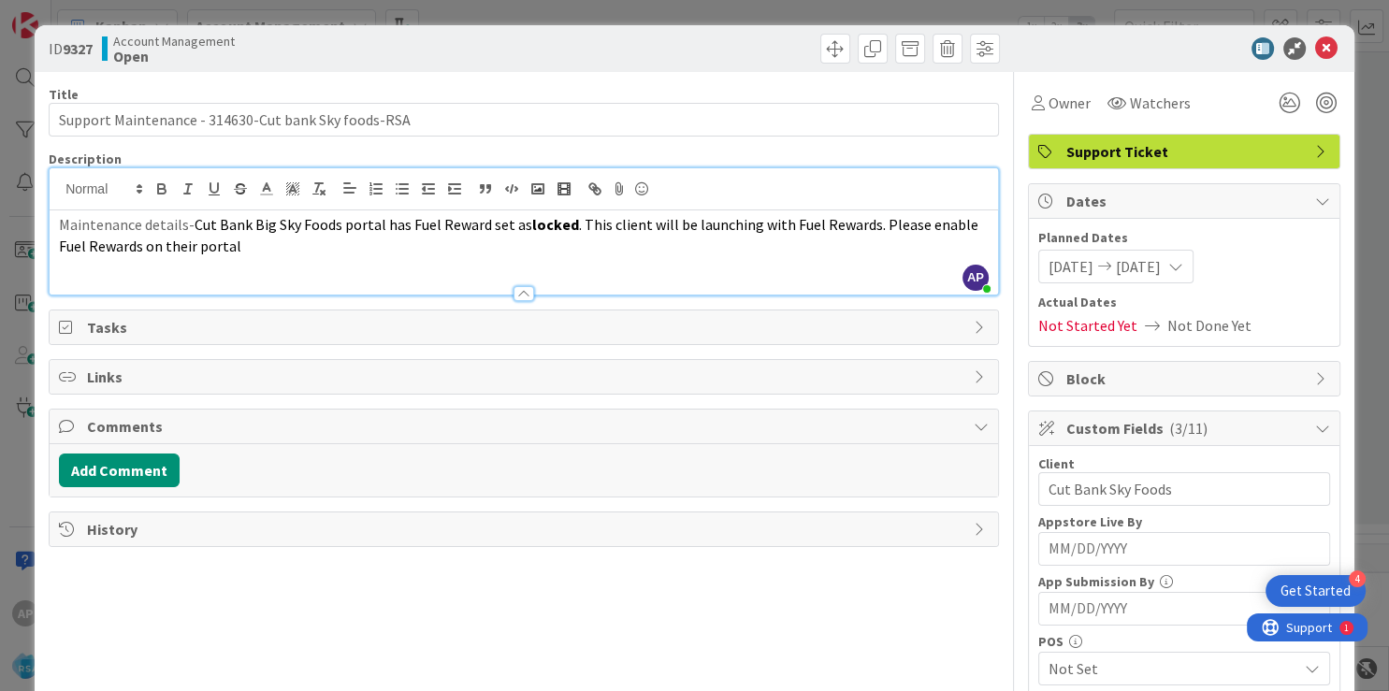
scroll to position [0, 0]
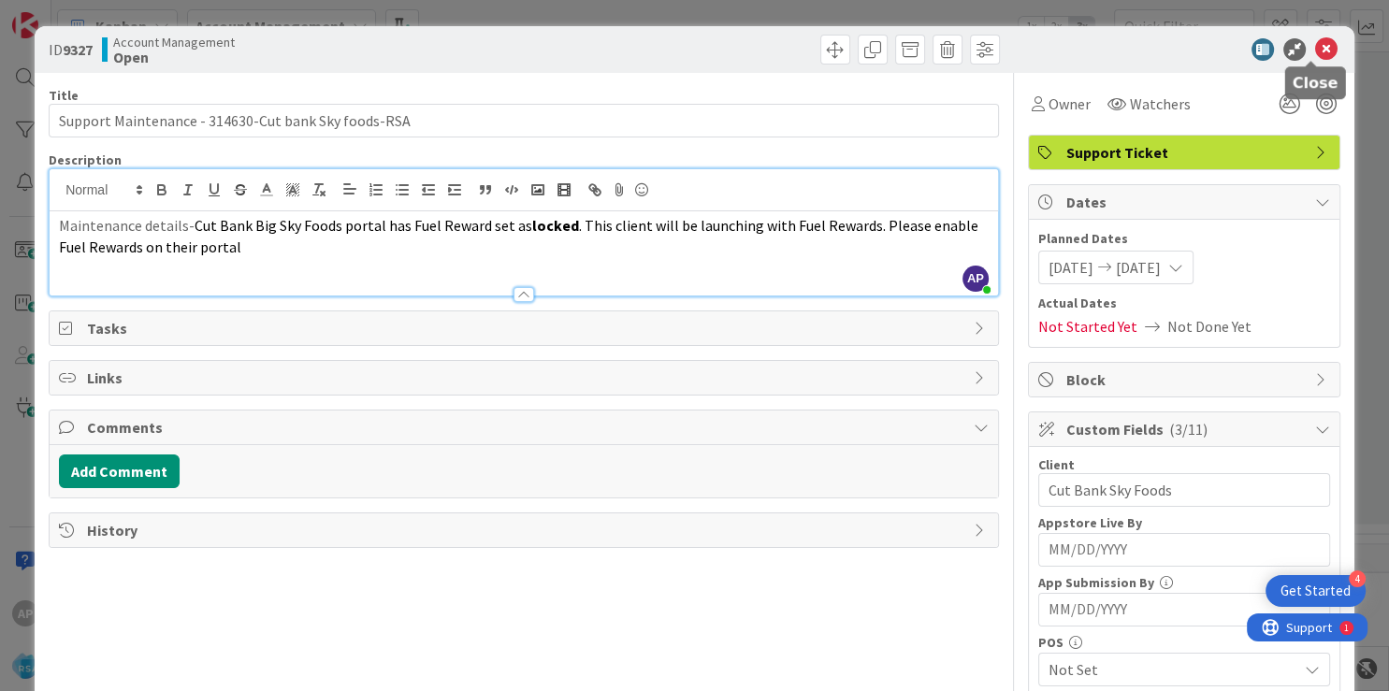
click at [1315, 45] on icon at bounding box center [1326, 49] width 22 height 22
